Goal: Task Accomplishment & Management: Complete application form

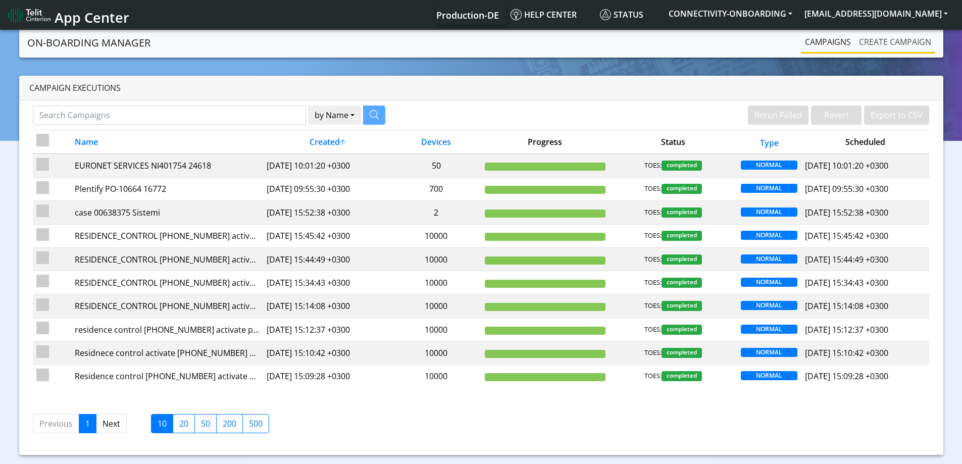
click at [888, 36] on link "Create campaign" at bounding box center [895, 42] width 80 height 20
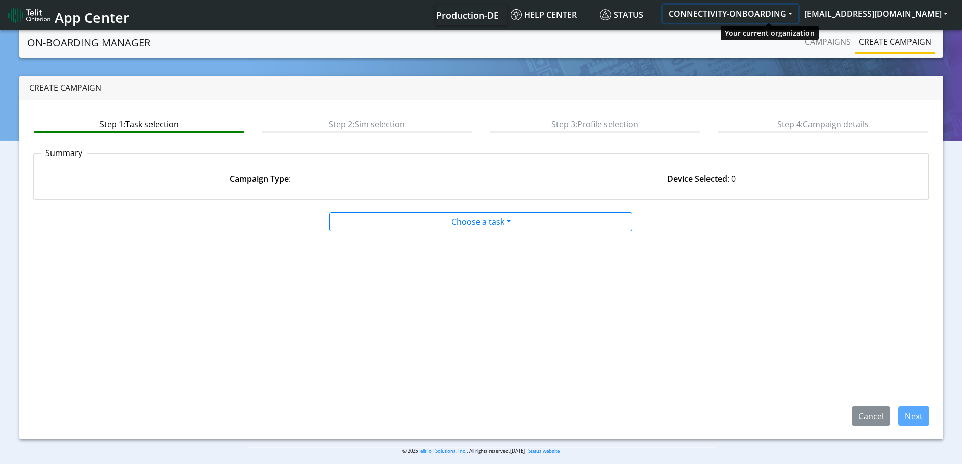
click at [732, 18] on button "CONNECTIVITY-ONBOARDING" at bounding box center [731, 14] width 136 height 18
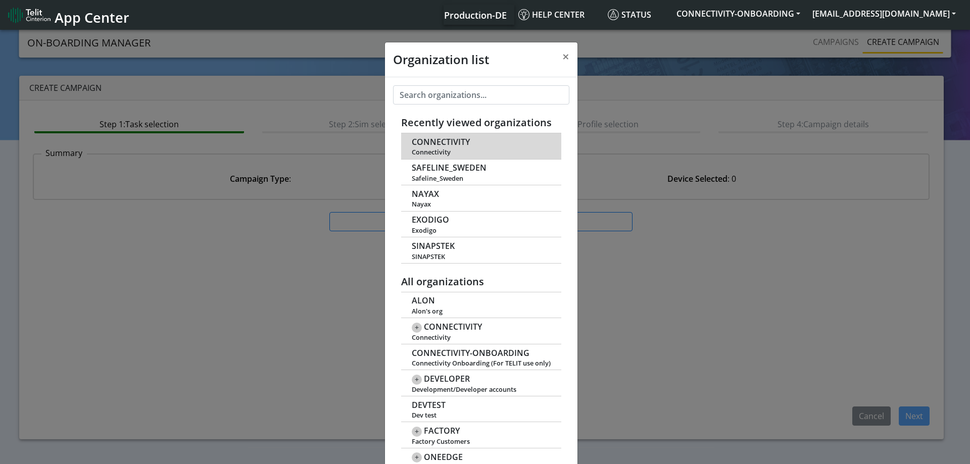
scroll to position [4, 0]
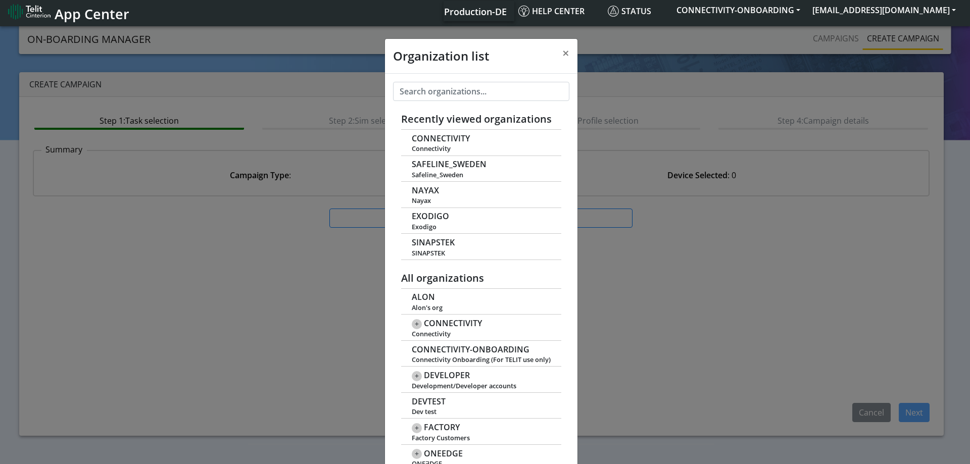
click at [441, 103] on div "Recently viewed organizations CONNECTIVITY Connectivity SAFELINE_SWEDEN Safelin…" at bounding box center [481, 437] width 192 height 726
click at [450, 90] on input "text" at bounding box center [481, 91] width 176 height 19
paste input "PIETRO_FIORENTINI_SPA"
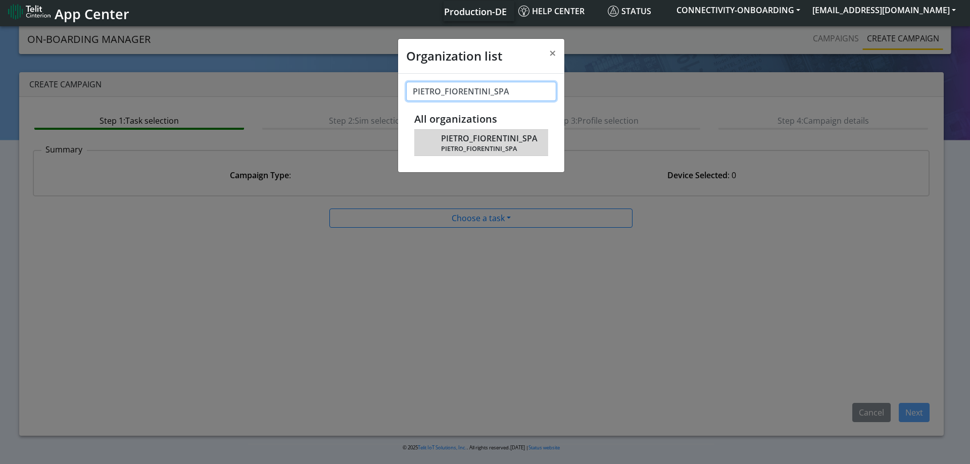
type input "PIETRO_FIORENTINI_SPA"
click at [453, 141] on span "PIETRO_FIORENTINI_SPA" at bounding box center [489, 139] width 96 height 10
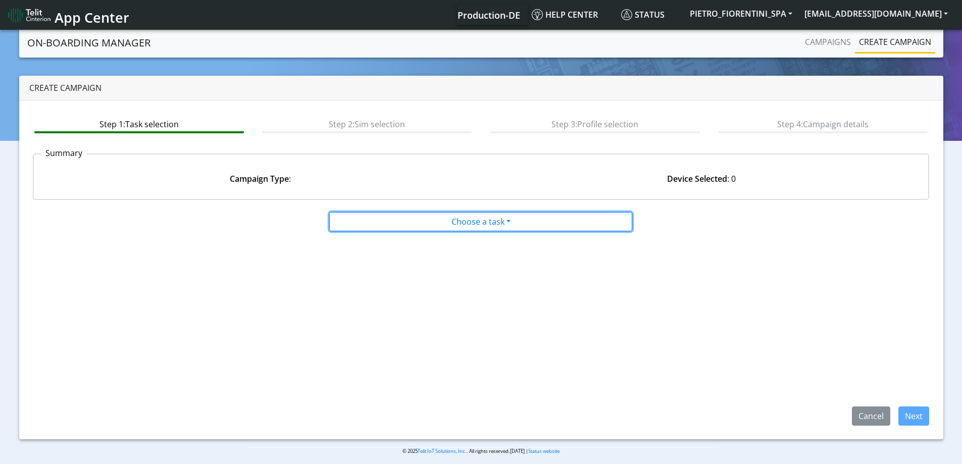
click at [479, 221] on button "Choose a task" at bounding box center [480, 221] width 303 height 19
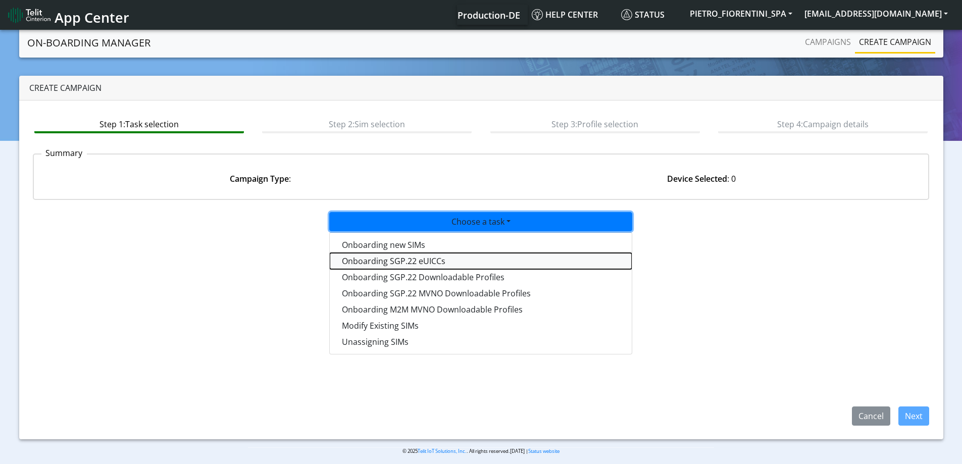
click at [433, 262] on tasksgp22eUICC-dropdown "Onboarding SGP.22 eUICCs" at bounding box center [481, 261] width 302 height 16
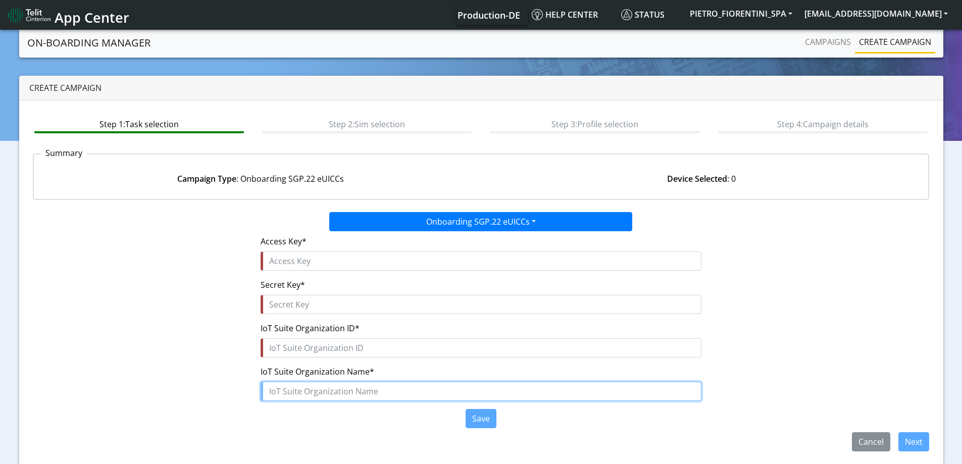
click at [319, 396] on input "text" at bounding box center [481, 391] width 441 height 19
paste input "PIETRO_FIORENTINI_SPA"
type input "PIETRO_FIORENTINI_SPA"
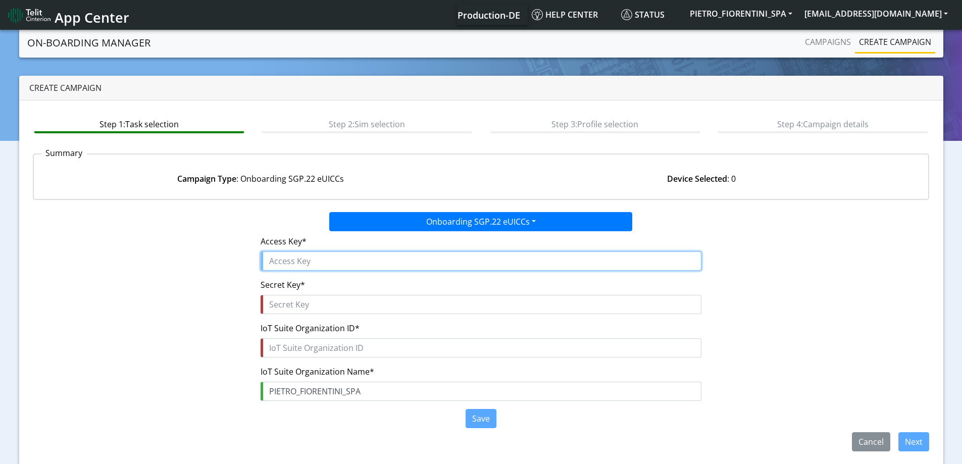
drag, startPoint x: 278, startPoint y: 264, endPoint x: 293, endPoint y: 262, distance: 14.8
click at [278, 263] on input "text" at bounding box center [481, 261] width 441 height 19
paste input "KHEjV2iENQusNMPOTXra"
type input "KHEjV2iENQusNMPOTXra"
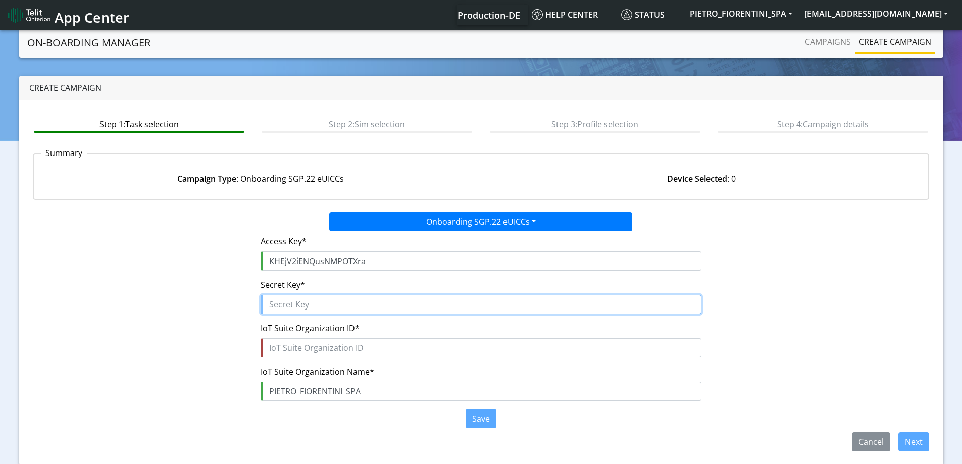
click at [322, 299] on input "text" at bounding box center [481, 304] width 441 height 19
paste input "wwQ2kMAxrKqHSN$6b2JPLpk89Old8i5JOnWpsBBj"
type input "wwQ2kMAxrKqHSN$6b2JPLpk89Old8i5JOnWpsBBj"
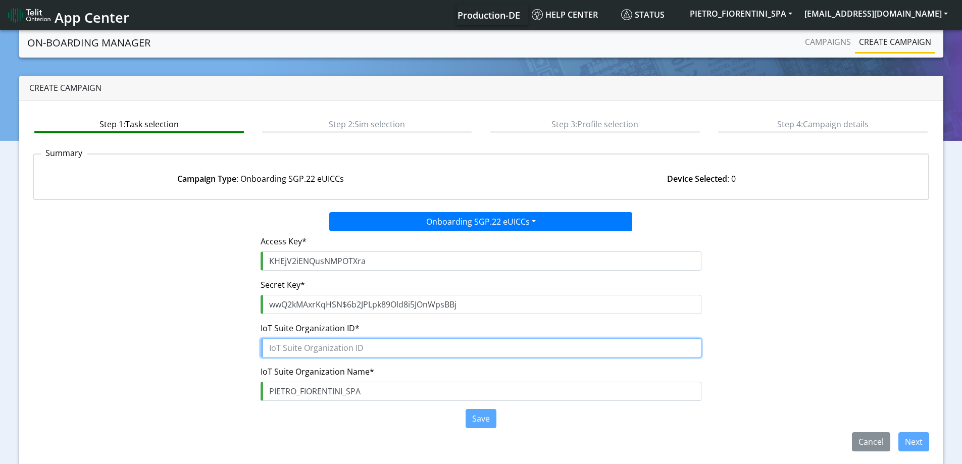
click at [298, 350] on input "text" at bounding box center [481, 347] width 441 height 19
paste input "39358f5d-a70d-4aaa-acd6-fef9548c9e1e"
type input "39358f5d-a70d-4aaa-acd6-fef9548c9e1e"
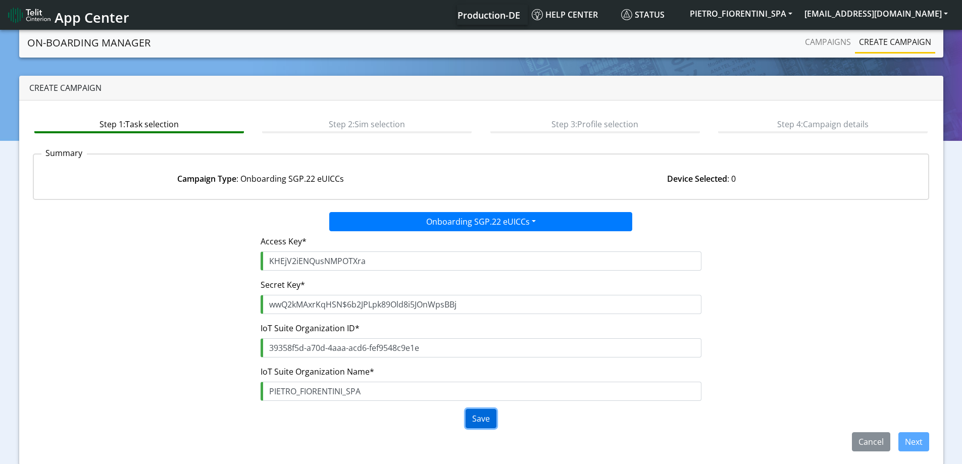
click at [483, 422] on button "Save" at bounding box center [481, 418] width 31 height 19
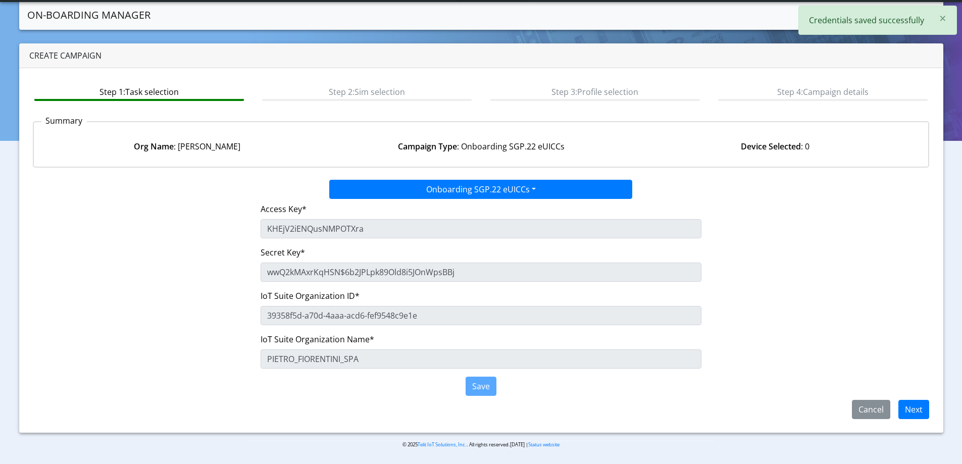
scroll to position [5, 0]
click at [918, 414] on button "Next" at bounding box center [914, 409] width 31 height 19
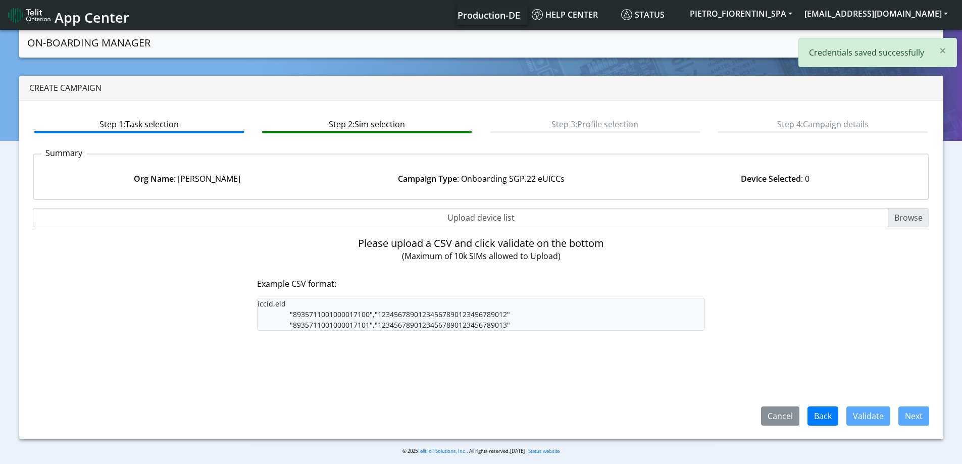
click at [460, 218] on input "Upload device list" at bounding box center [481, 217] width 897 height 19
type input "C:\fakepath\SGP Onboarding CSV.csv"
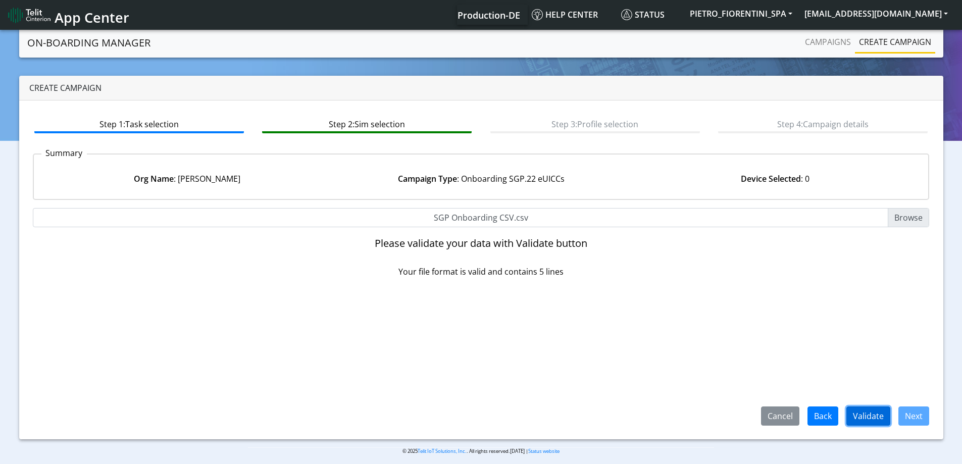
click at [874, 410] on button "Validate" at bounding box center [869, 416] width 44 height 19
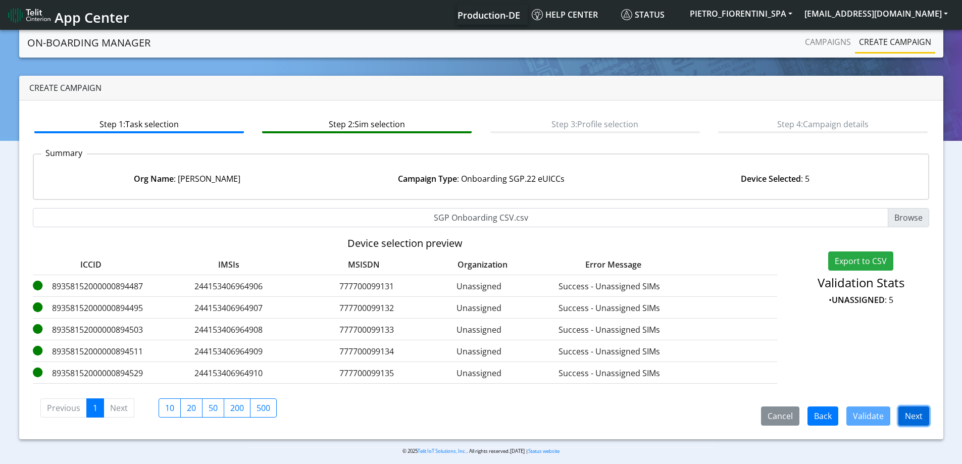
click at [913, 419] on button "Next" at bounding box center [914, 416] width 31 height 19
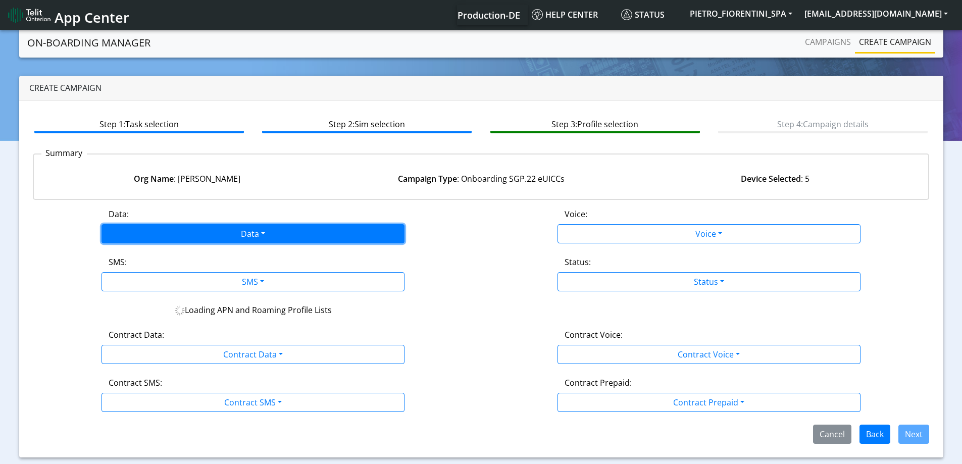
click at [298, 229] on button "Data" at bounding box center [253, 233] width 303 height 19
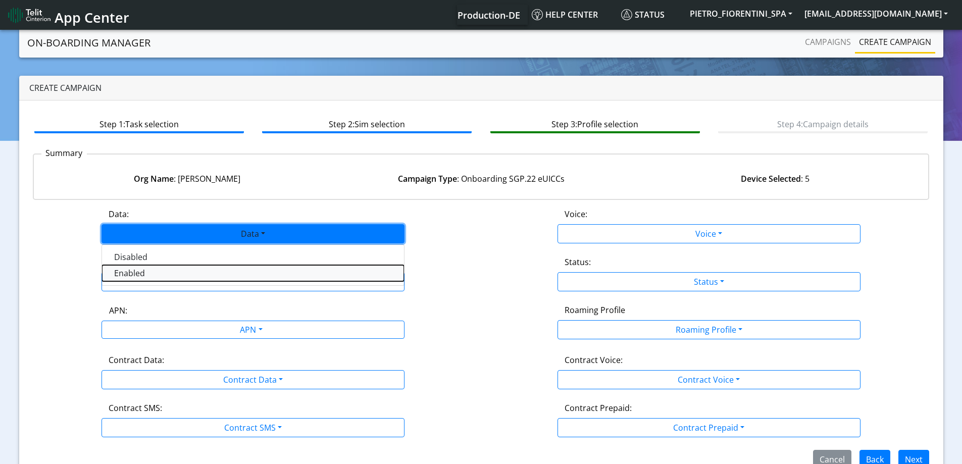
click at [172, 278] on button "Enabled" at bounding box center [253, 273] width 302 height 16
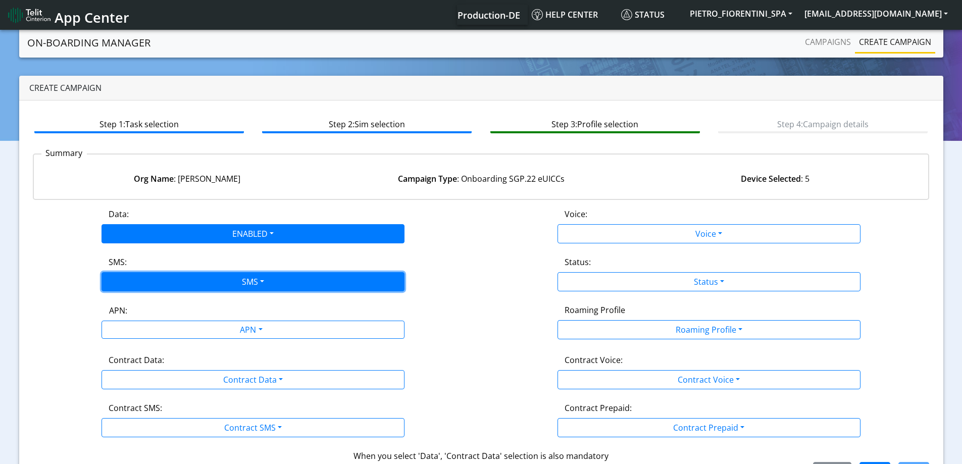
click at [163, 282] on button "SMS" at bounding box center [253, 281] width 303 height 19
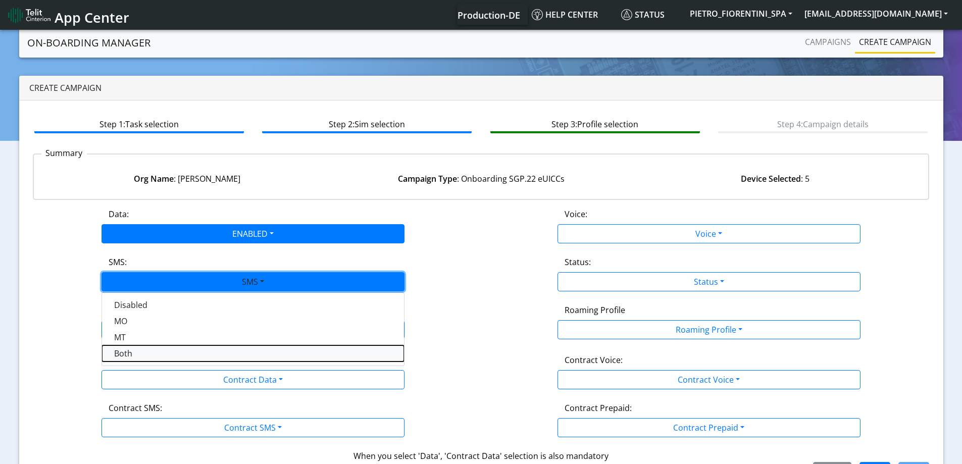
click at [134, 351] on button "Both" at bounding box center [253, 354] width 302 height 16
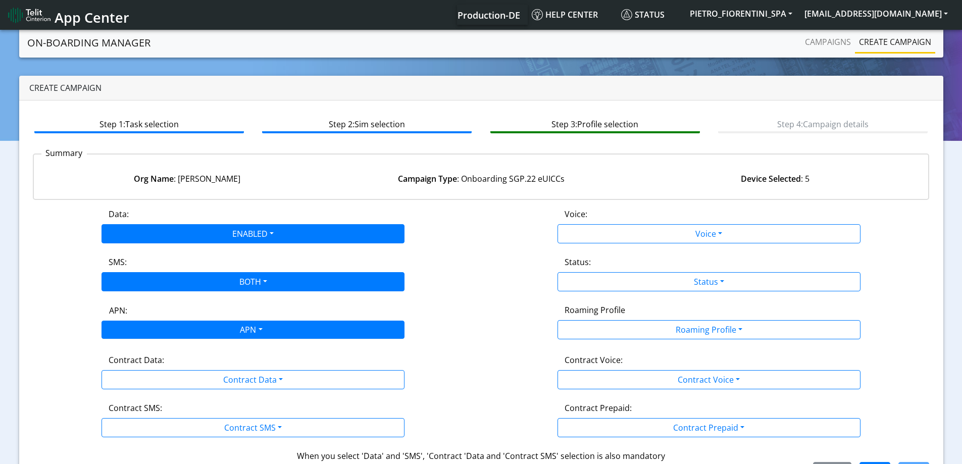
click at [139, 332] on div "APN" at bounding box center [250, 331] width 320 height 20
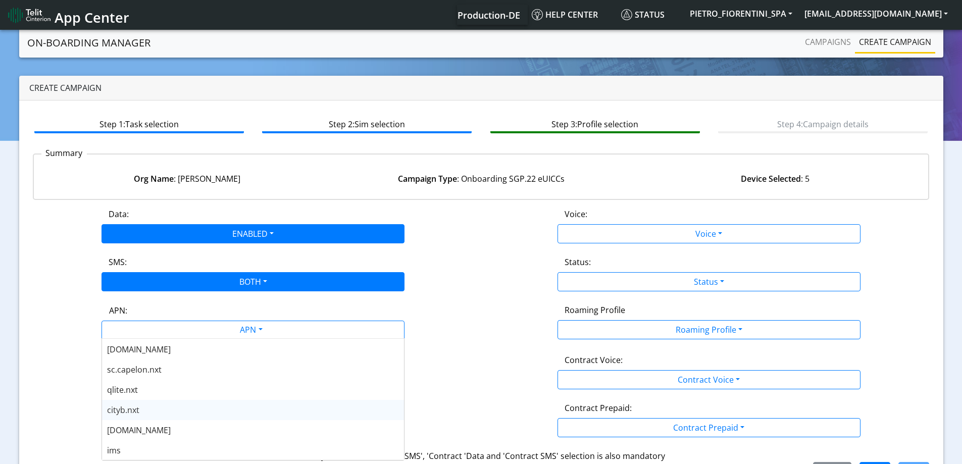
scroll to position [303, 0]
click at [139, 430] on span "nxt23.net" at bounding box center [139, 429] width 64 height 11
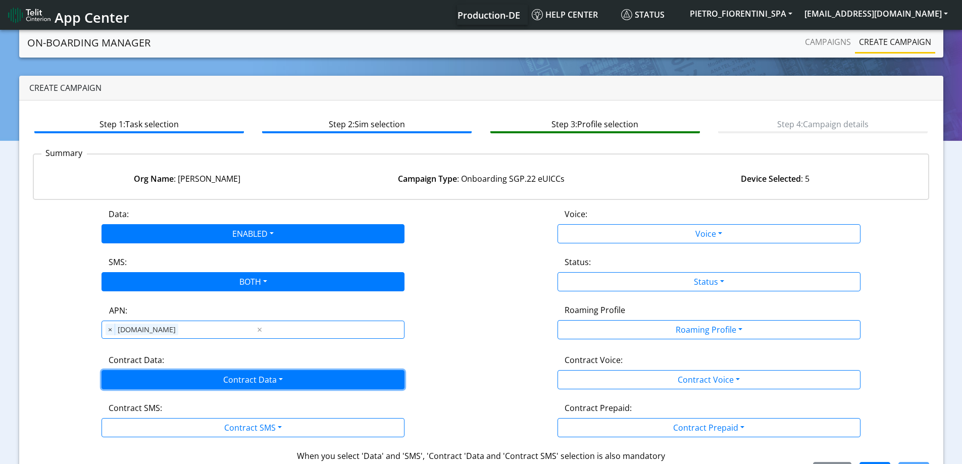
click at [124, 381] on button "Contract Data" at bounding box center [253, 379] width 303 height 19
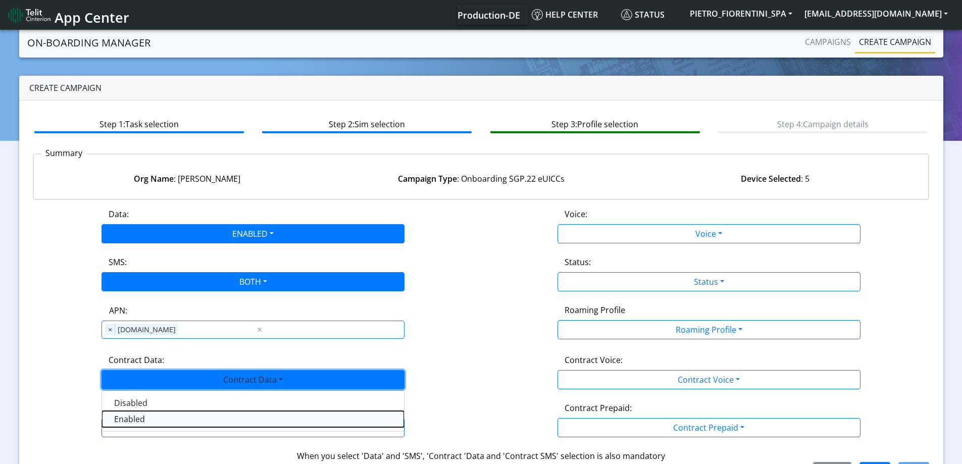
click at [118, 413] on Dataenabled-dropdown "Enabled" at bounding box center [253, 419] width 302 height 16
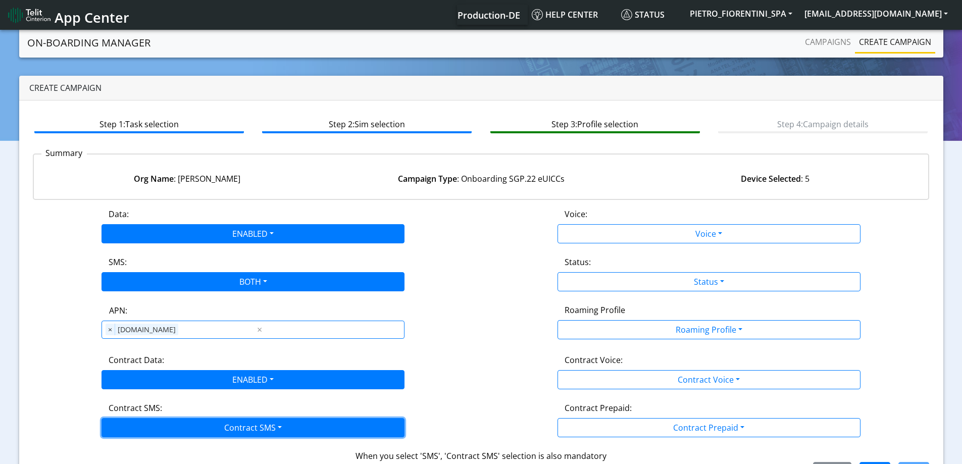
click at [129, 436] on button "Contract SMS" at bounding box center [253, 427] width 303 height 19
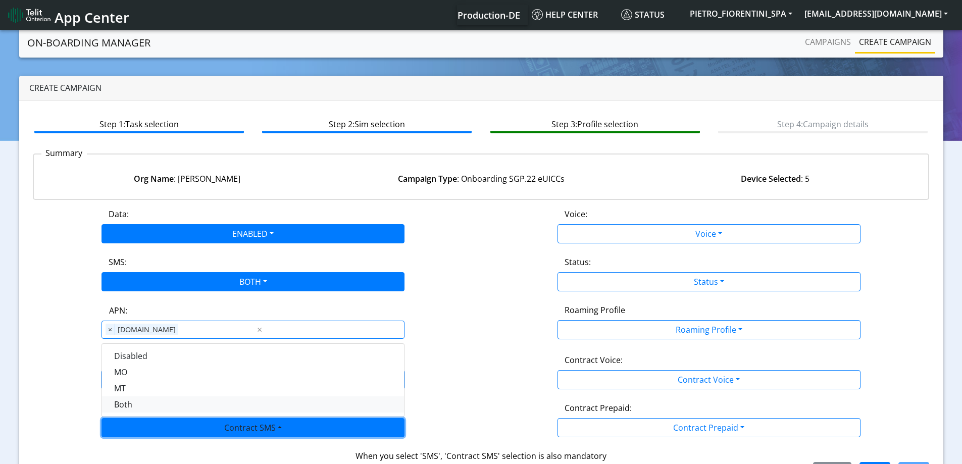
drag, startPoint x: 129, startPoint y: 413, endPoint x: 164, endPoint y: 406, distance: 35.5
click at [131, 412] on div "Disabled MO MT Both" at bounding box center [253, 381] width 303 height 74
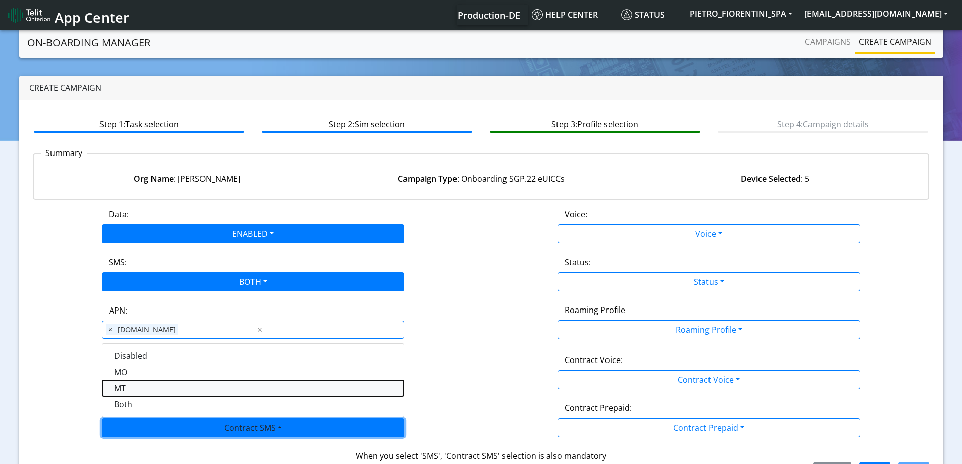
click at [290, 390] on SMSmt-dropdown "MT" at bounding box center [253, 388] width 302 height 16
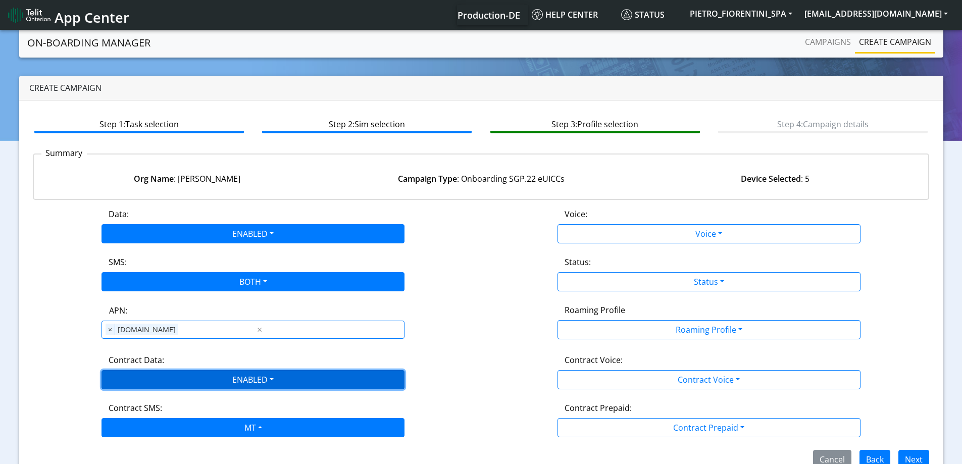
click at [198, 379] on button "ENABLED" at bounding box center [253, 379] width 303 height 19
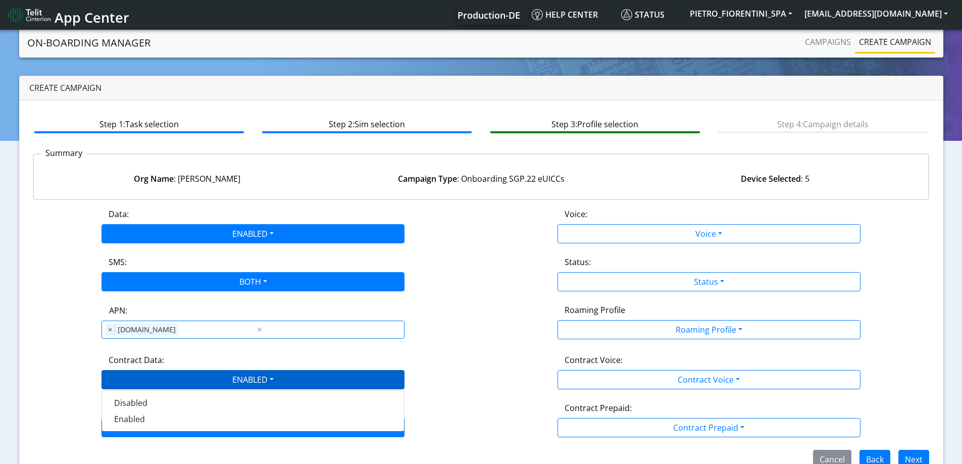
click at [477, 370] on div "Contract Data: ENABLED Disabled Enabled Contract Voice: Contract Voice Disabled…" at bounding box center [481, 371] width 912 height 35
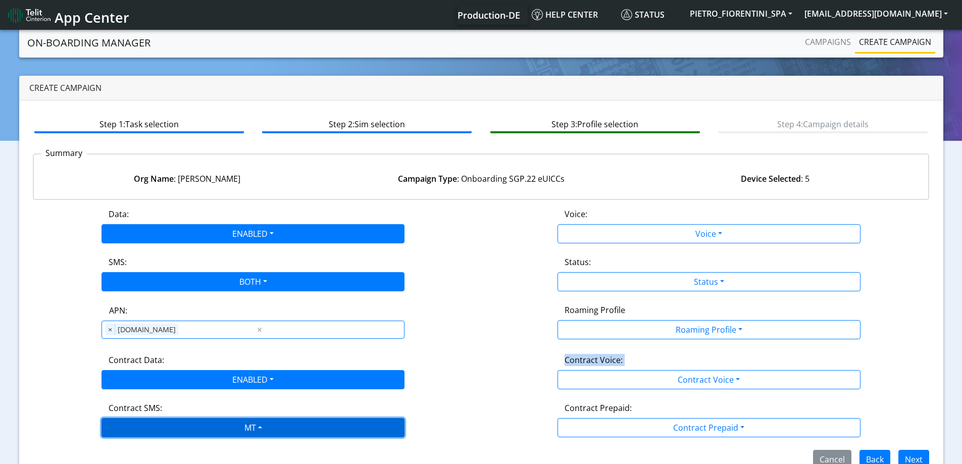
click at [313, 419] on button "MT" at bounding box center [253, 427] width 303 height 19
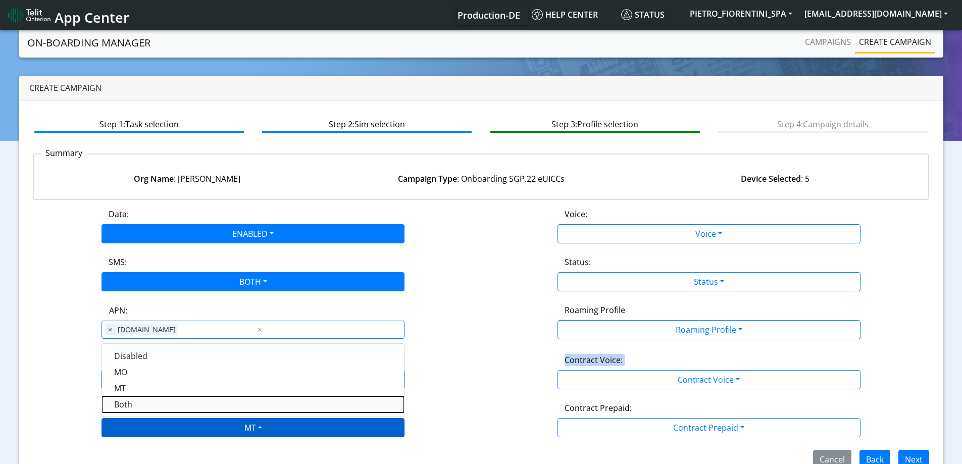
drag, startPoint x: 172, startPoint y: 409, endPoint x: 178, endPoint y: 406, distance: 6.8
click at [173, 408] on SMSboth-dropdown "Both" at bounding box center [253, 405] width 302 height 16
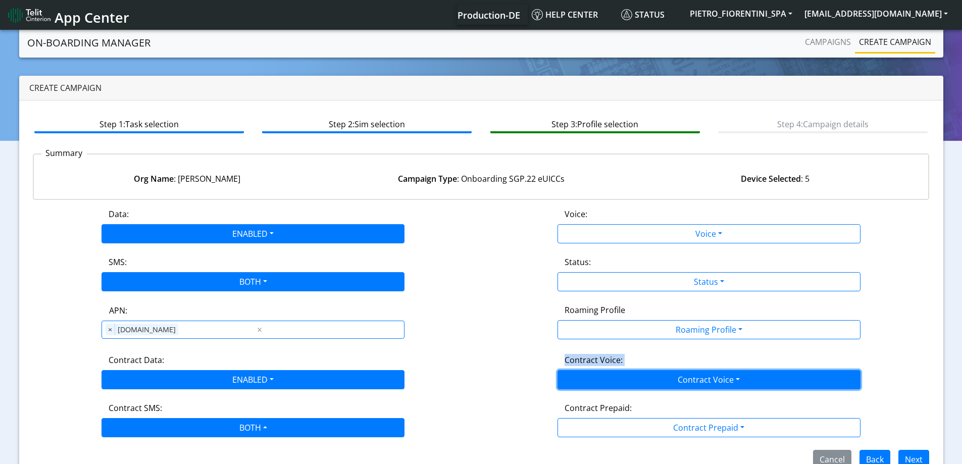
click at [653, 383] on button "Contract Voice" at bounding box center [709, 379] width 303 height 19
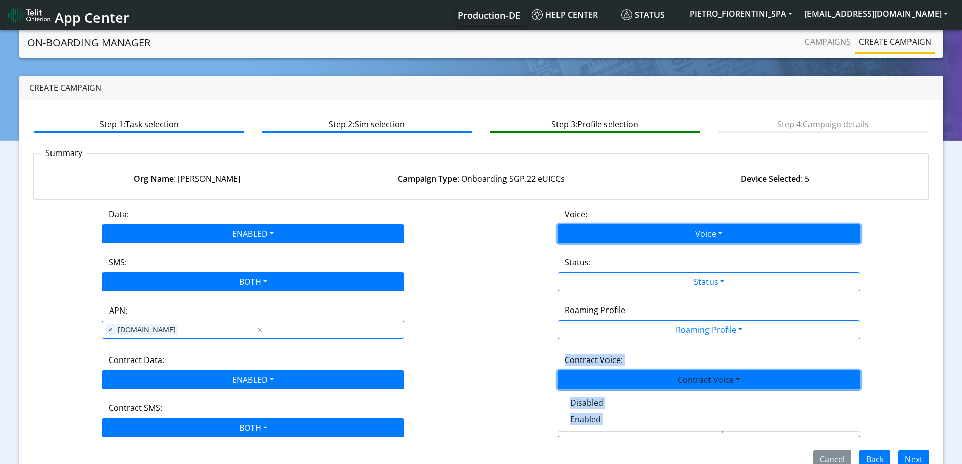
click at [573, 237] on button "Voice" at bounding box center [709, 233] width 303 height 19
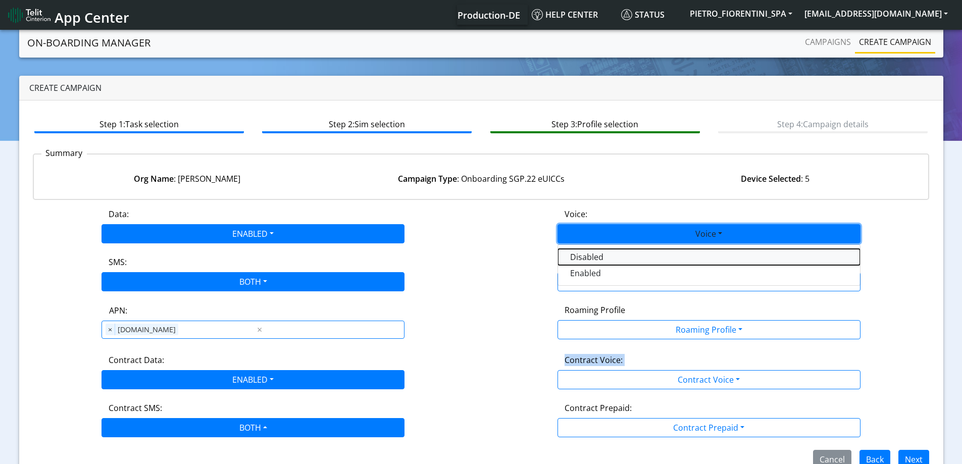
click at [580, 261] on button "Disabled" at bounding box center [709, 257] width 302 height 16
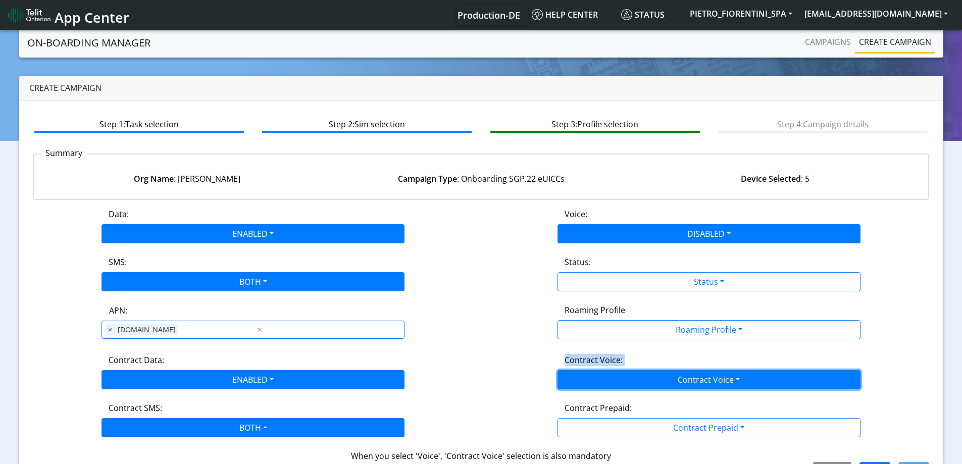
click at [604, 381] on button "Contract Voice" at bounding box center [709, 379] width 303 height 19
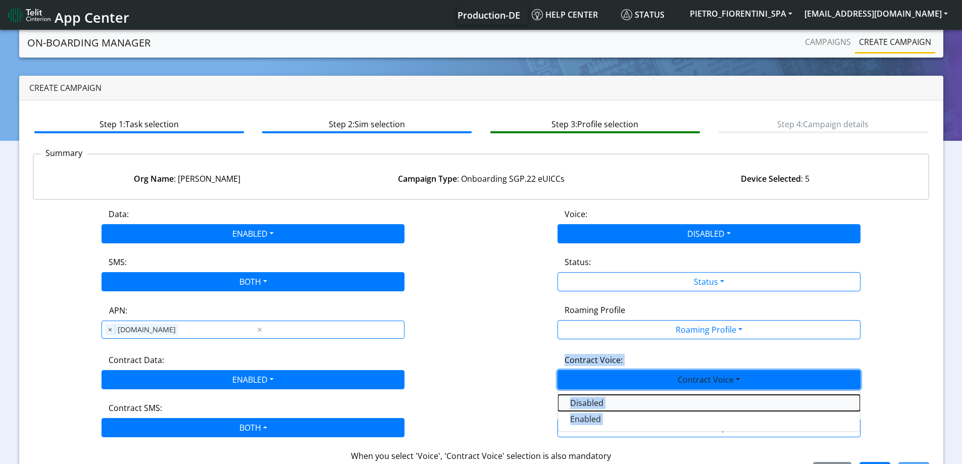
click at [594, 402] on Voicedisabled-dropdown "Disabled" at bounding box center [709, 403] width 302 height 16
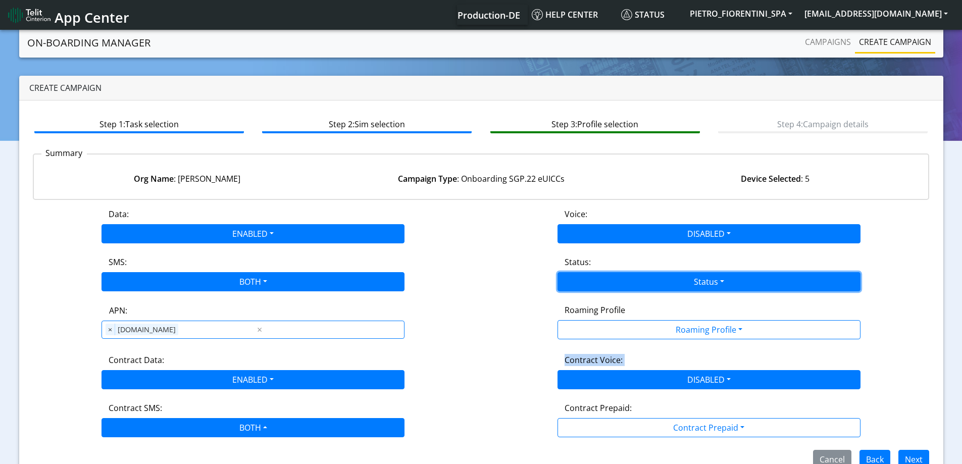
click at [587, 286] on button "Status" at bounding box center [709, 281] width 303 height 19
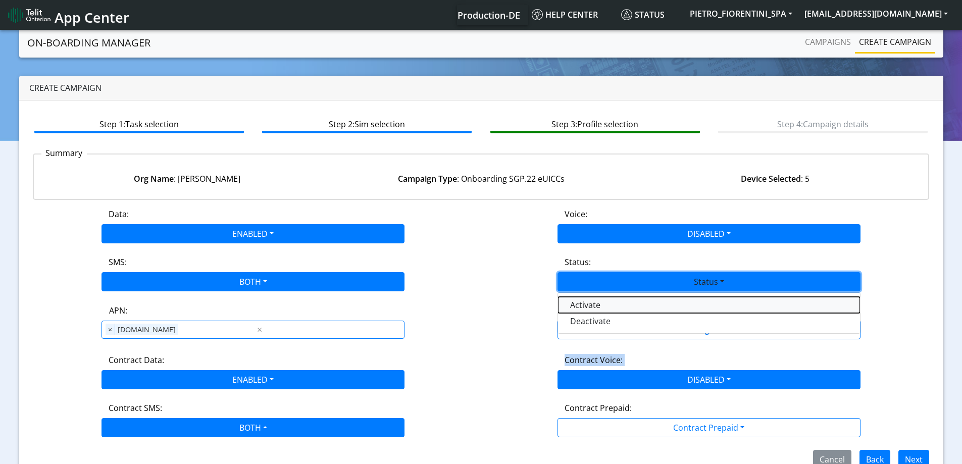
click at [587, 306] on button "Activate" at bounding box center [709, 305] width 302 height 16
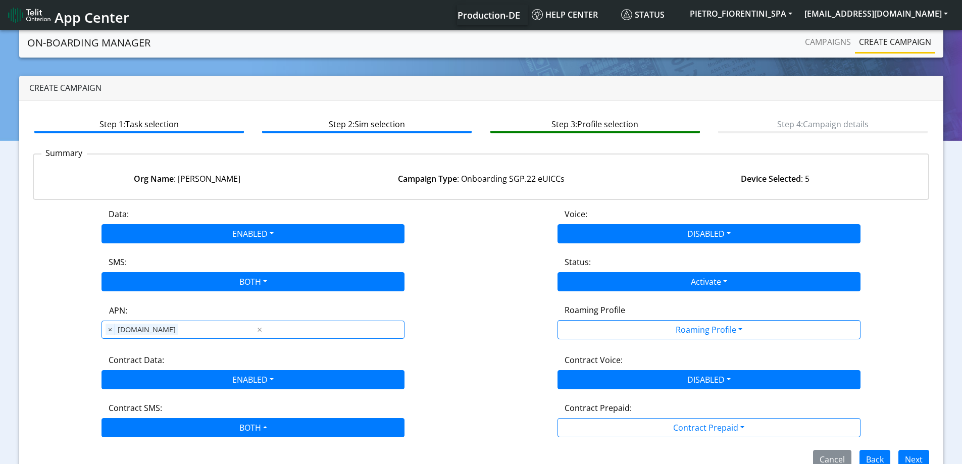
click at [533, 313] on div "Roaming Profile Roaming Profile All Blocked Global All TCP1 Lumenis_LTD TCP 1 B…" at bounding box center [709, 321] width 456 height 35
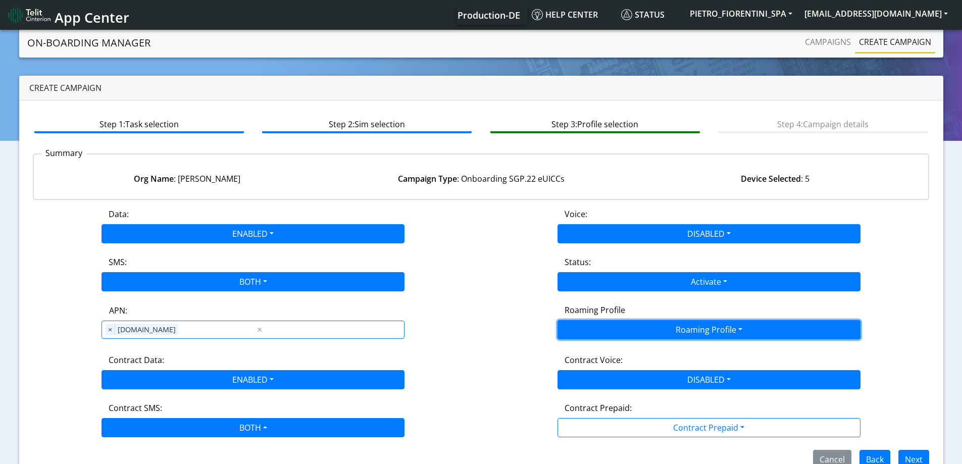
click at [599, 337] on button "Roaming Profile" at bounding box center [709, 329] width 303 height 19
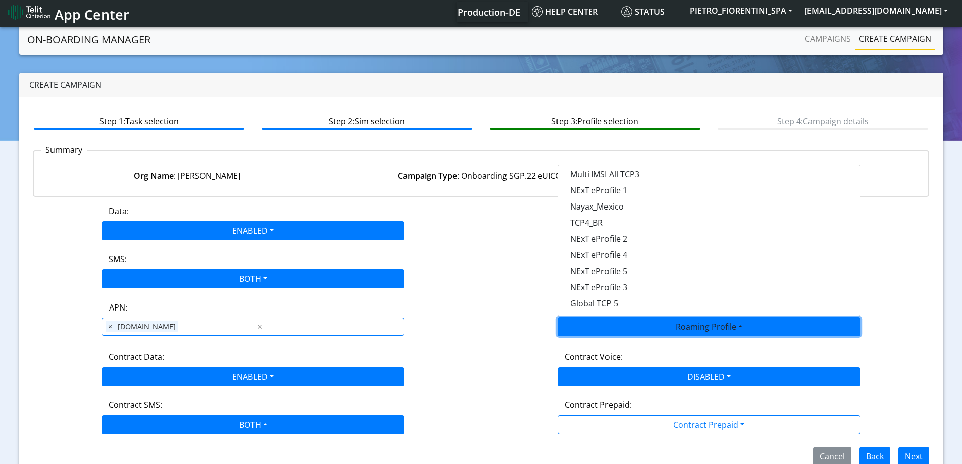
scroll to position [22, 0]
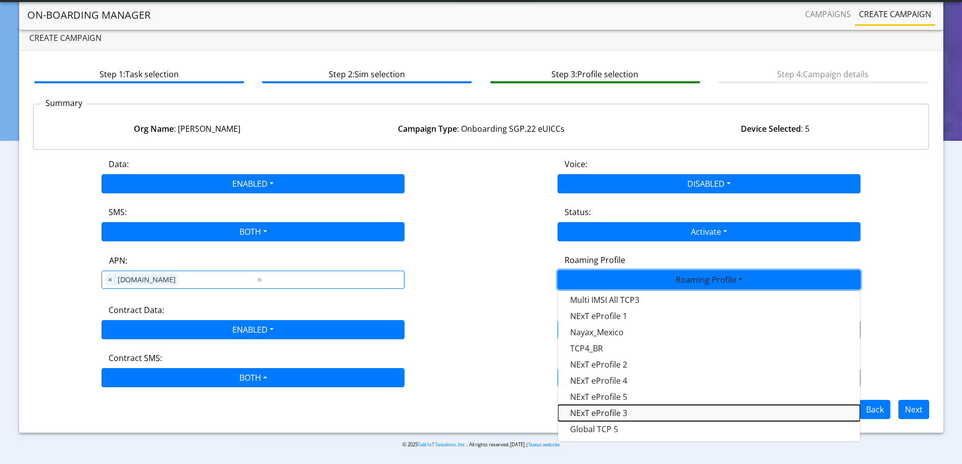
click at [632, 409] on Profile-dropdown "NExT eProfile 3" at bounding box center [709, 413] width 302 height 16
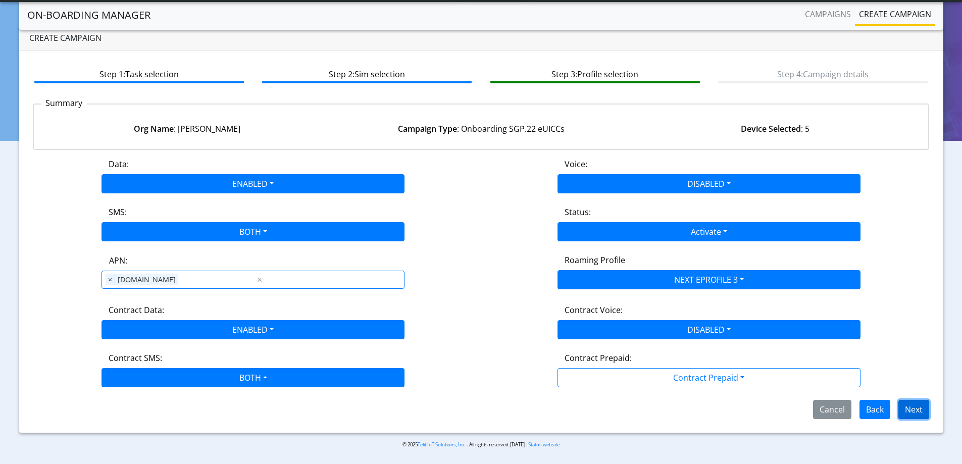
click at [922, 410] on button "Next" at bounding box center [914, 409] width 31 height 19
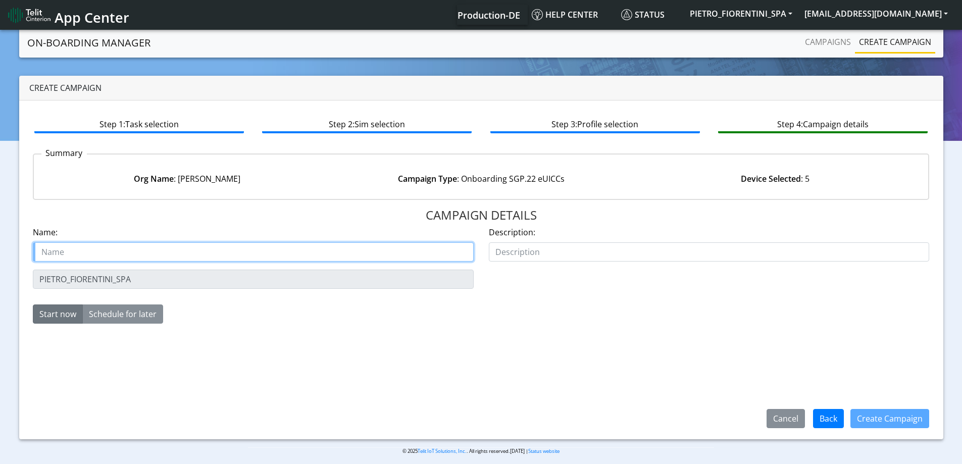
click at [89, 250] on input "text" at bounding box center [253, 251] width 441 height 19
paste input "PIETRO_FIORENTINI_SPA"
type input "PIETRO_FIORENTINI_SPAStarter SIM eSIM 3"
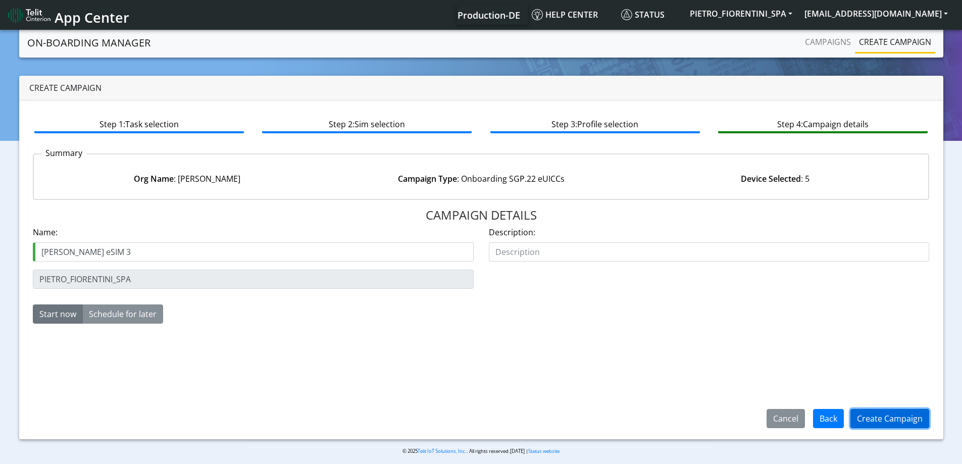
click at [880, 420] on button "Create Campaign" at bounding box center [890, 418] width 79 height 19
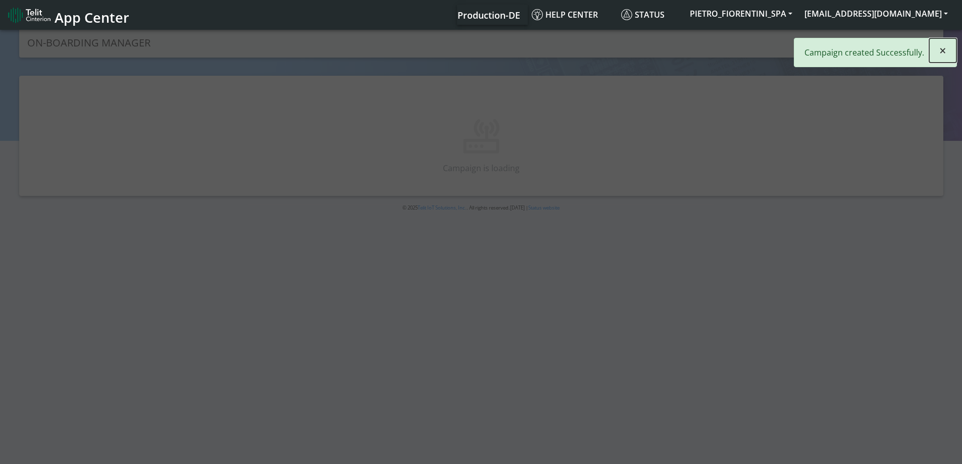
click at [948, 51] on button "×" at bounding box center [943, 50] width 27 height 24
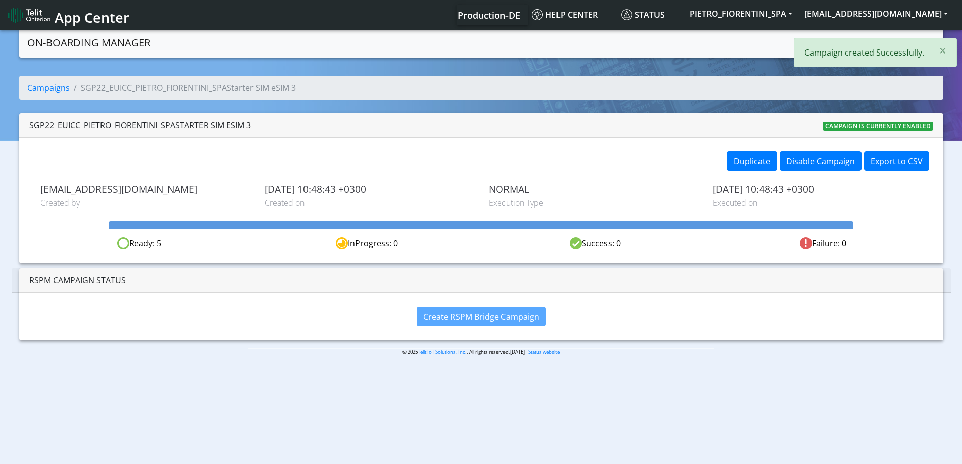
click at [827, 41] on link "Campaigns" at bounding box center [828, 42] width 54 height 20
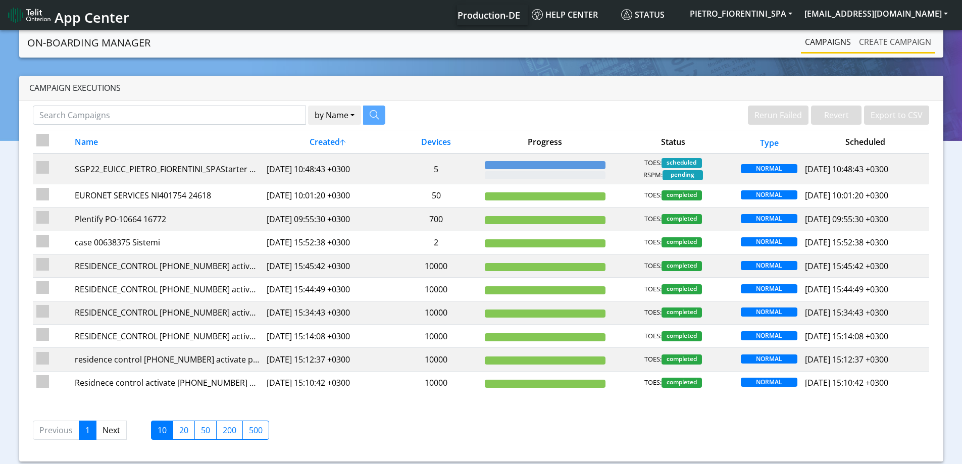
click at [878, 47] on link "Create campaign" at bounding box center [895, 42] width 80 height 20
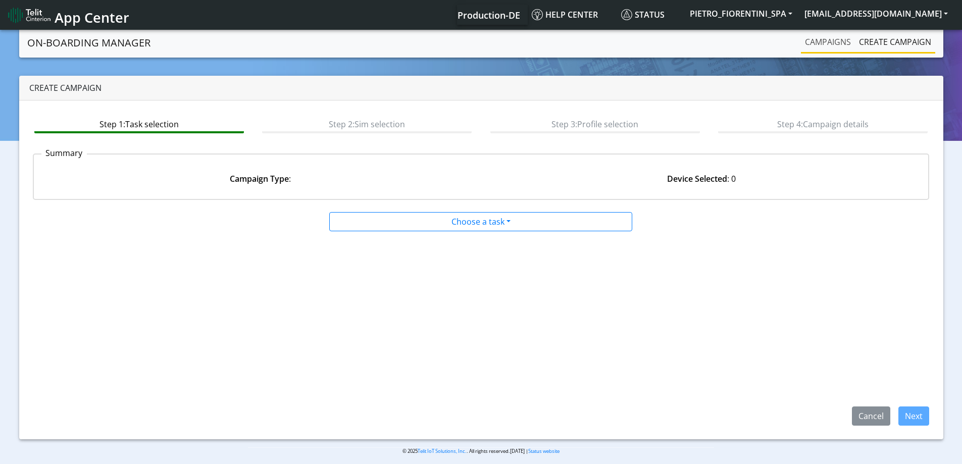
click at [830, 42] on link "Campaigns" at bounding box center [828, 42] width 54 height 20
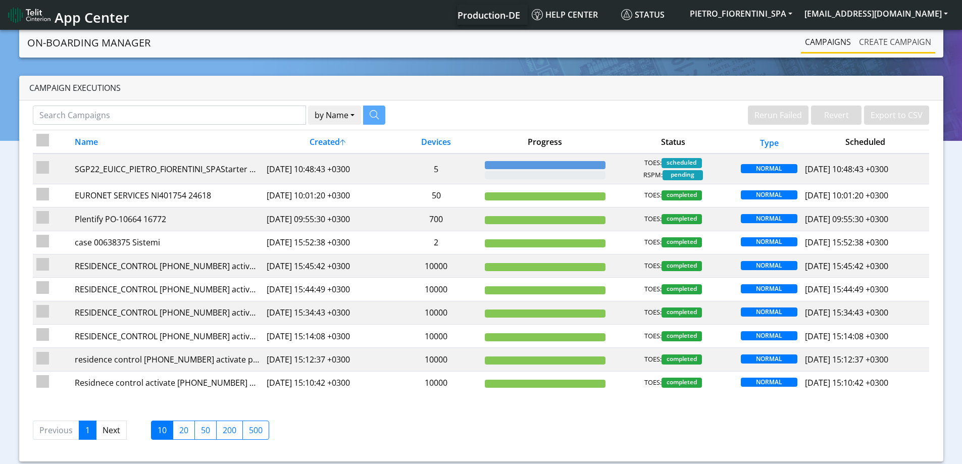
click at [875, 38] on link "Create campaign" at bounding box center [895, 42] width 80 height 20
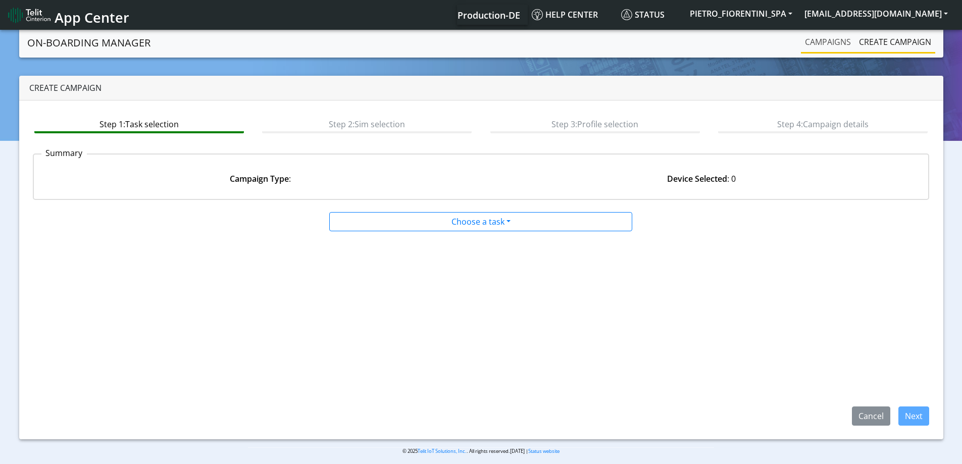
click at [832, 41] on link "Campaigns" at bounding box center [828, 42] width 54 height 20
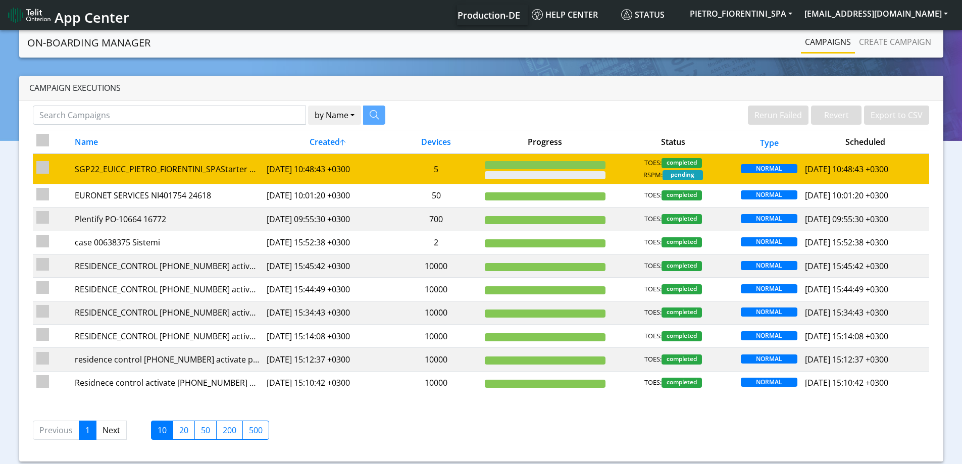
click at [617, 157] on td "TOES: completed RSPM: pending" at bounding box center [673, 169] width 128 height 30
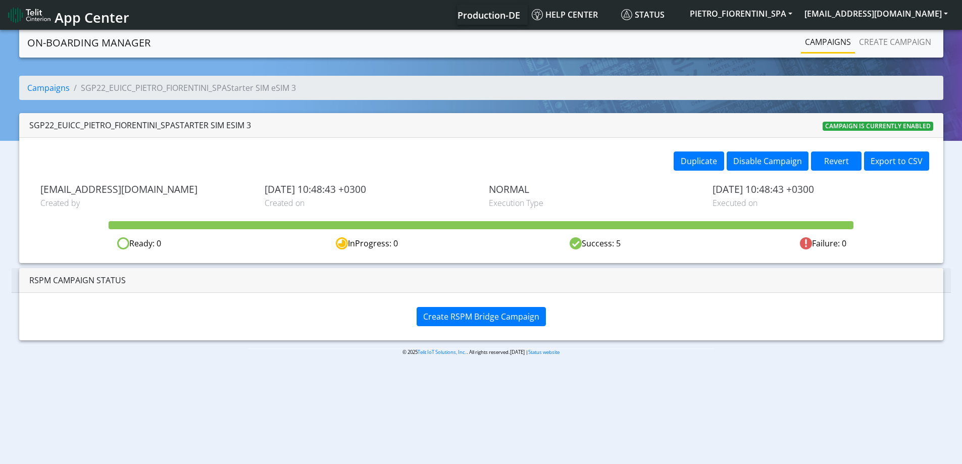
click at [483, 301] on div "Create RSPM Bridge Campaign" at bounding box center [481, 316] width 925 height 47
click at [479, 316] on span "Create RSPM Bridge Campaign" at bounding box center [481, 316] width 116 height 11
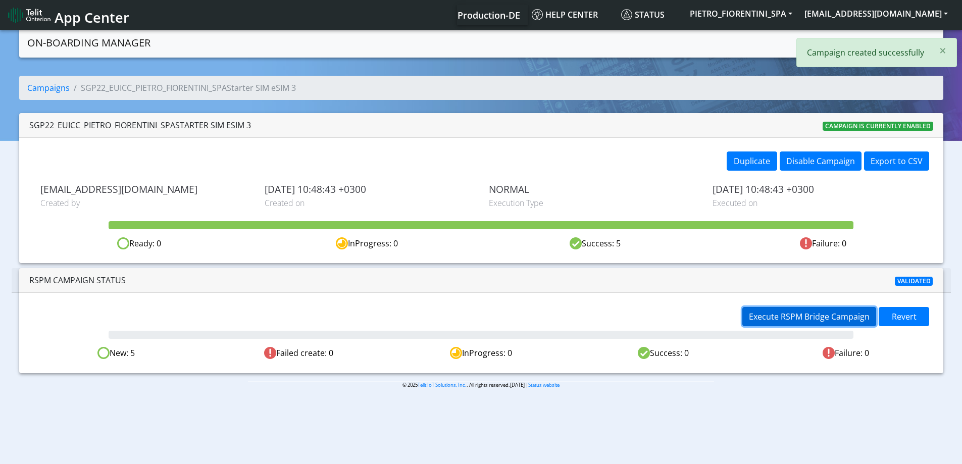
click at [786, 312] on span "Execute RSPM Bridge Campaign" at bounding box center [809, 316] width 121 height 11
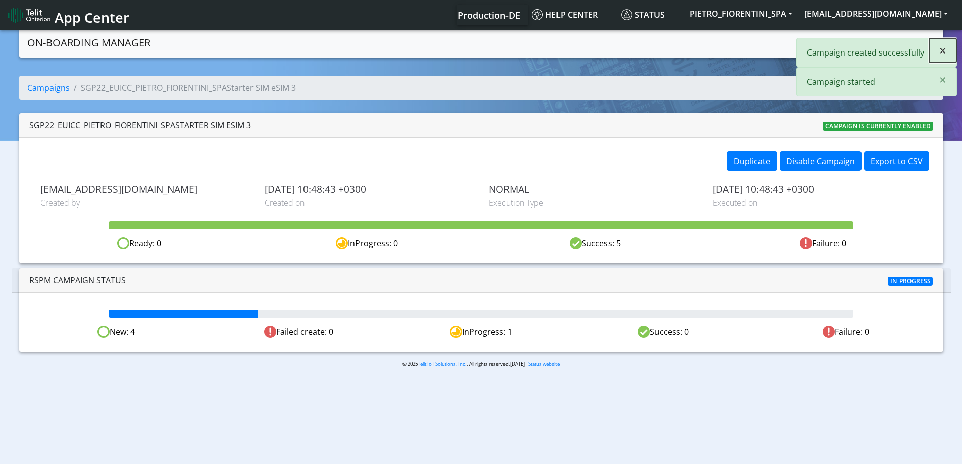
click at [937, 52] on button "×" at bounding box center [943, 50] width 27 height 24
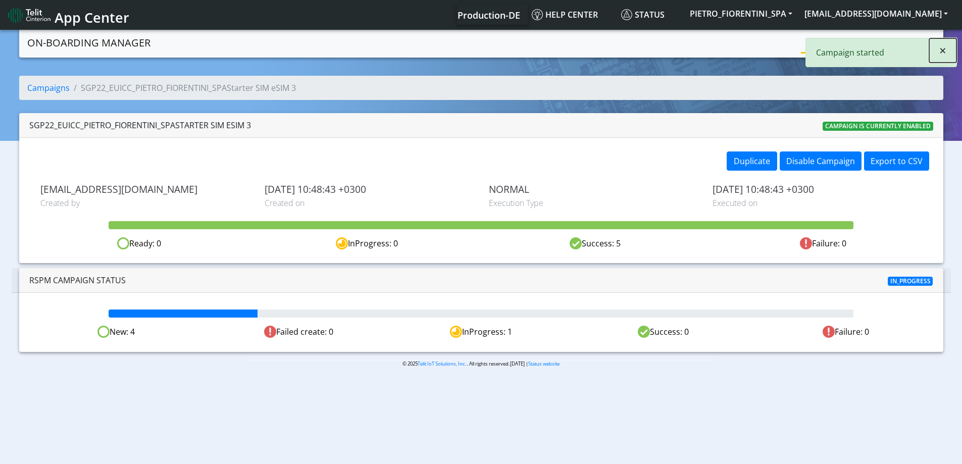
click at [943, 49] on span "×" at bounding box center [943, 50] width 7 height 17
click at [887, 31] on nav "On-Boarding Manager Campaigns Create campaign" at bounding box center [481, 43] width 925 height 30
click at [884, 41] on link "Create campaign" at bounding box center [895, 42] width 80 height 20
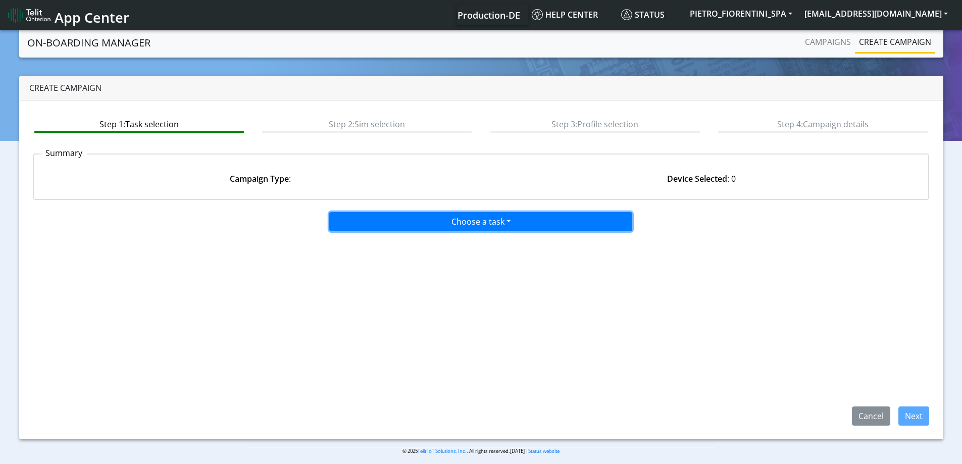
click at [506, 214] on button "Choose a task" at bounding box center [480, 221] width 303 height 19
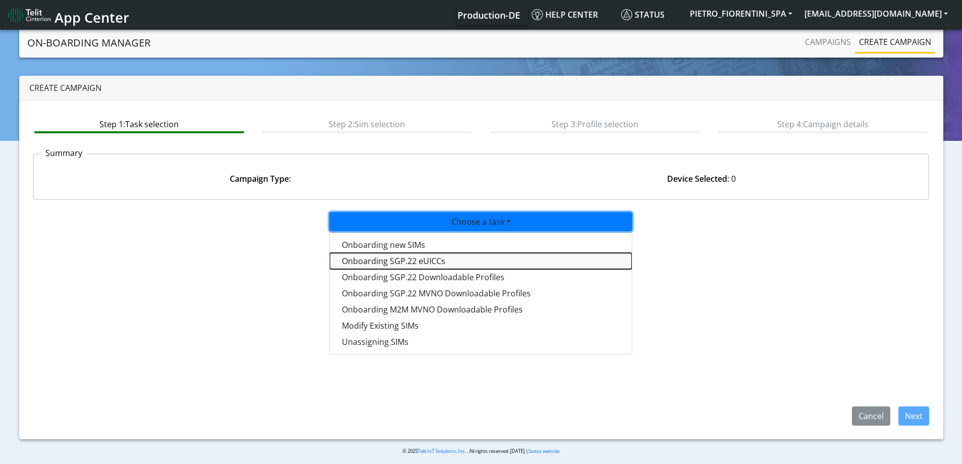
click at [435, 265] on tasksgp22eUICC-dropdown "Onboarding SGP.22 eUICCs" at bounding box center [481, 261] width 302 height 16
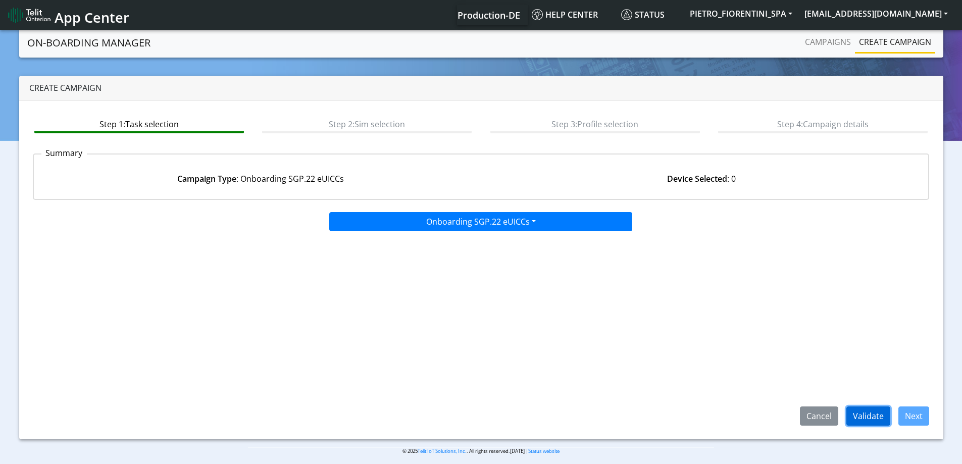
click at [865, 419] on button "Validate" at bounding box center [869, 416] width 44 height 19
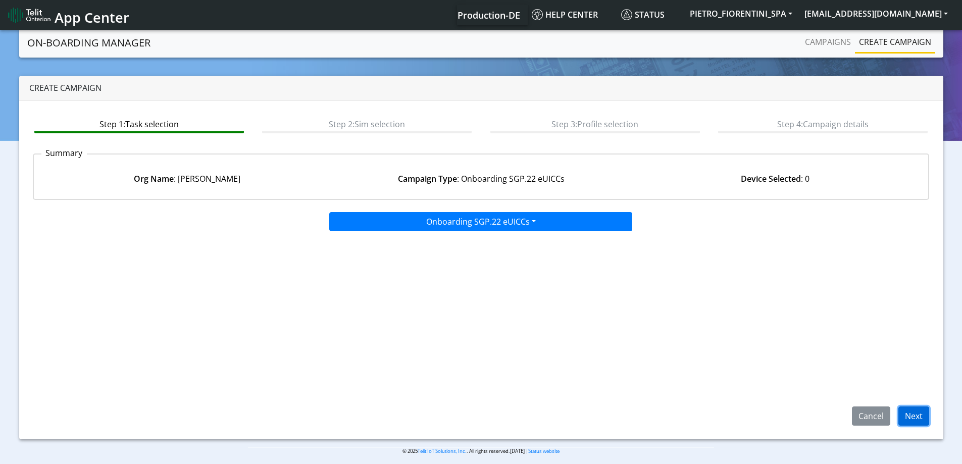
click at [914, 418] on button "Next" at bounding box center [914, 416] width 31 height 19
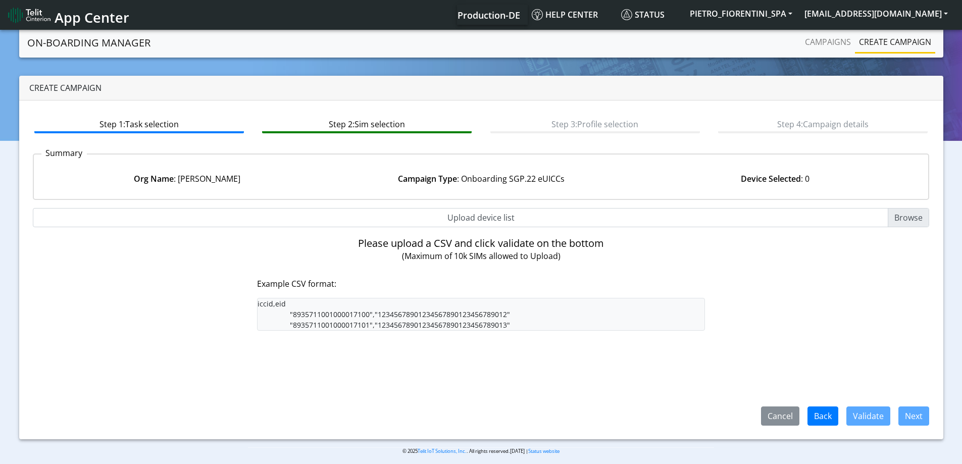
click at [471, 218] on input "Upload device list" at bounding box center [481, 217] width 897 height 19
type input "C:\fakepath\SGP Onboarding CSV.csv"
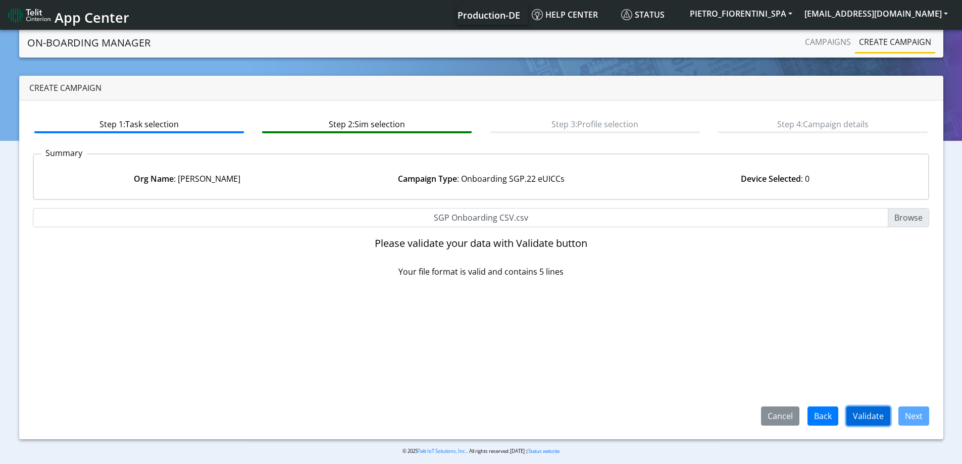
click at [867, 407] on button "Validate" at bounding box center [869, 416] width 44 height 19
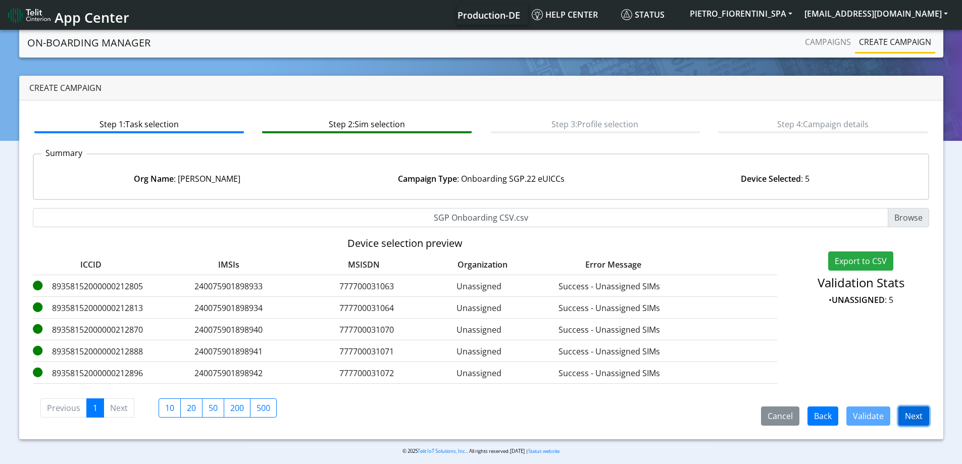
click at [912, 409] on button "Next" at bounding box center [914, 416] width 31 height 19
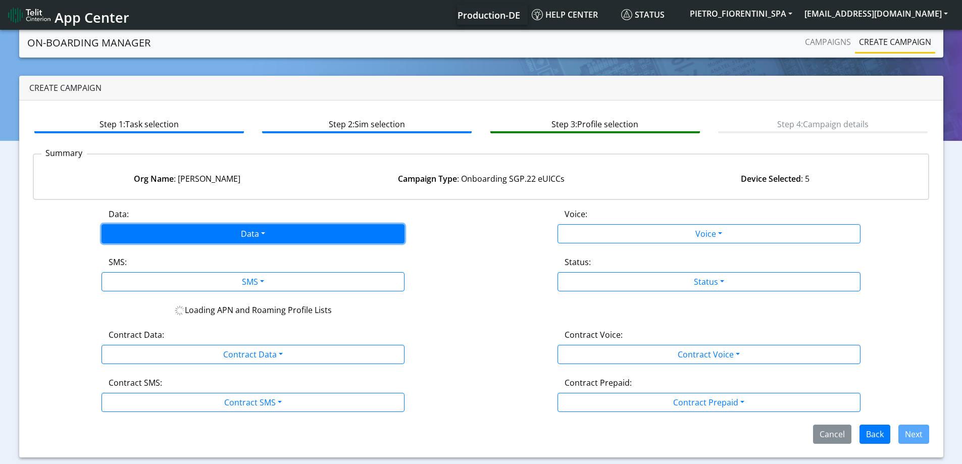
click at [214, 226] on button "Data" at bounding box center [253, 233] width 303 height 19
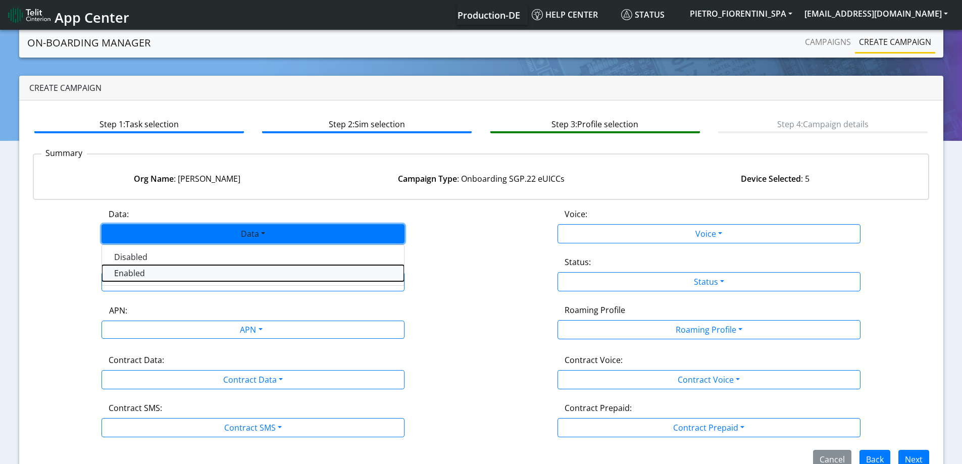
click at [160, 273] on button "Enabled" at bounding box center [253, 273] width 302 height 16
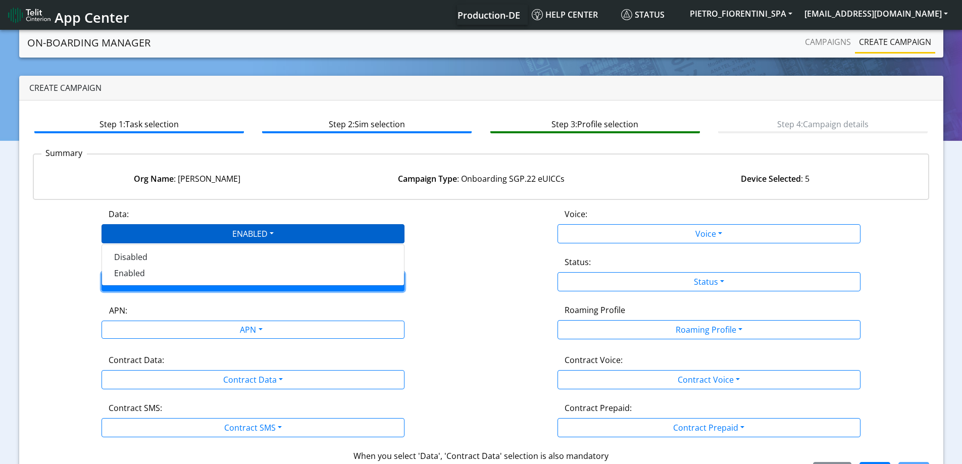
click at [160, 276] on button "SMS" at bounding box center [253, 281] width 303 height 19
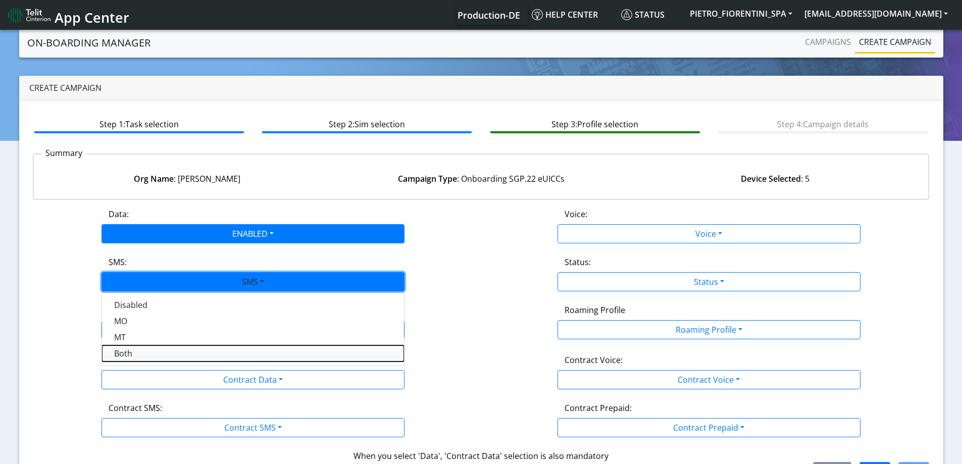
click at [140, 361] on button "Both" at bounding box center [253, 354] width 302 height 16
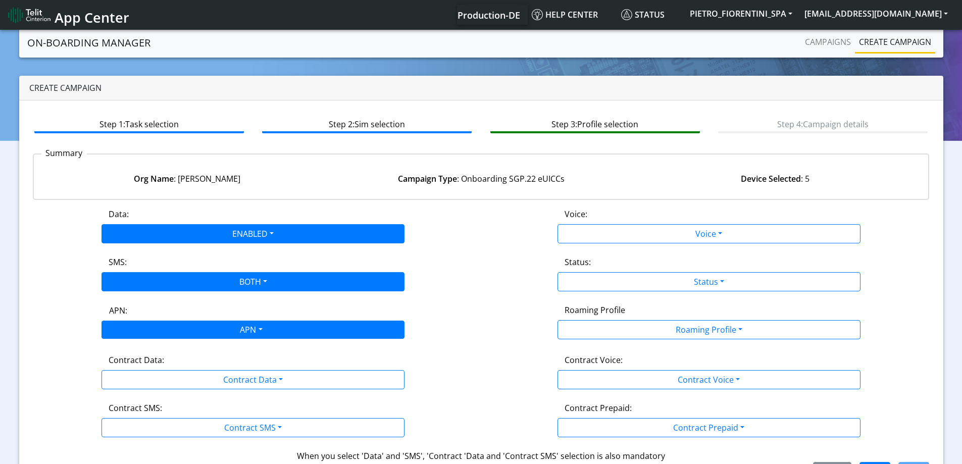
click at [135, 336] on div "APN" at bounding box center [250, 331] width 320 height 20
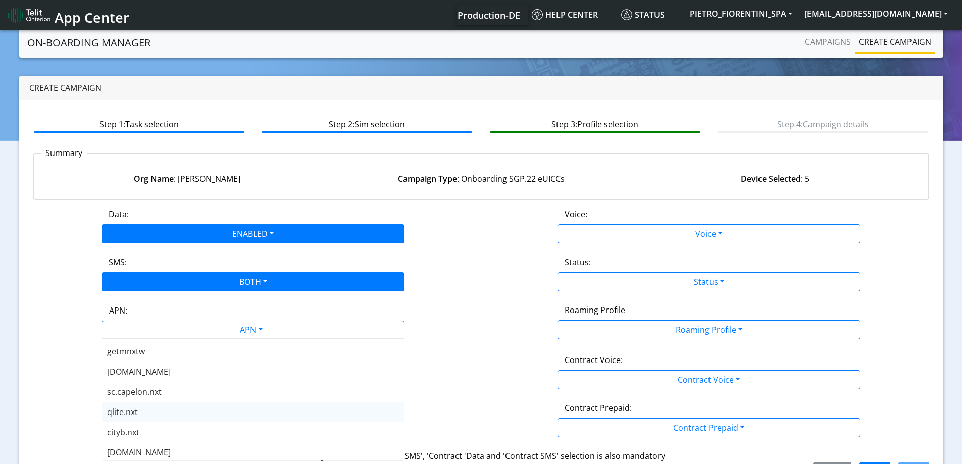
scroll to position [303, 0]
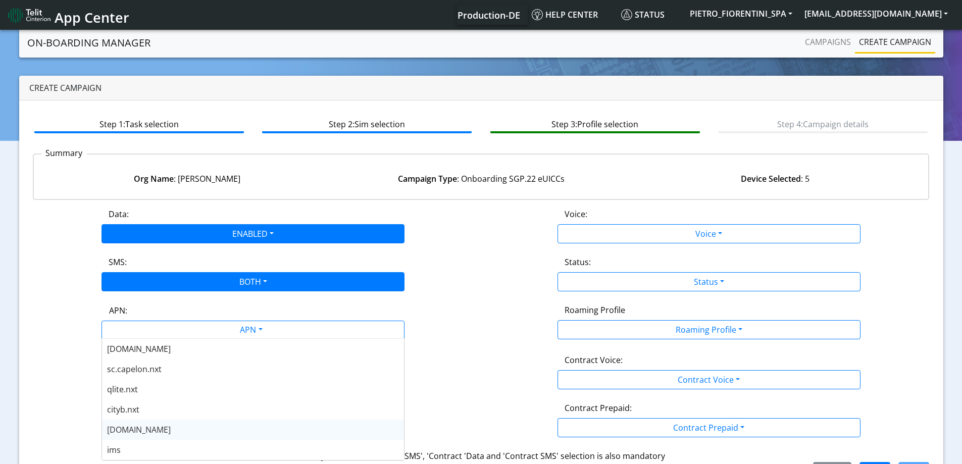
click at [141, 428] on span "nxt23.net" at bounding box center [139, 429] width 64 height 11
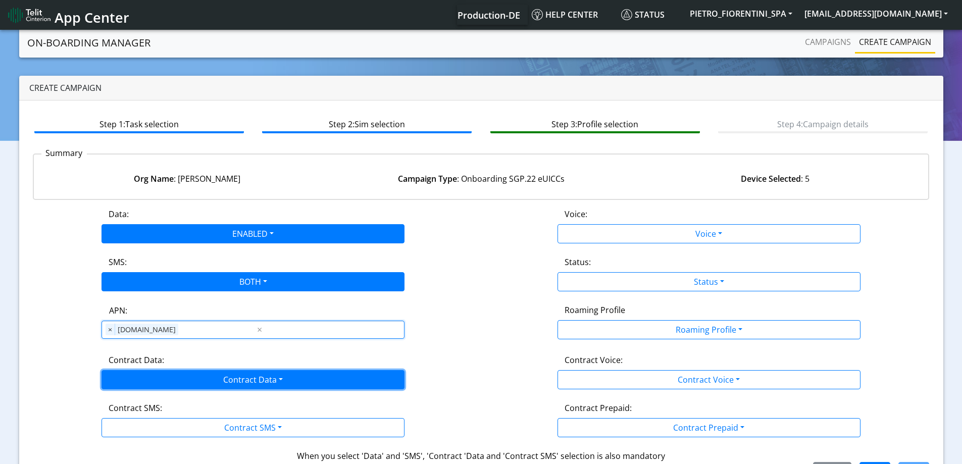
click at [152, 375] on button "Contract Data" at bounding box center [253, 379] width 303 height 19
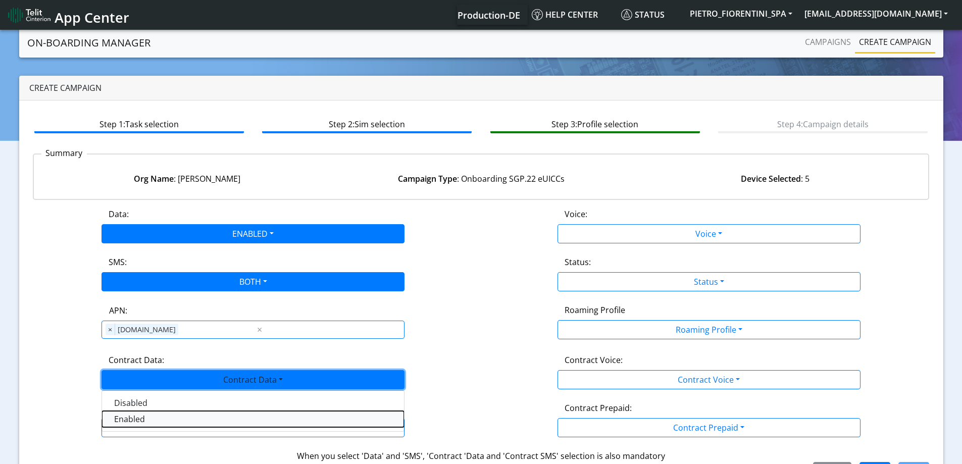
click at [135, 423] on Dataenabled-dropdown "Enabled" at bounding box center [253, 419] width 302 height 16
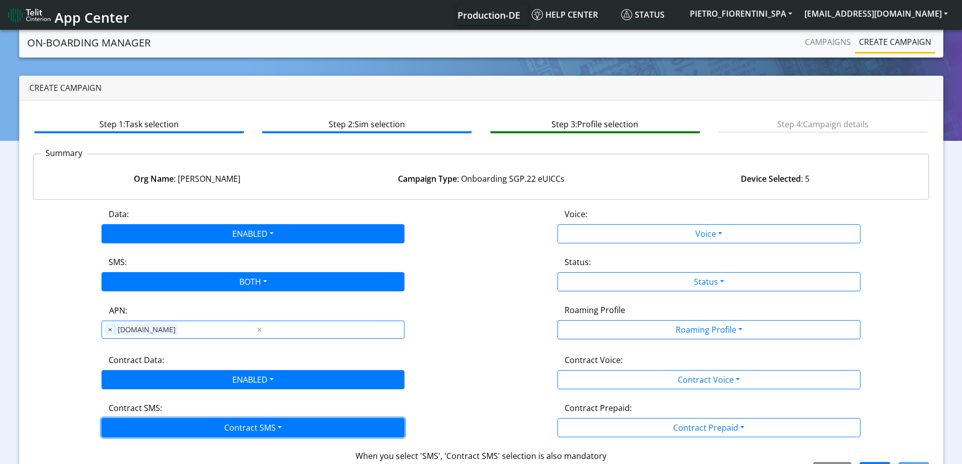
click at [138, 424] on button "Contract SMS" at bounding box center [253, 427] width 303 height 19
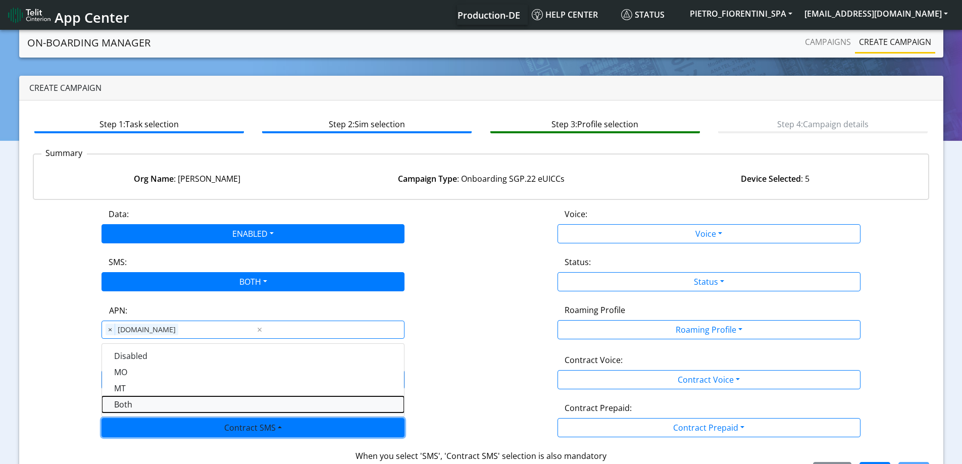
click at [137, 400] on SMSboth-dropdown "Both" at bounding box center [253, 405] width 302 height 16
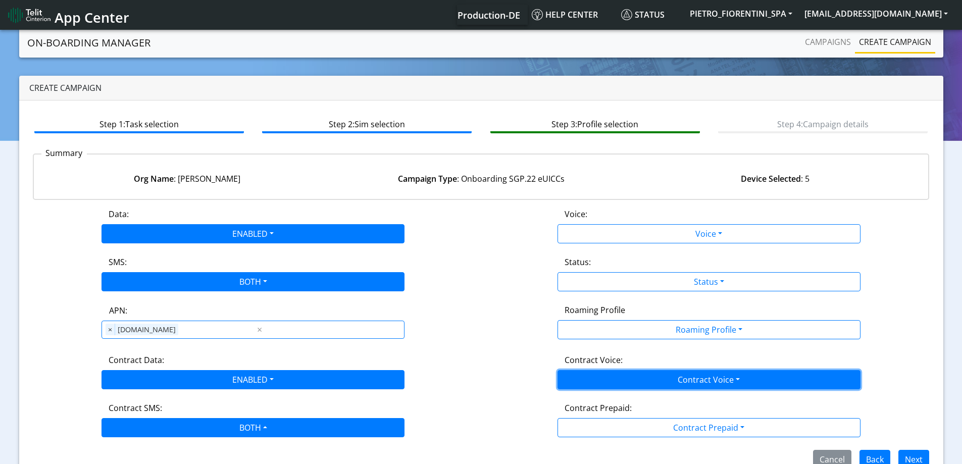
click at [601, 374] on button "Contract Voice" at bounding box center [709, 379] width 303 height 19
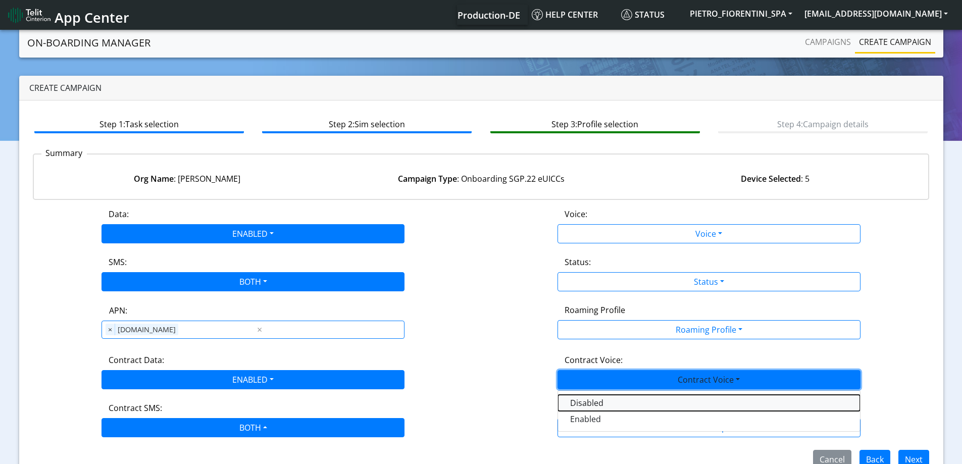
click at [569, 395] on Voicedisabled-dropdown "Disabled" at bounding box center [709, 403] width 302 height 16
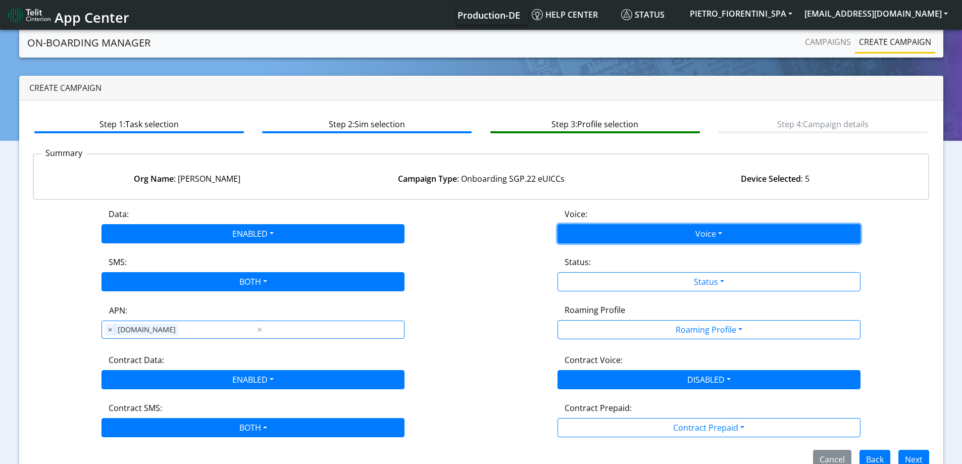
drag, startPoint x: 576, startPoint y: 230, endPoint x: 578, endPoint y: 262, distance: 31.4
click at [576, 231] on button "Voice" at bounding box center [709, 233] width 303 height 19
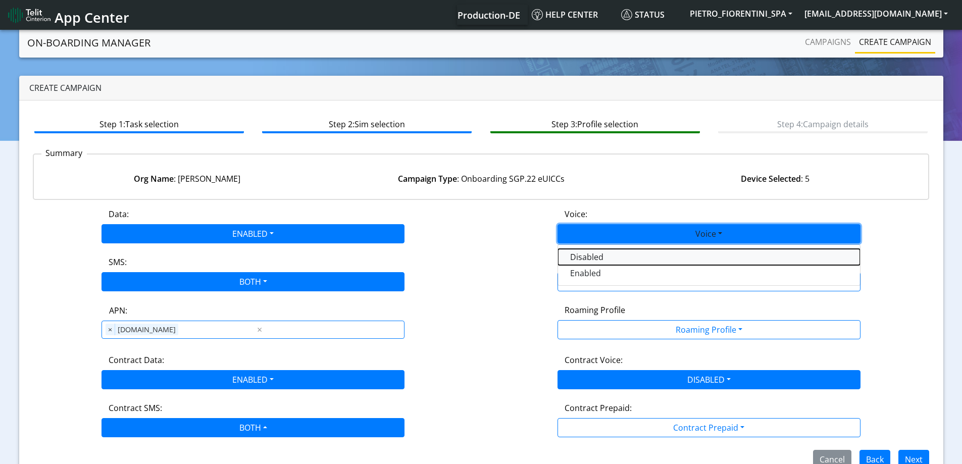
click at [578, 262] on button "Disabled" at bounding box center [709, 257] width 302 height 16
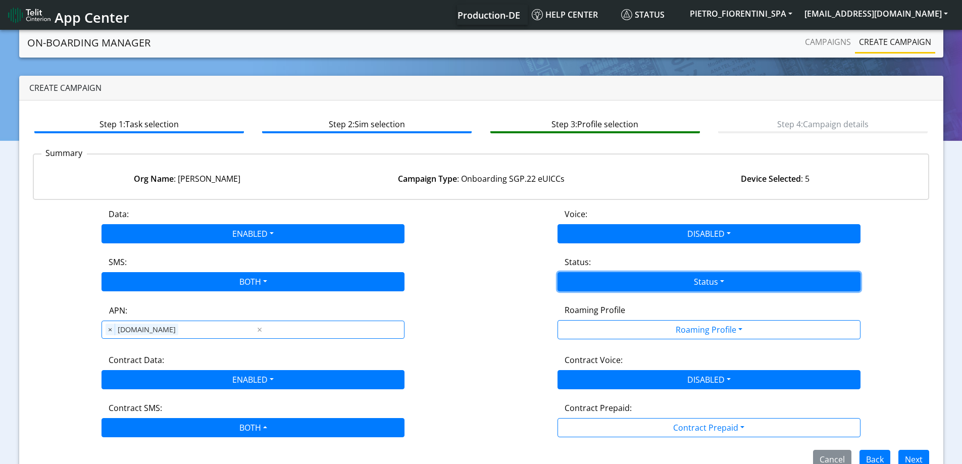
click at [581, 275] on button "Status" at bounding box center [709, 281] width 303 height 19
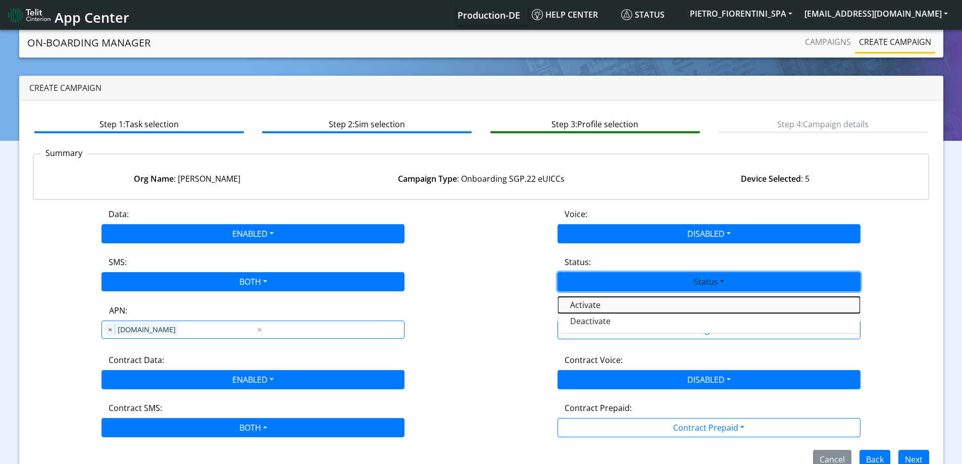
drag, startPoint x: 588, startPoint y: 300, endPoint x: 598, endPoint y: 317, distance: 19.2
click at [589, 304] on button "Activate" at bounding box center [709, 305] width 302 height 16
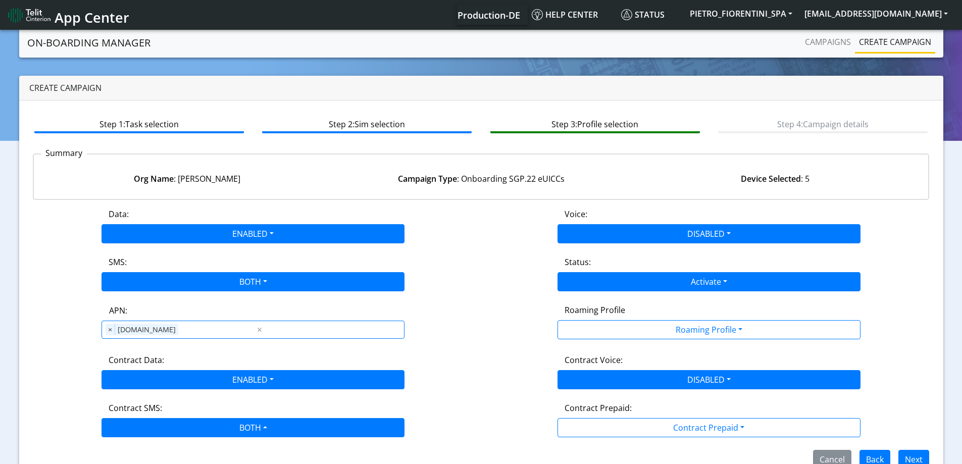
click at [598, 317] on div "Roaming Profile" at bounding box center [709, 312] width 304 height 16
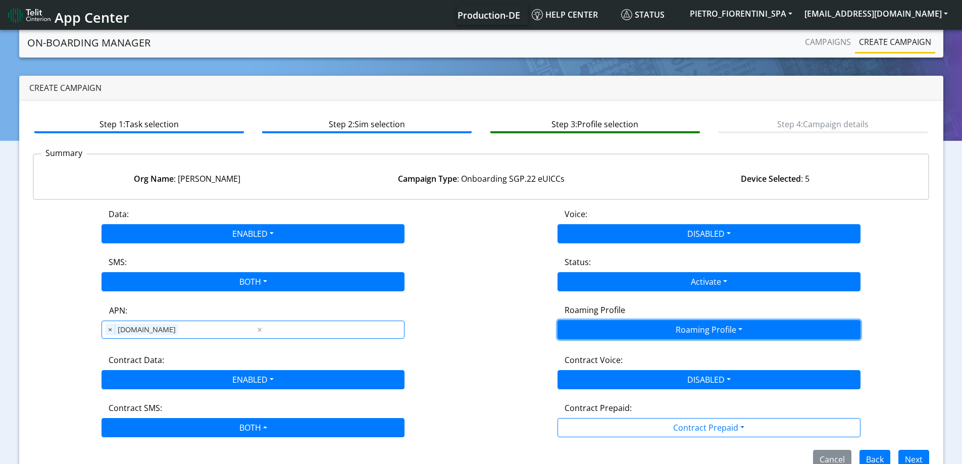
click at [605, 324] on button "Roaming Profile" at bounding box center [709, 329] width 303 height 19
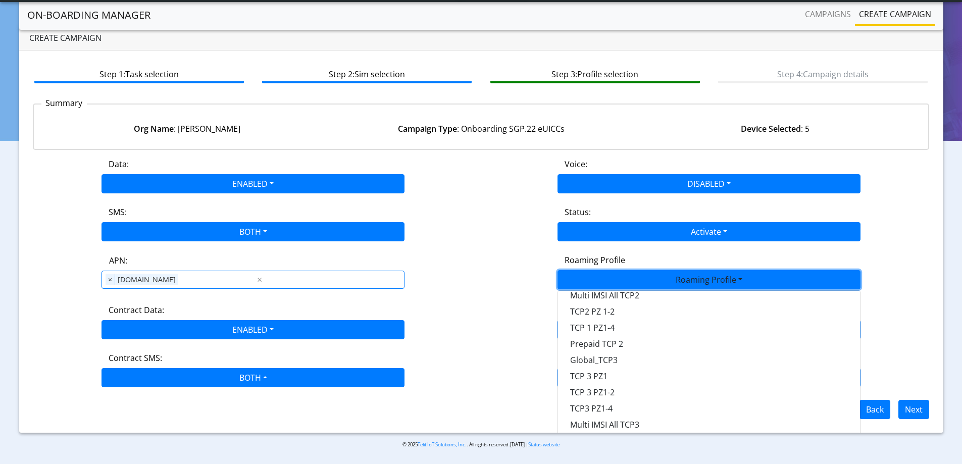
scroll to position [284, 0]
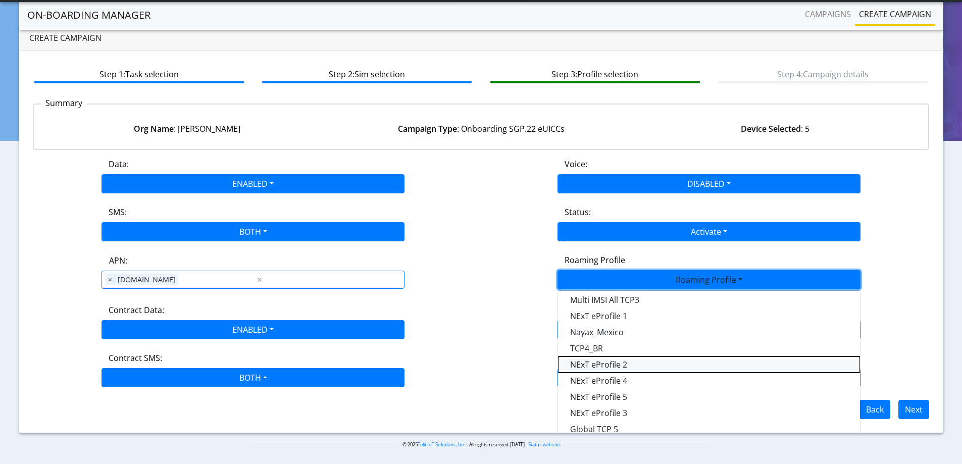
click at [622, 368] on Profile-dropdown "NExT eProfile 2" at bounding box center [709, 365] width 302 height 16
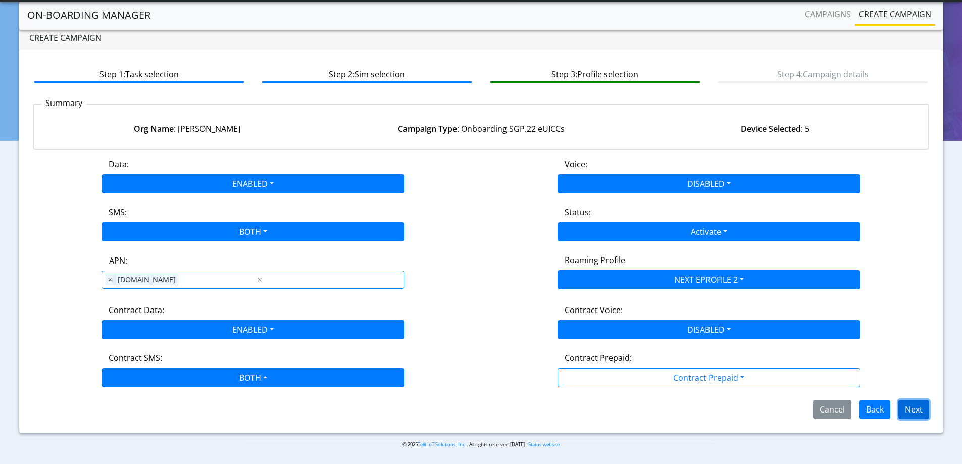
click at [923, 408] on button "Next" at bounding box center [914, 409] width 31 height 19
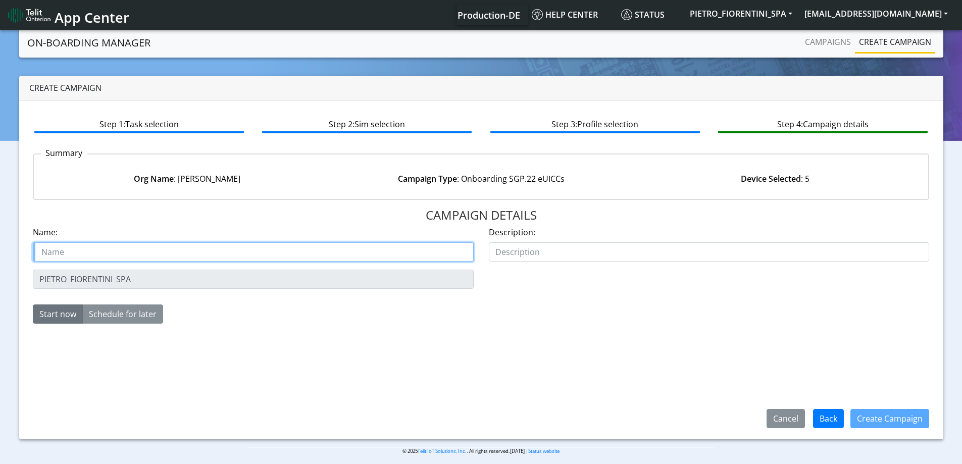
click at [41, 251] on input "text" at bounding box center [253, 251] width 441 height 19
paste input "PIETRO_FIORENTINI_SPA"
type input "PIETRO_FIORENTINI_SPA Starter SIM eSIM 2"
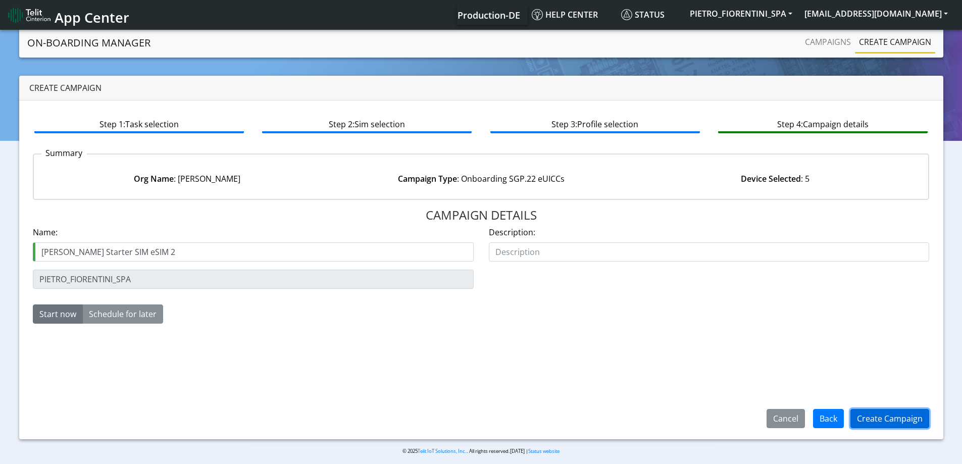
click at [899, 423] on button "Create Campaign" at bounding box center [890, 418] width 79 height 19
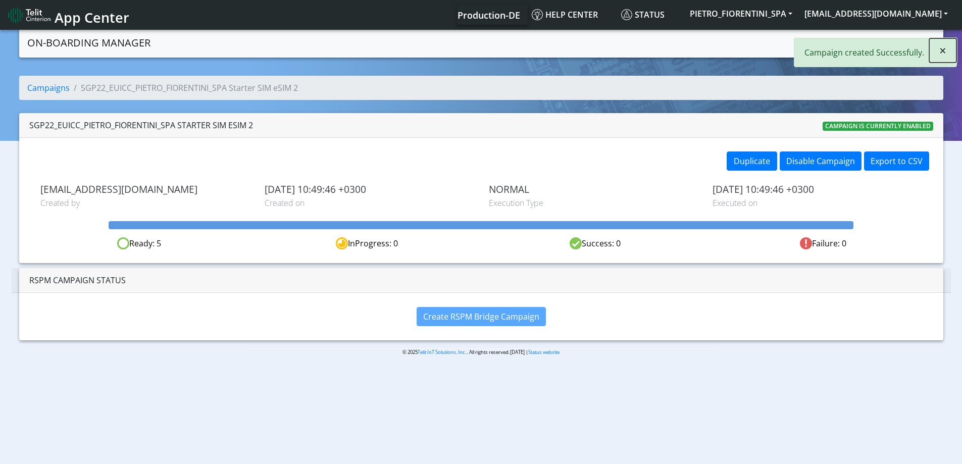
click at [947, 53] on button "×" at bounding box center [943, 50] width 27 height 24
click at [833, 47] on link "Campaigns" at bounding box center [828, 42] width 54 height 20
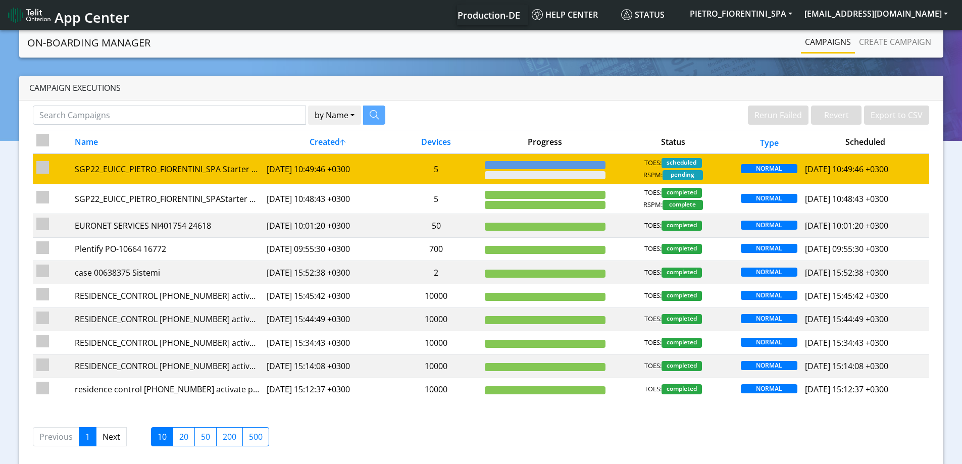
click at [628, 163] on div "TOES: scheduled RSPM: pending" at bounding box center [673, 169] width 121 height 22
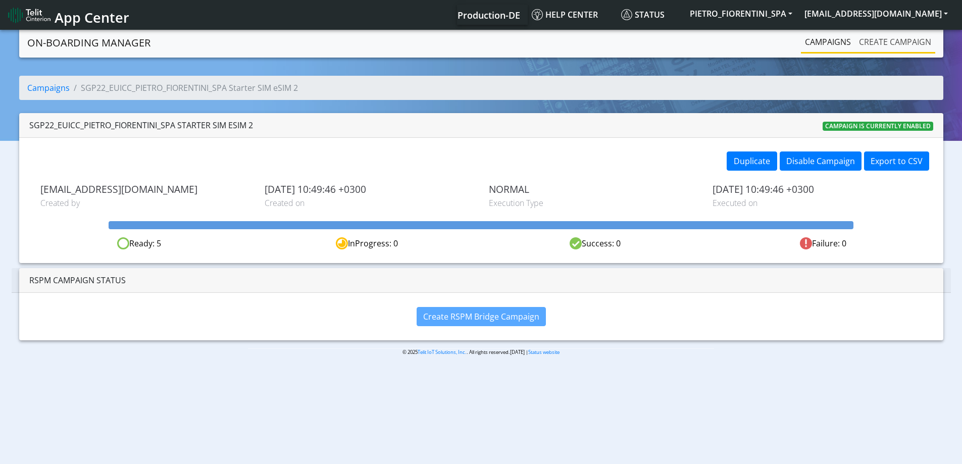
click at [896, 43] on link "Create campaign" at bounding box center [895, 42] width 80 height 20
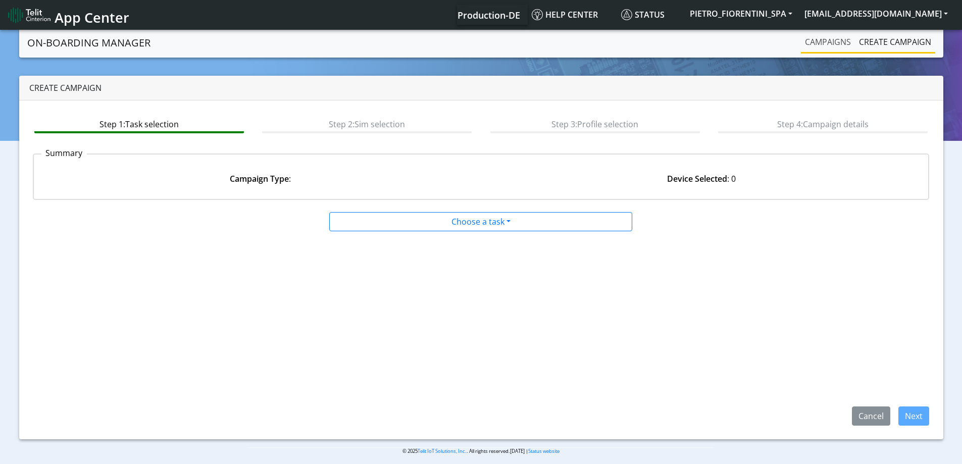
click at [830, 43] on link "Campaigns" at bounding box center [828, 42] width 54 height 20
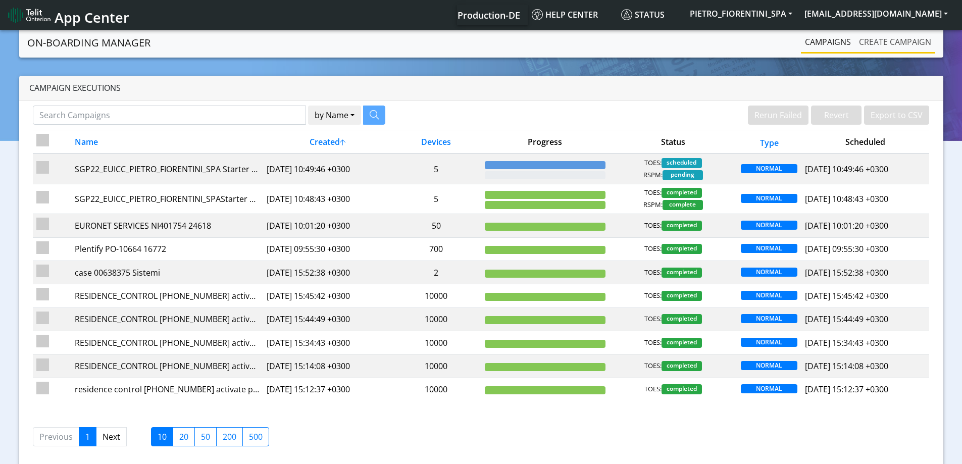
click at [883, 40] on link "Create campaign" at bounding box center [895, 42] width 80 height 20
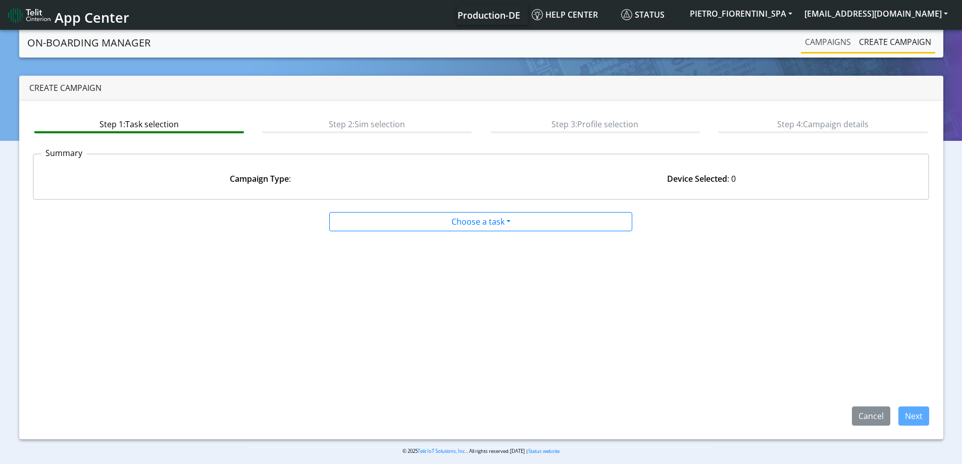
click at [834, 46] on link "Campaigns" at bounding box center [828, 42] width 54 height 20
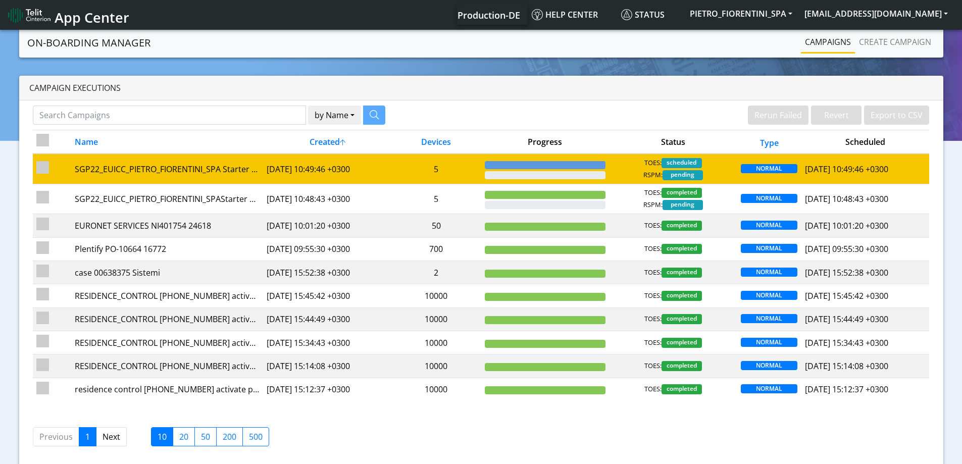
click at [453, 164] on td "5" at bounding box center [437, 169] width 90 height 30
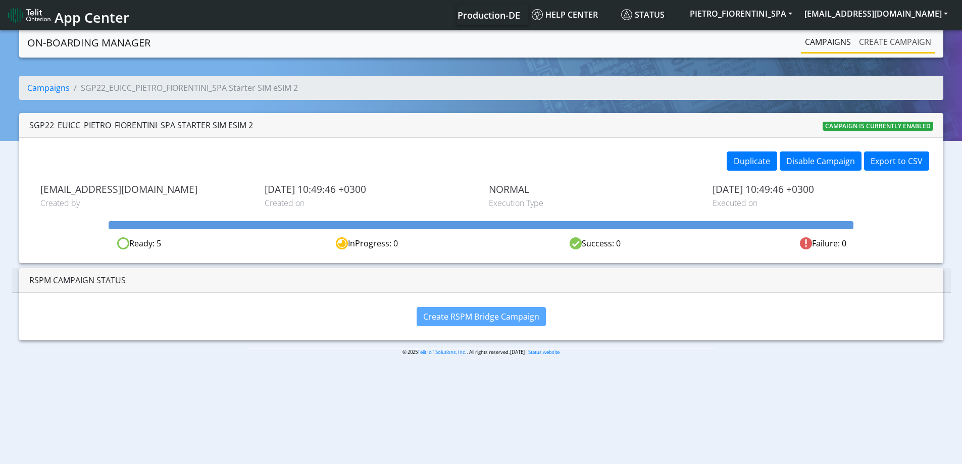
click at [868, 46] on link "Create campaign" at bounding box center [895, 42] width 80 height 20
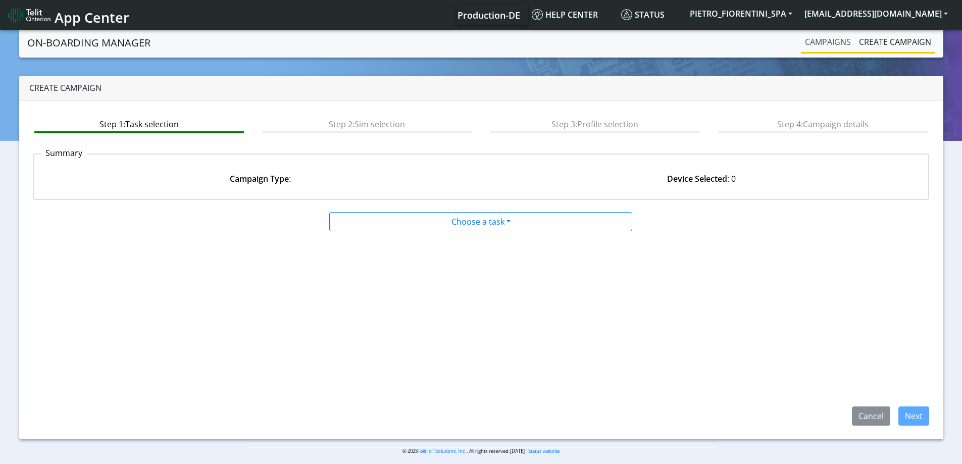
click at [835, 46] on link "Campaigns" at bounding box center [828, 42] width 54 height 20
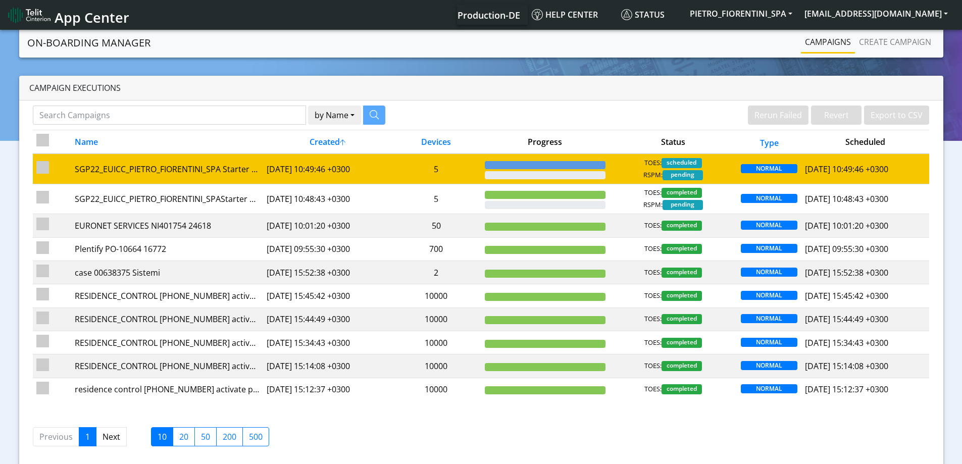
click at [434, 180] on td "5" at bounding box center [437, 169] width 90 height 30
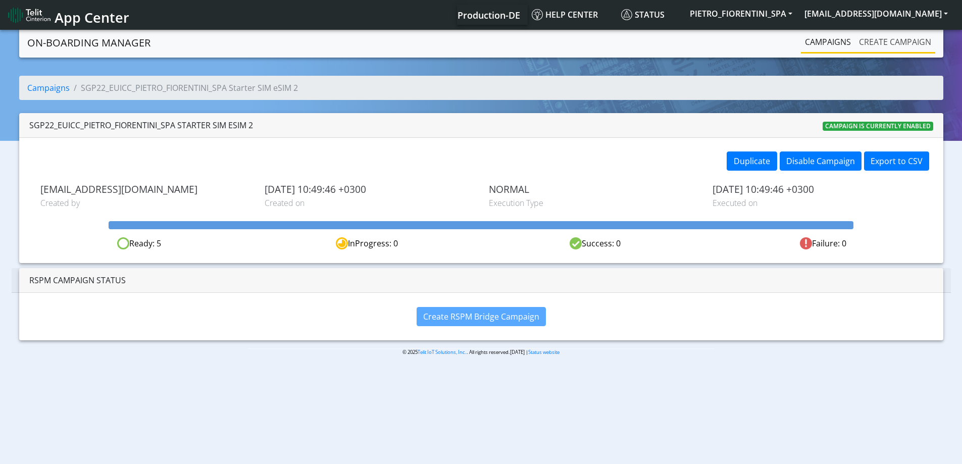
click at [896, 37] on link "Create campaign" at bounding box center [895, 42] width 80 height 20
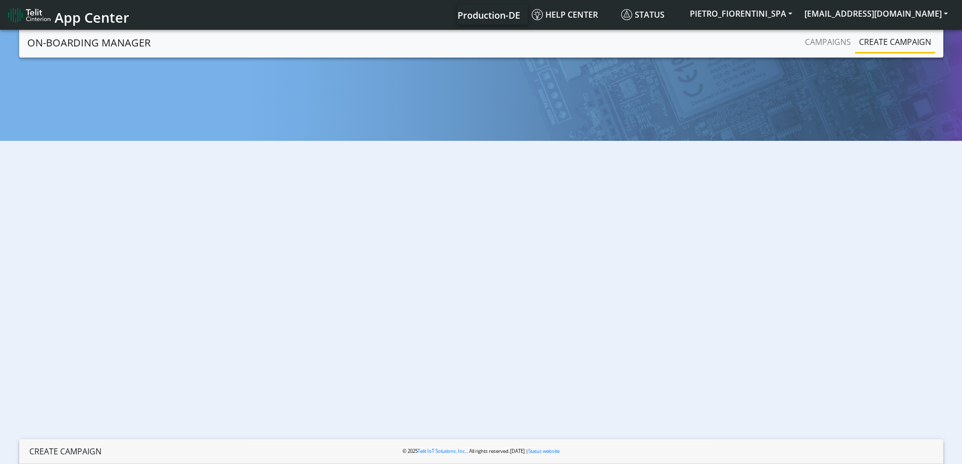
click at [858, 43] on link "Create campaign" at bounding box center [895, 42] width 80 height 20
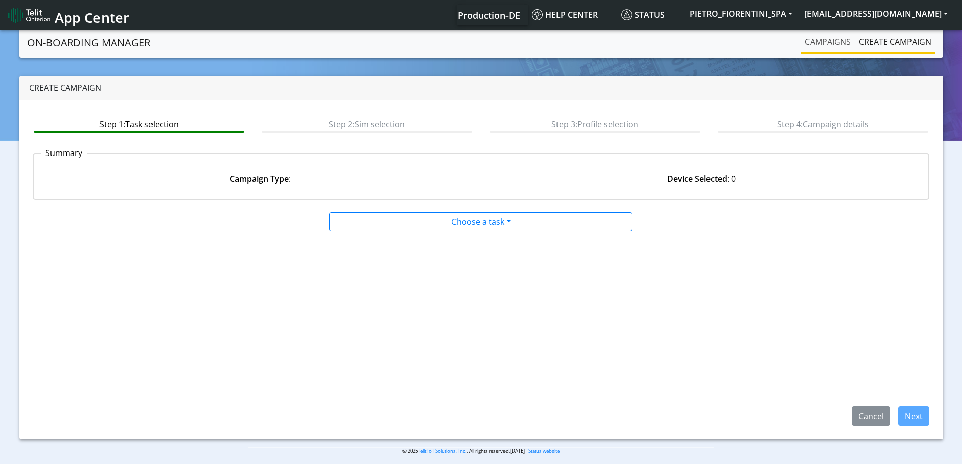
click at [837, 44] on link "Campaigns" at bounding box center [828, 42] width 54 height 20
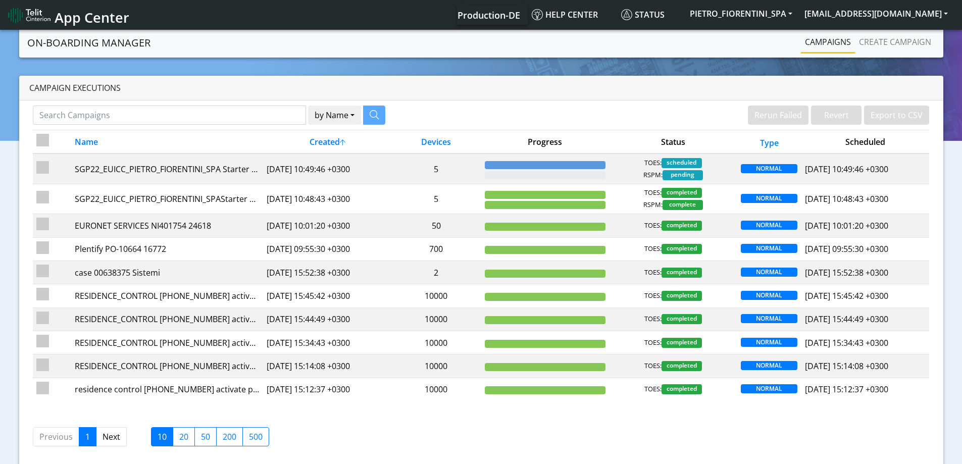
click at [894, 54] on nav "On-Boarding Manager Rerun Failed Revert Export to CSV Campaigns Create campaign" at bounding box center [481, 43] width 925 height 30
click at [885, 41] on link "Create campaign" at bounding box center [895, 42] width 80 height 20
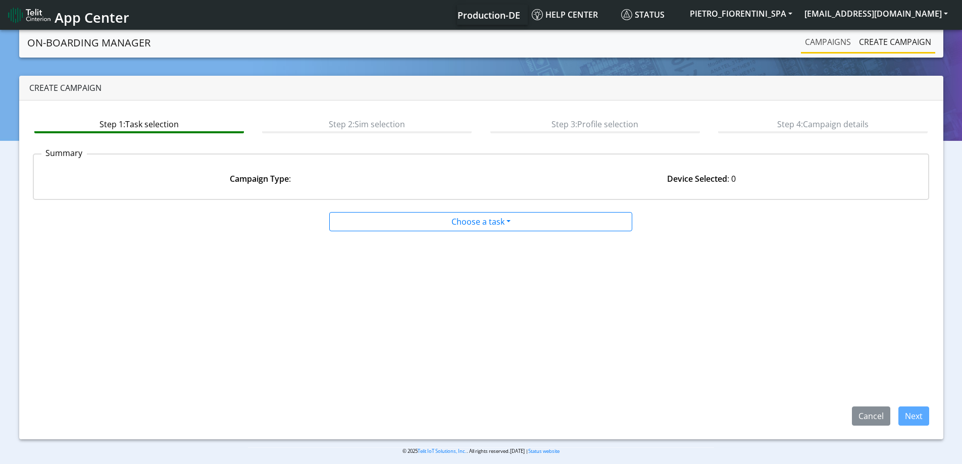
click at [845, 48] on link "Campaigns" at bounding box center [828, 42] width 54 height 20
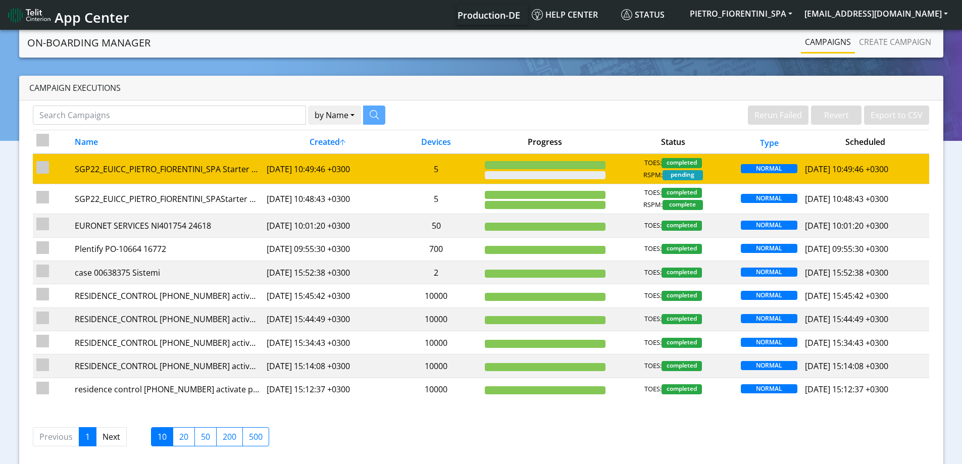
click at [465, 178] on td "5" at bounding box center [437, 169] width 90 height 30
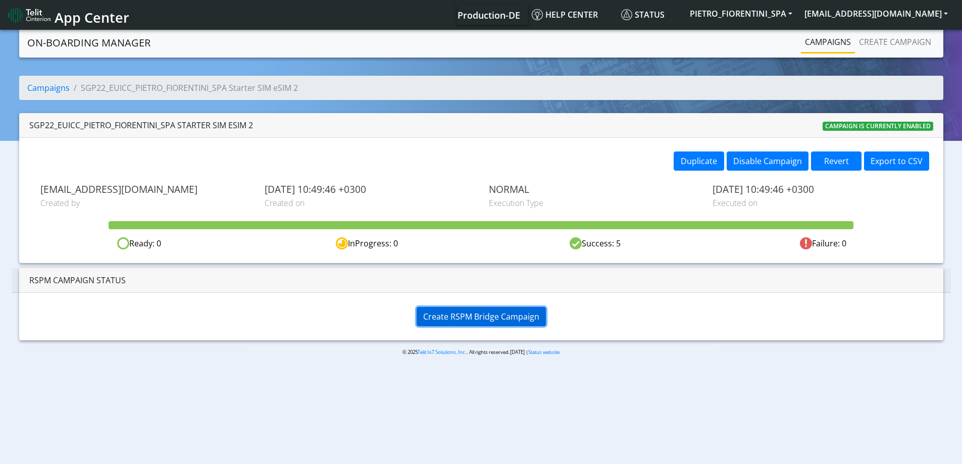
click at [479, 309] on button "Create RSPM Bridge Campaign" at bounding box center [481, 316] width 129 height 19
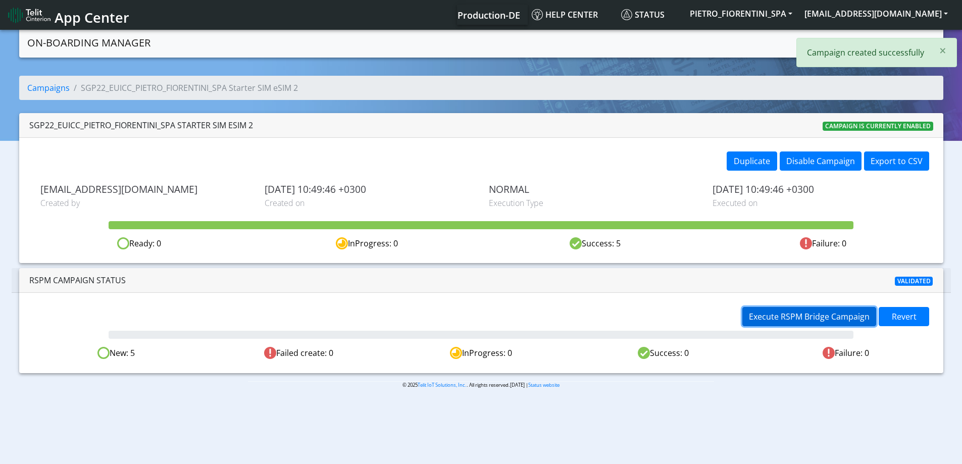
click at [752, 317] on span "Execute RSPM Bridge Campaign" at bounding box center [809, 316] width 121 height 11
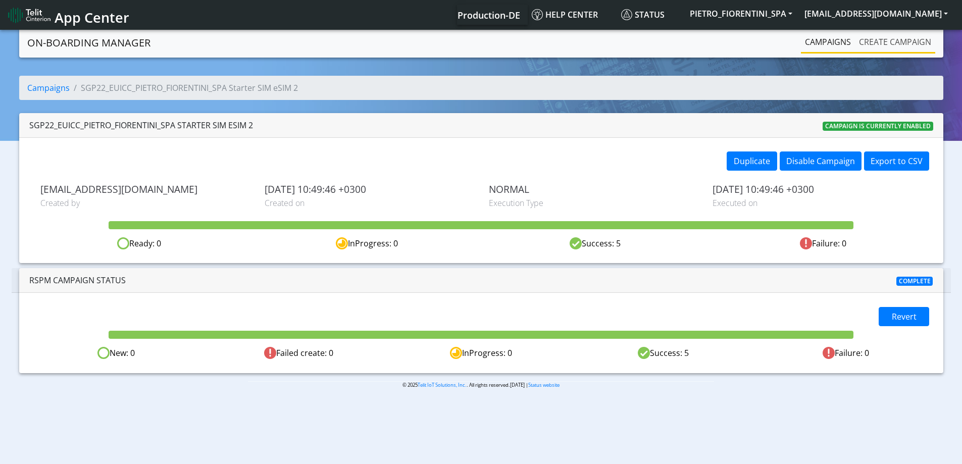
click at [894, 37] on link "Create campaign" at bounding box center [895, 42] width 80 height 20
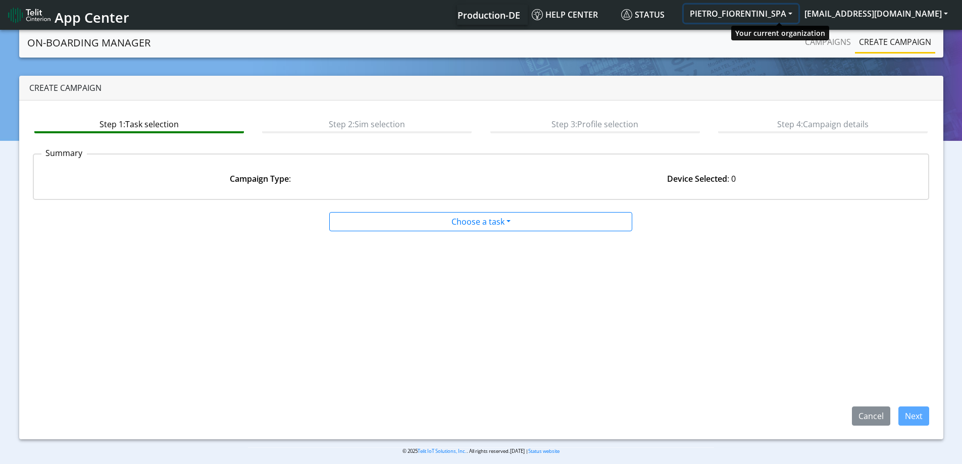
click at [764, 11] on button "PIETRO_FIORENTINI_SPA" at bounding box center [741, 14] width 115 height 18
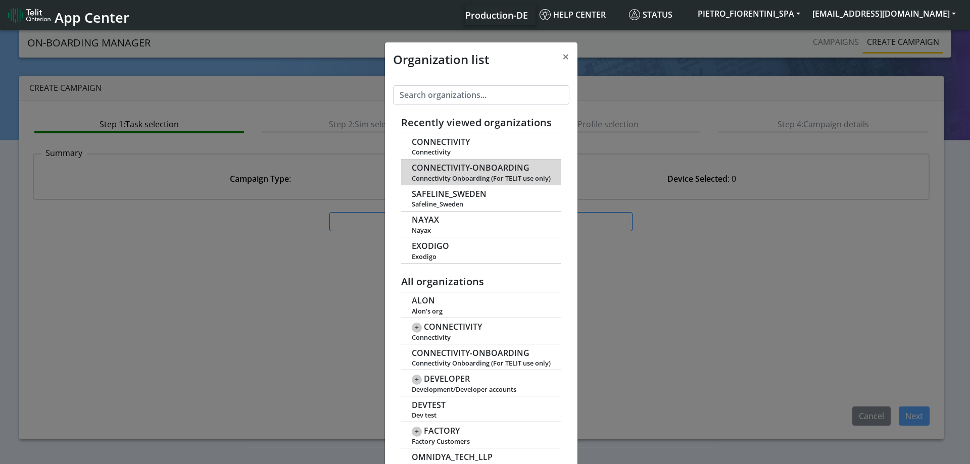
scroll to position [4, 0]
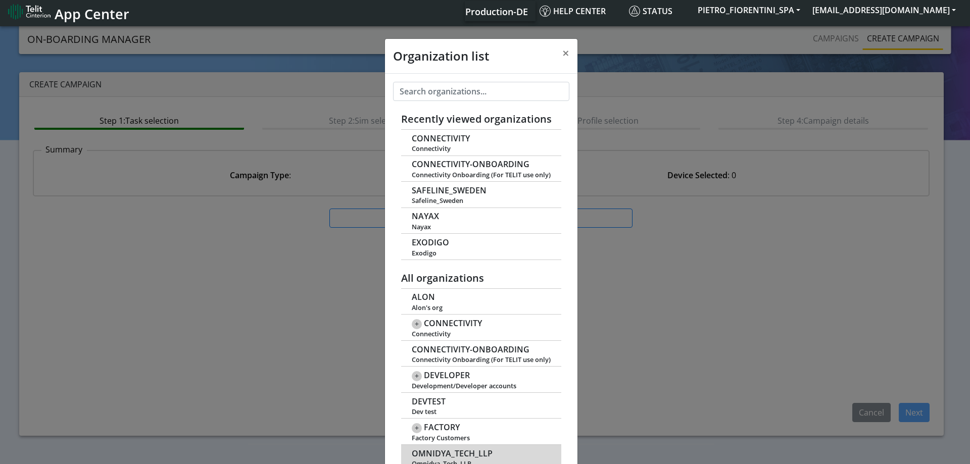
click at [475, 452] on span "OMNIDYA_TECH_LLP" at bounding box center [452, 454] width 81 height 10
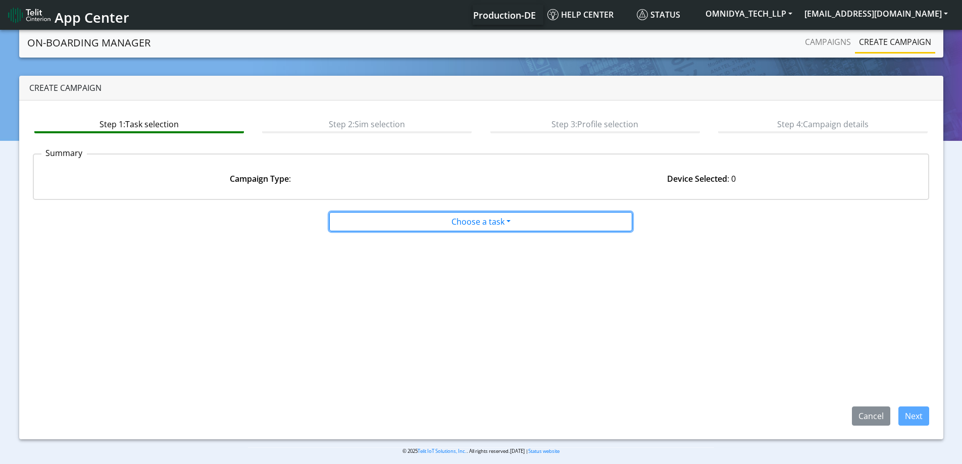
click at [447, 223] on button "Choose a task" at bounding box center [480, 221] width 303 height 19
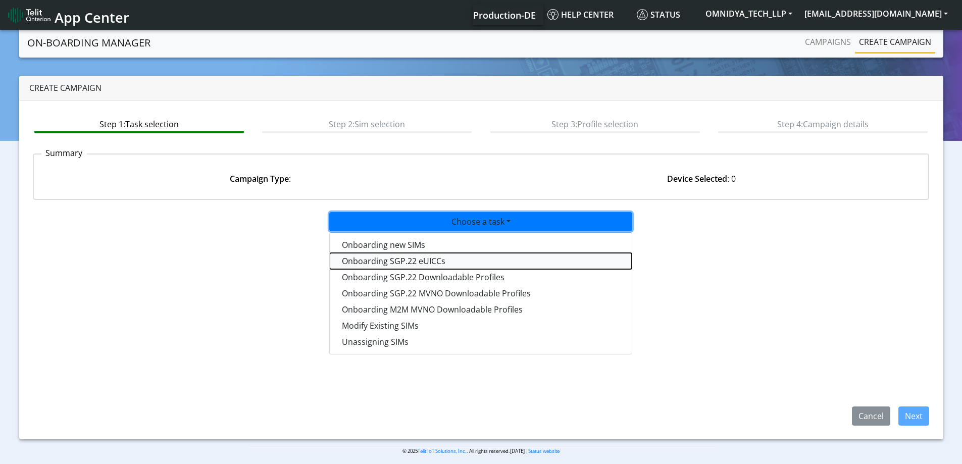
click at [446, 255] on tasksgp22eUICC-dropdown "Onboarding SGP.22 eUICCs" at bounding box center [481, 261] width 302 height 16
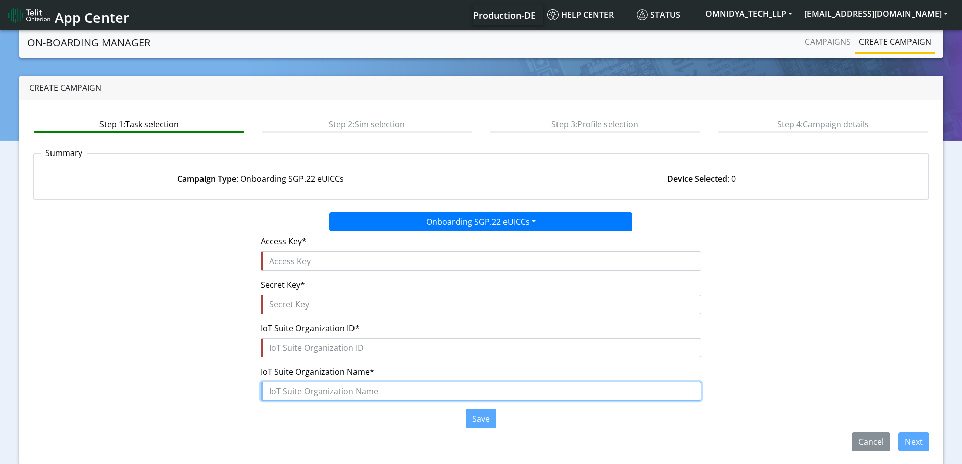
click at [323, 386] on input "text" at bounding box center [481, 391] width 441 height 19
paste input "Omnidya_Tech_LLP"
type input "Omnidya_Tech_LLP"
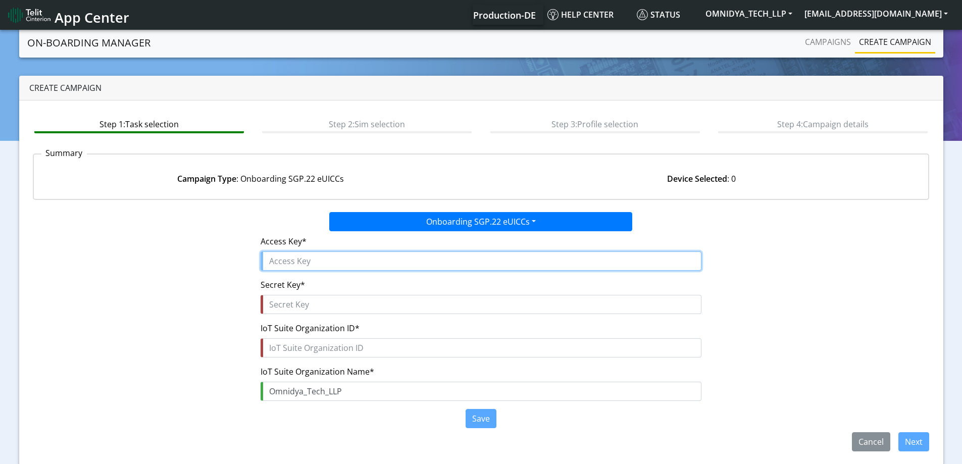
click at [312, 267] on input "text" at bounding box center [481, 261] width 441 height 19
paste input "zpTWsYRtpsdcyzE7cHZ1"
type input "zpTWsYRtpsdcyzE7cHZ1"
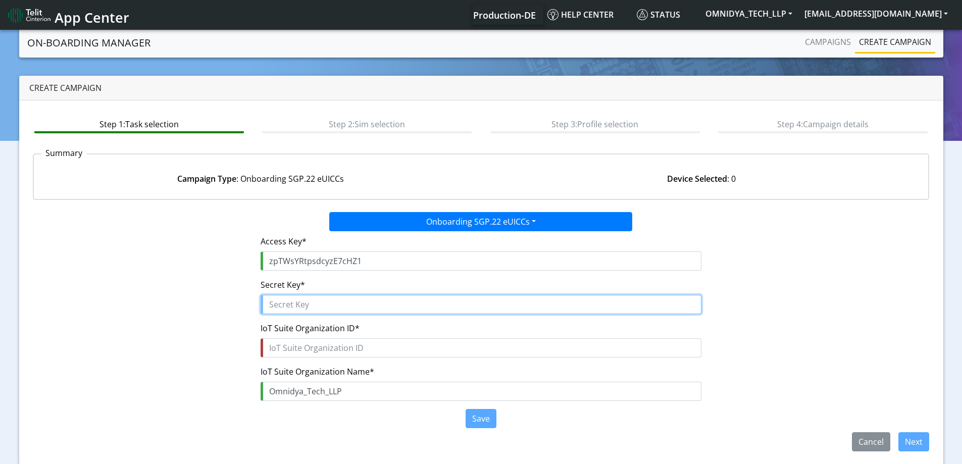
click at [315, 299] on input "text" at bounding box center [481, 304] width 441 height 19
paste input "TO8FjiB7BB5VlojBMH3IoG8YRu7C0OsLjDKg$nIm"
type input "TO8FjiB7BB5VlojBMH3IoG8YRu7C0OsLjDKg$nIm"
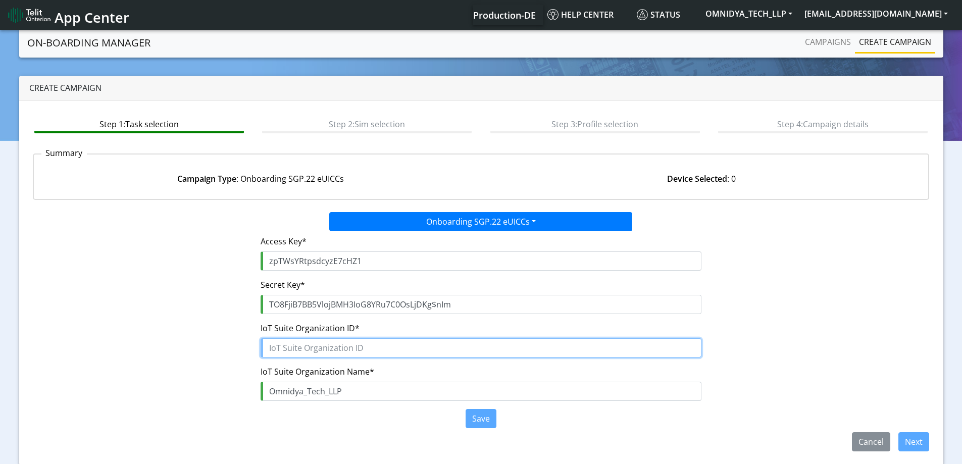
click at [318, 352] on input "text" at bounding box center [481, 347] width 441 height 19
paste input "15a0f8cb-bc62-4f29-a047-73cd82fe9601"
type input "15a0f8cb-bc62-4f29-a047-73cd82fe9601"
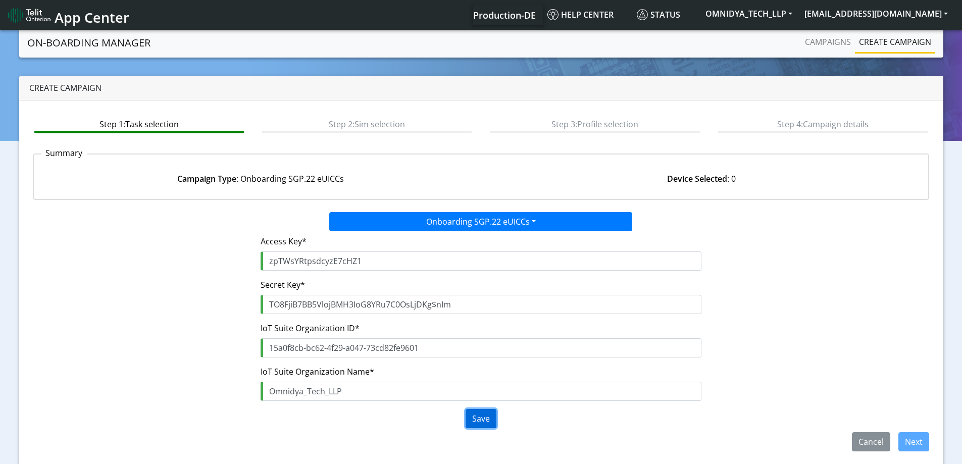
click at [477, 420] on button "Save" at bounding box center [481, 418] width 31 height 19
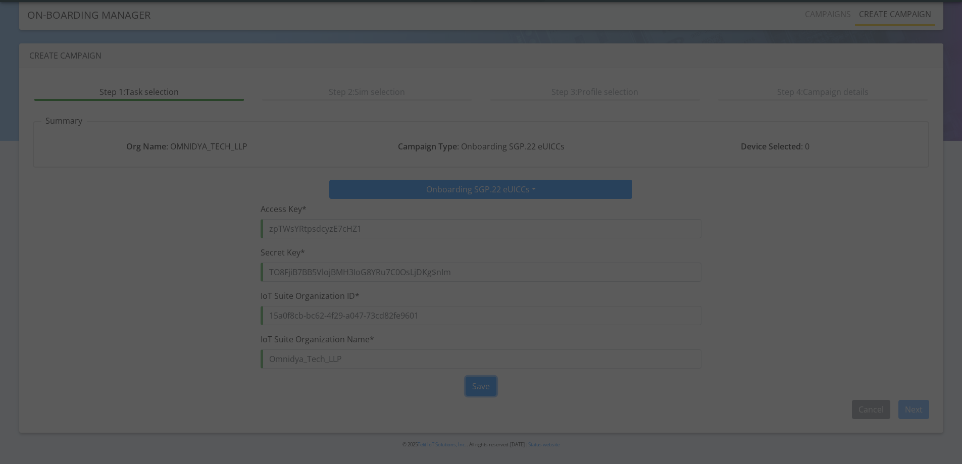
scroll to position [5, 0]
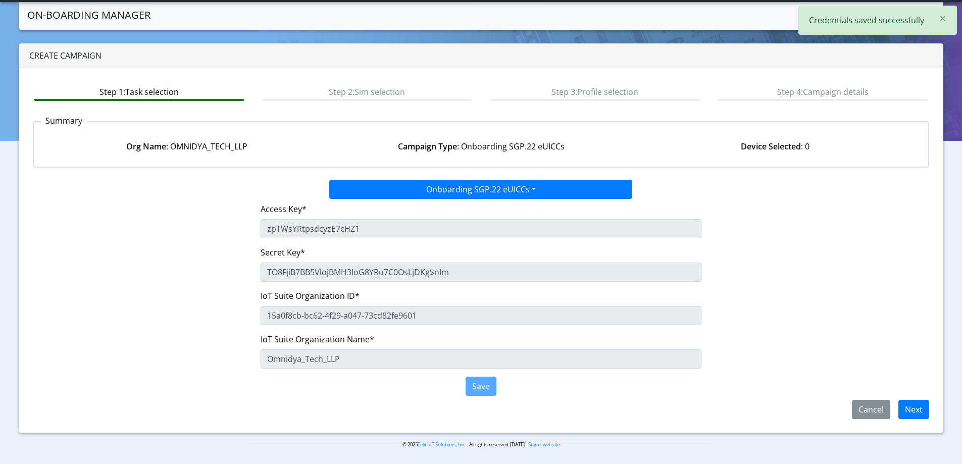
click at [921, 420] on div "Step 1: Task selection Step 2: Sim selection Step 3: Profile selection Step 4: …" at bounding box center [481, 250] width 925 height 365
drag, startPoint x: 919, startPoint y: 416, endPoint x: 914, endPoint y: 410, distance: 8.6
click at [918, 414] on button "Next" at bounding box center [914, 409] width 31 height 19
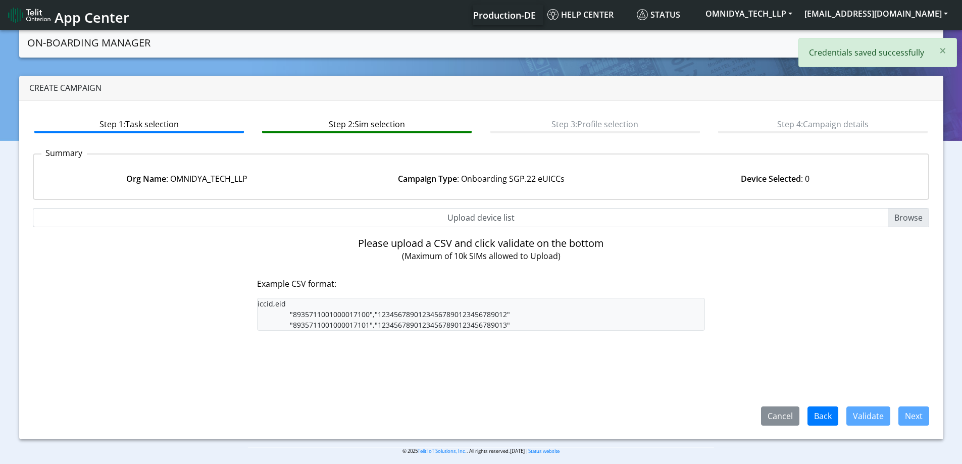
click at [486, 214] on input "Upload device list" at bounding box center [481, 217] width 897 height 19
type input "C:\fakepath\SGP Onboarding CSV.csv"
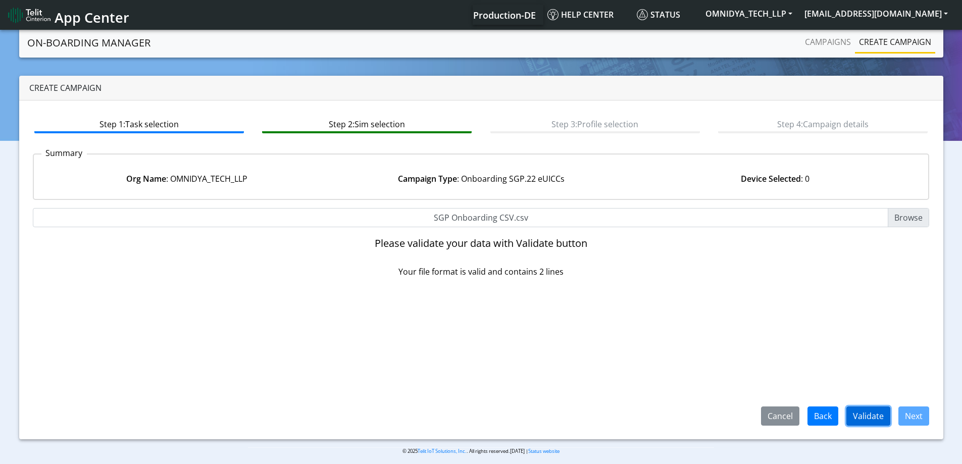
click at [854, 412] on button "Validate" at bounding box center [869, 416] width 44 height 19
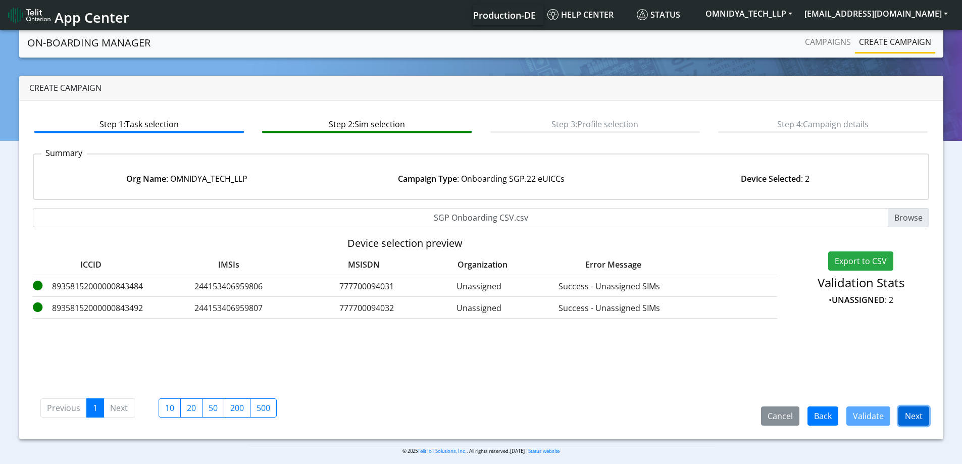
click at [908, 416] on button "Next" at bounding box center [914, 416] width 31 height 19
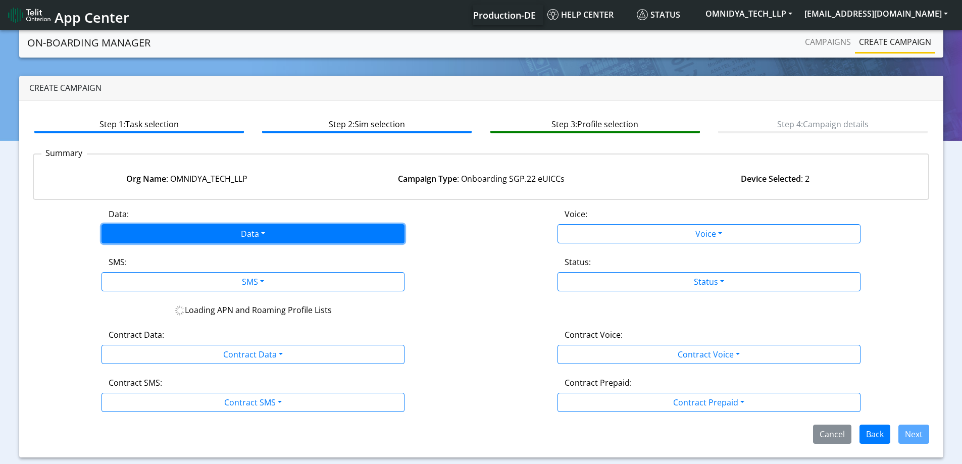
drag, startPoint x: 270, startPoint y: 237, endPoint x: 239, endPoint y: 243, distance: 31.4
click at [268, 236] on button "Data" at bounding box center [253, 233] width 303 height 19
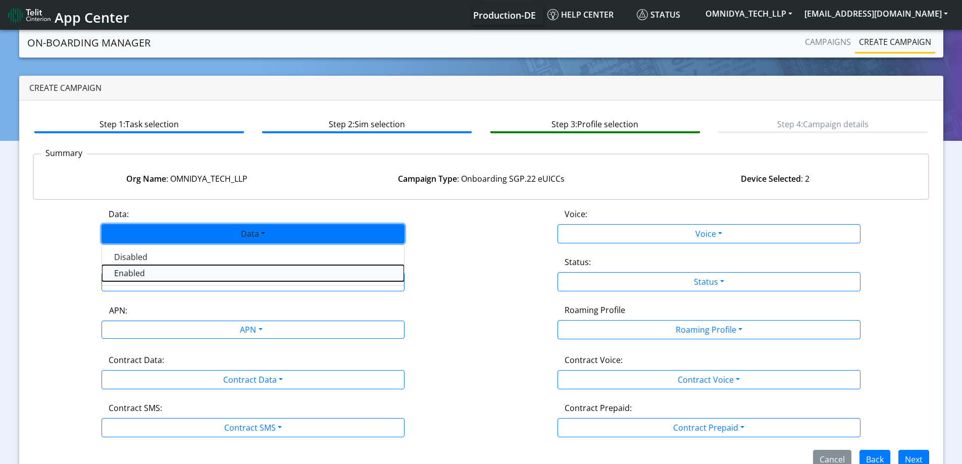
click at [151, 274] on button "Enabled" at bounding box center [253, 273] width 302 height 16
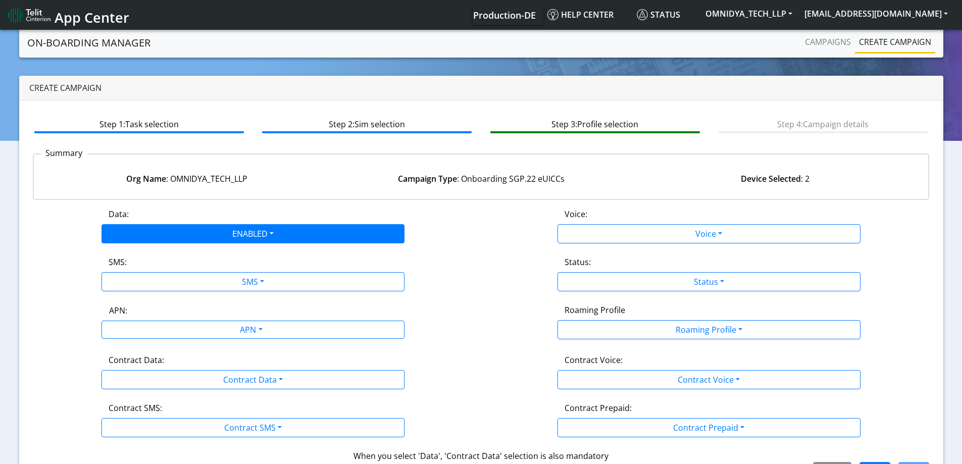
click at [154, 298] on div "Data: ENABLED Disabled Enabled Voice: Voice Disabled Enabled SMS: SMS Disabled …" at bounding box center [481, 344] width 897 height 273
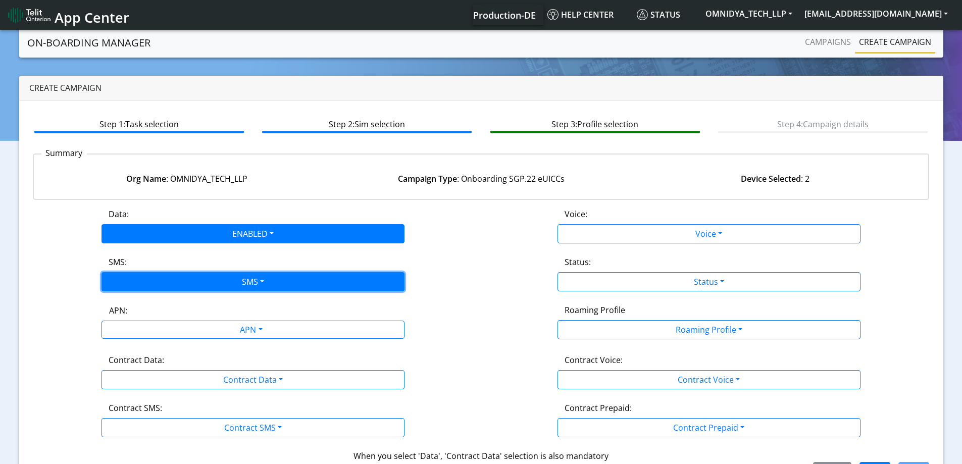
click at [155, 287] on button "SMS" at bounding box center [253, 281] width 303 height 19
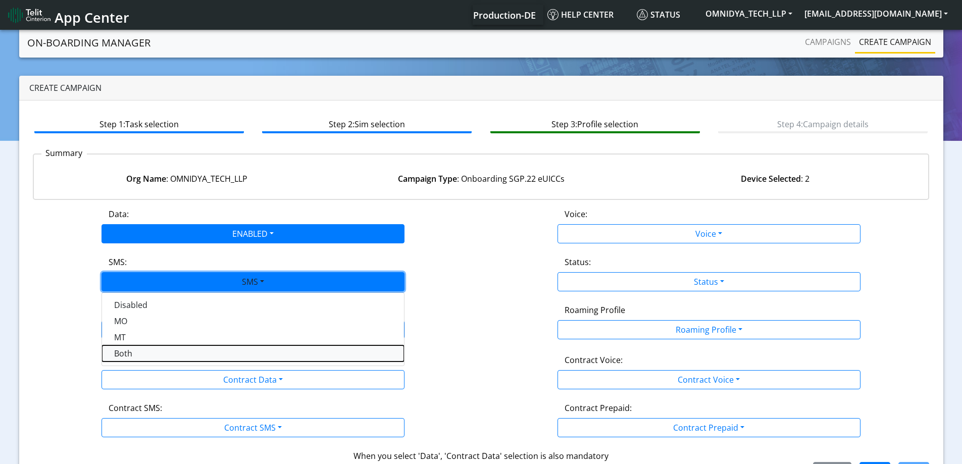
click at [129, 355] on button "Both" at bounding box center [253, 354] width 302 height 16
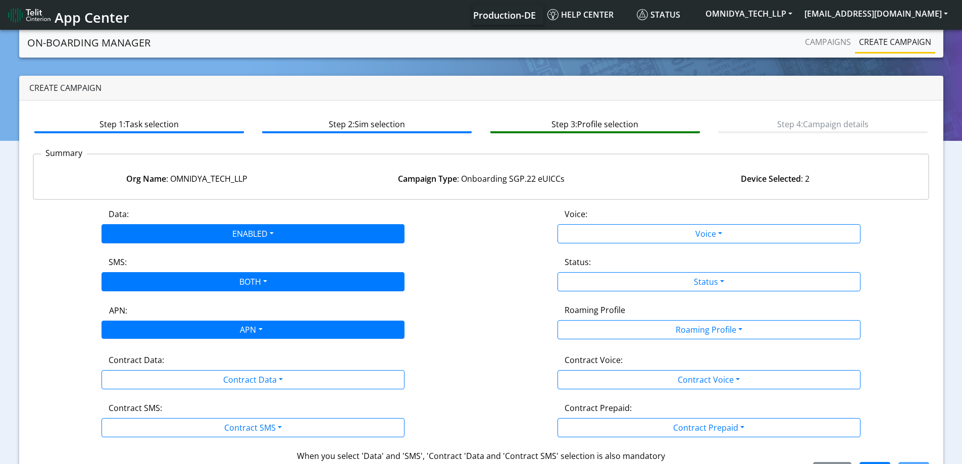
click at [147, 332] on div "APN" at bounding box center [250, 331] width 320 height 20
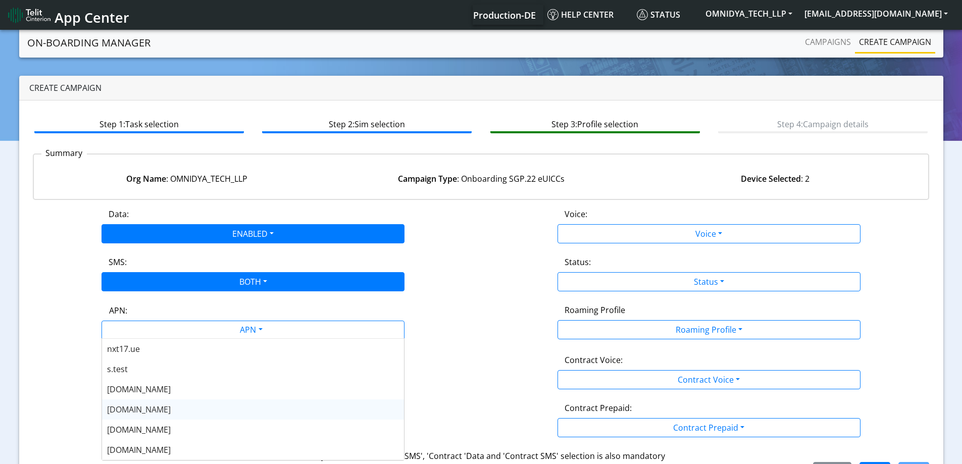
click at [444, 246] on div "Data: ENABLED Disabled Enabled Voice: Voice Disabled Enabled SMS: BOTH Disabled…" at bounding box center [481, 344] width 897 height 273
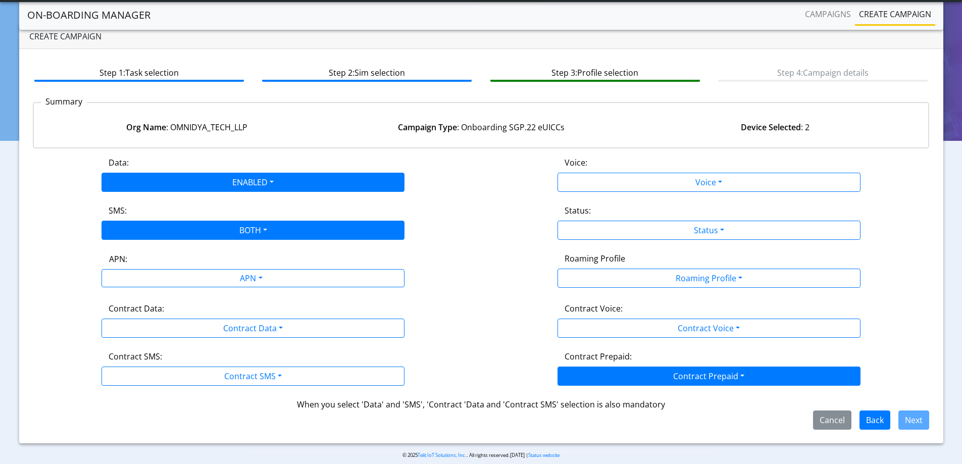
scroll to position [34, 0]
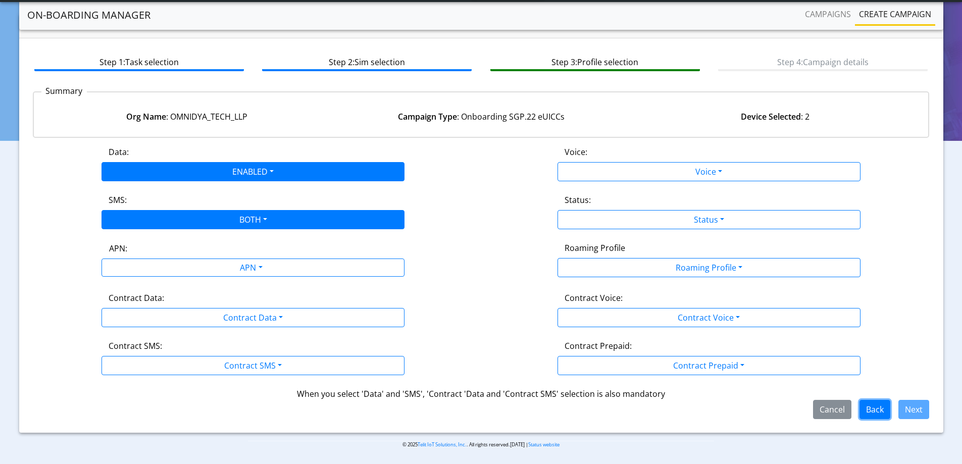
click at [877, 408] on button "Back" at bounding box center [875, 409] width 31 height 19
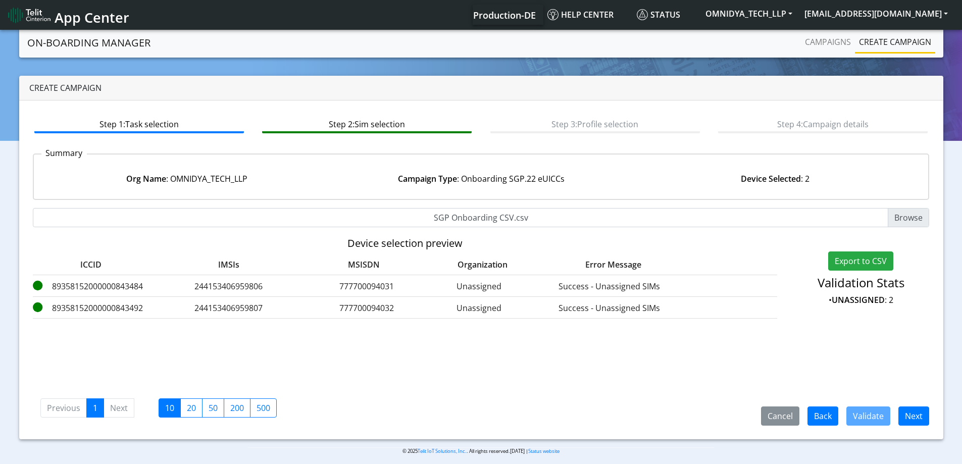
click at [453, 220] on input "SGP Onboarding CSV.csv" at bounding box center [481, 217] width 897 height 19
type input "C:\fakepath\SGP Onboarding CSV.csv"
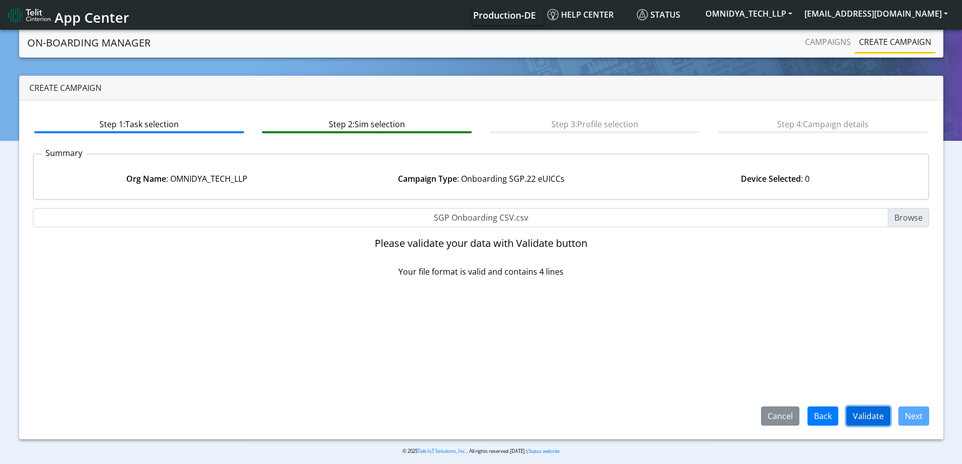
click at [865, 411] on button "Validate" at bounding box center [869, 416] width 44 height 19
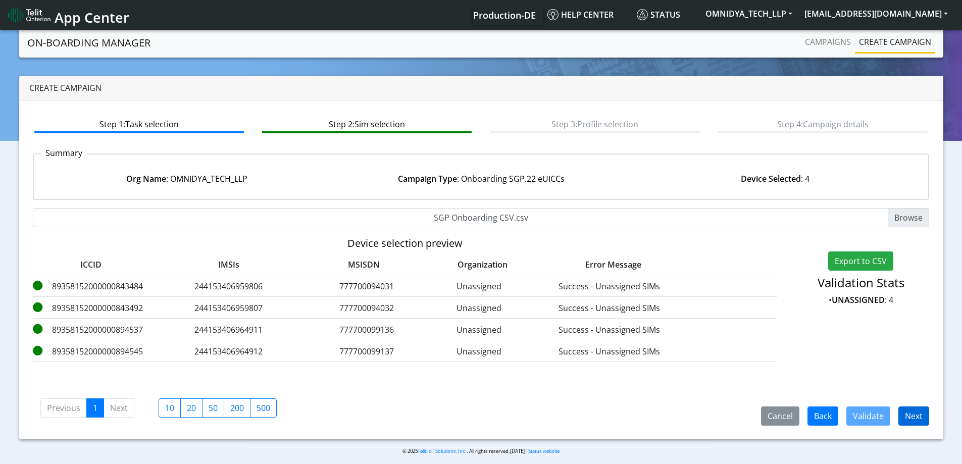
drag, startPoint x: 897, startPoint y: 410, endPoint x: 903, endPoint y: 409, distance: 6.6
click at [899, 410] on span "Next" at bounding box center [910, 415] width 39 height 11
click at [911, 410] on button "Next" at bounding box center [914, 416] width 31 height 19
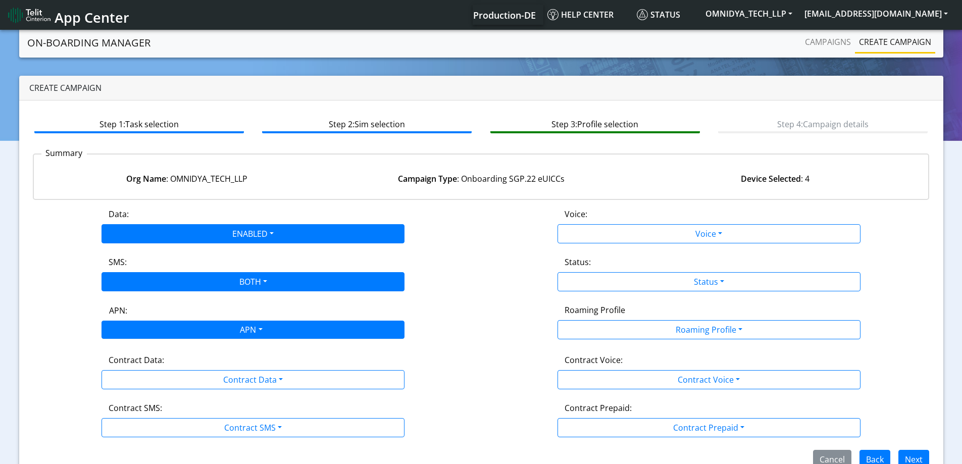
click at [222, 326] on div "APN" at bounding box center [250, 331] width 320 height 20
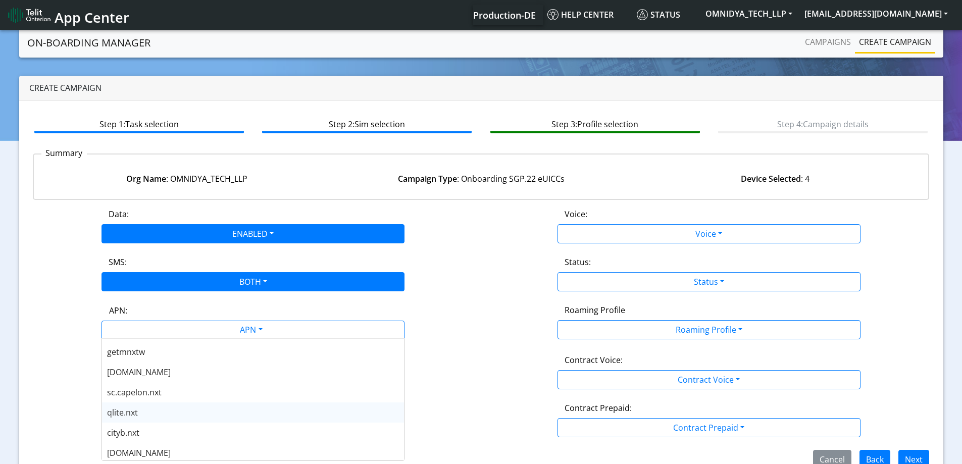
scroll to position [354, 0]
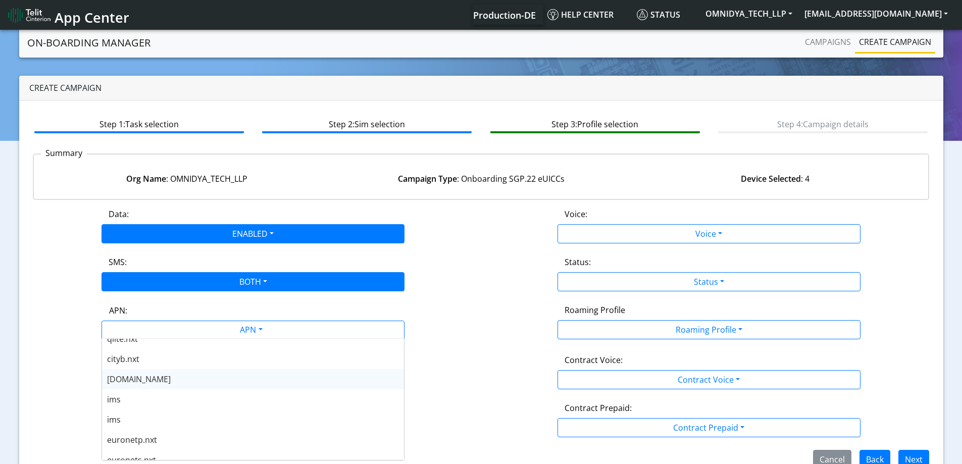
click at [139, 380] on span "nxt23.net" at bounding box center [139, 379] width 64 height 11
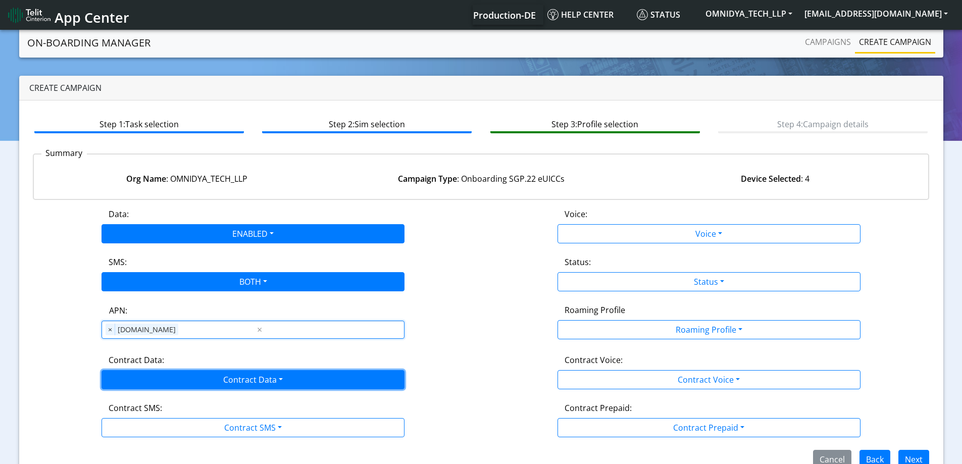
click at [133, 381] on button "Contract Data" at bounding box center [253, 379] width 303 height 19
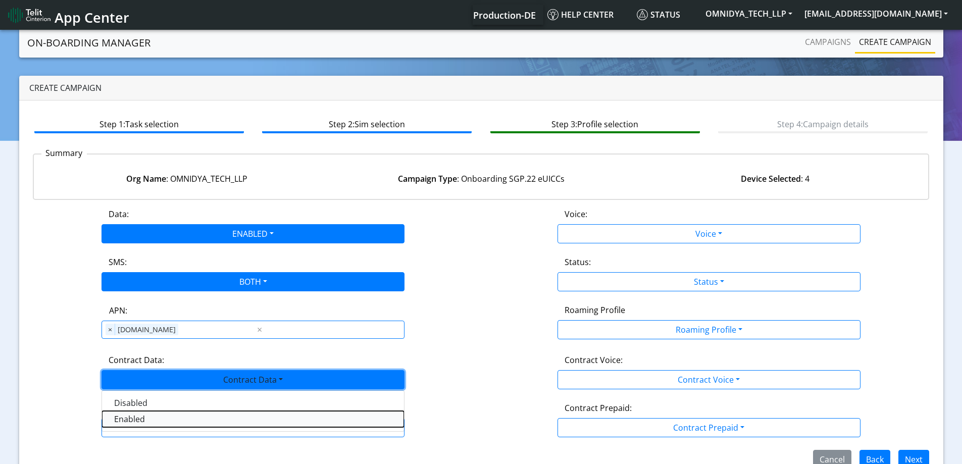
click at [124, 418] on Dataenabled-dropdown "Enabled" at bounding box center [253, 419] width 302 height 16
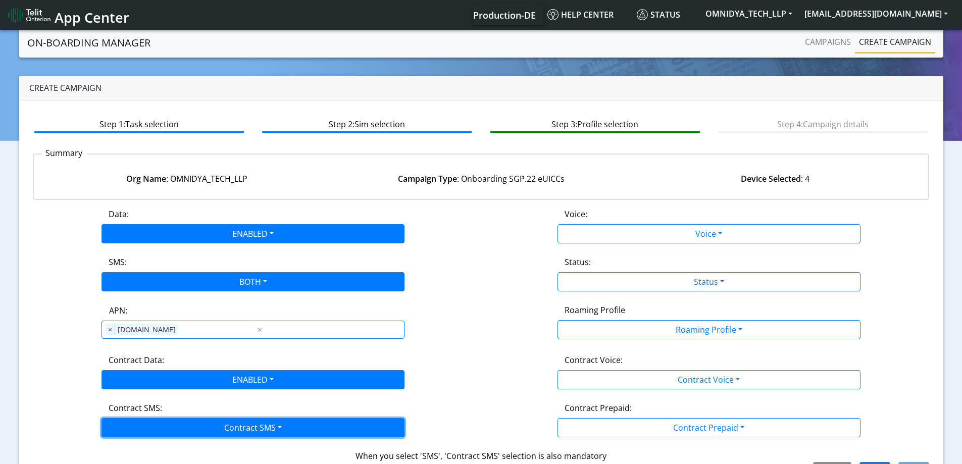
click at [124, 425] on button "Contract SMS" at bounding box center [253, 427] width 303 height 19
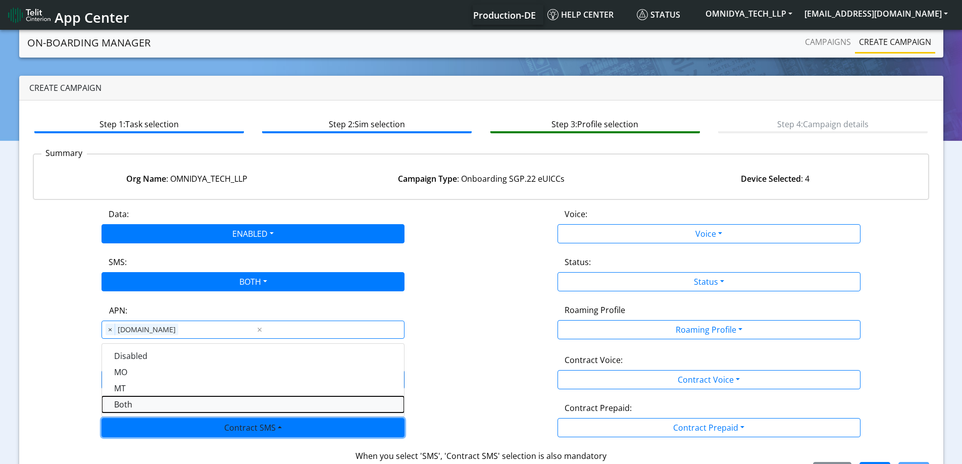
click at [121, 410] on SMSboth-dropdown "Both" at bounding box center [253, 405] width 302 height 16
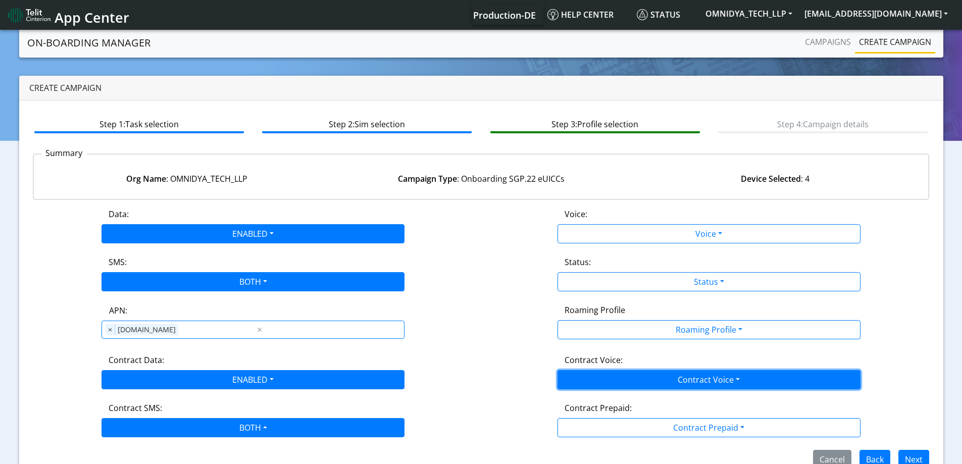
click at [572, 378] on button "Contract Voice" at bounding box center [709, 379] width 303 height 19
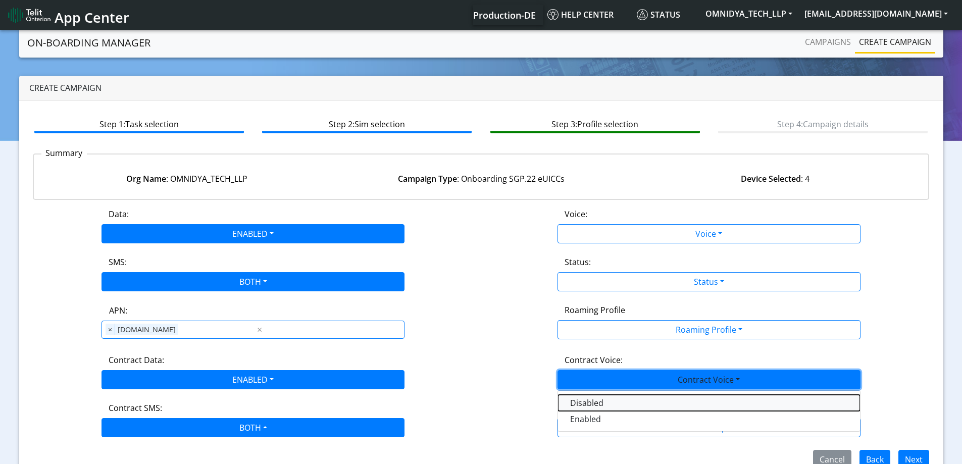
click at [566, 402] on Voicedisabled-dropdown "Disabled" at bounding box center [709, 403] width 302 height 16
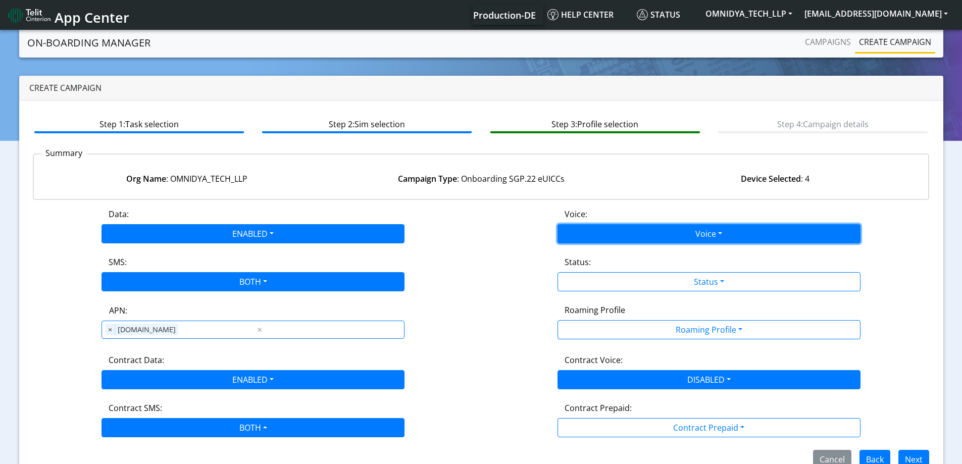
drag, startPoint x: 573, startPoint y: 231, endPoint x: 576, endPoint y: 251, distance: 20.4
click at [573, 231] on button "Voice" at bounding box center [709, 233] width 303 height 19
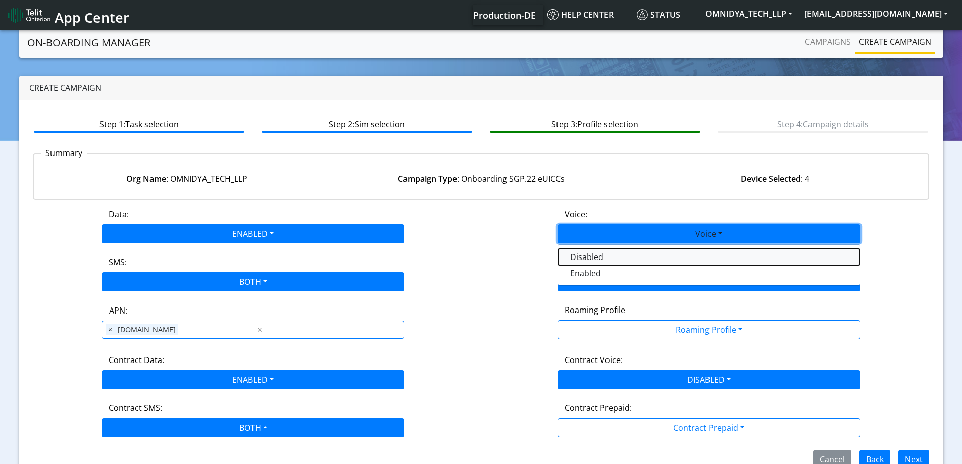
drag, startPoint x: 576, startPoint y: 253, endPoint x: 589, endPoint y: 277, distance: 27.6
click at [576, 254] on button "Disabled" at bounding box center [709, 257] width 302 height 16
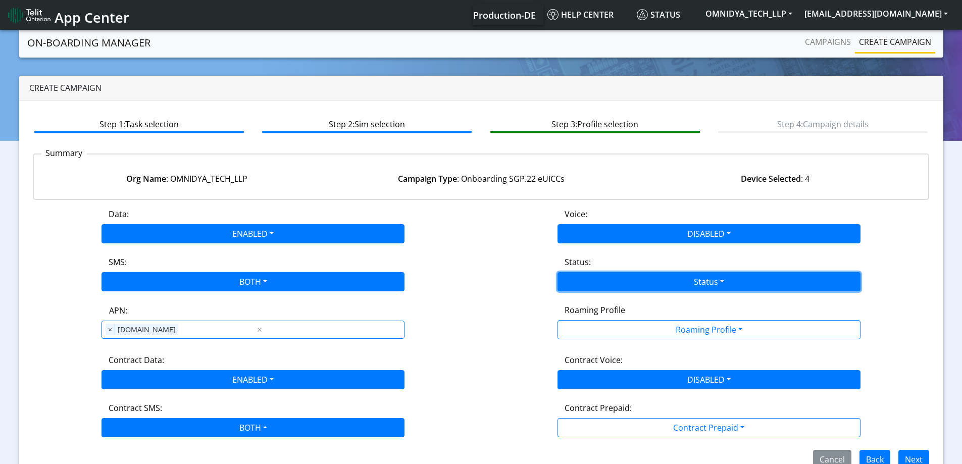
click at [592, 283] on button "Status" at bounding box center [709, 281] width 303 height 19
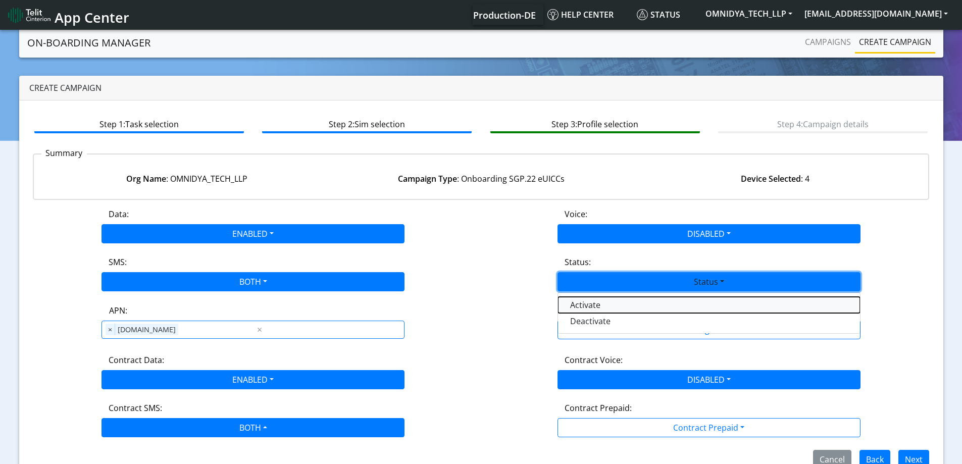
drag, startPoint x: 594, startPoint y: 303, endPoint x: 600, endPoint y: 307, distance: 7.3
click at [594, 303] on button "Activate" at bounding box center [709, 305] width 302 height 16
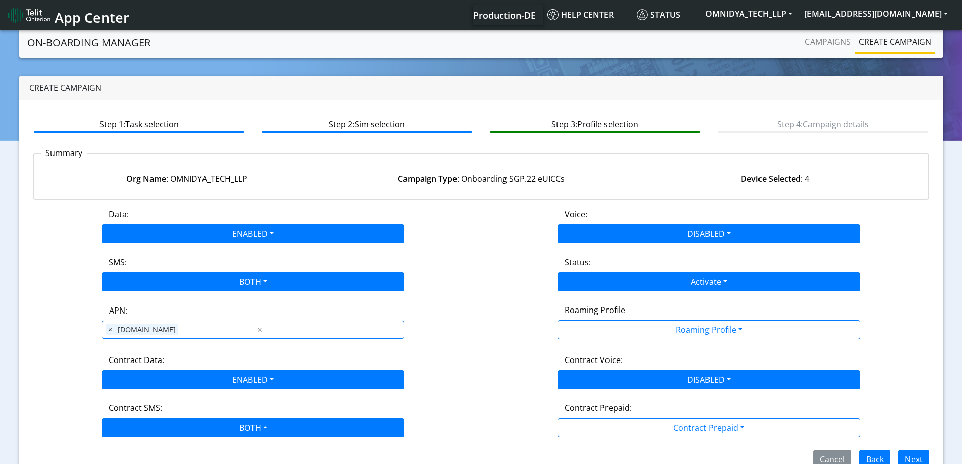
click at [616, 318] on div "Roaming Profile" at bounding box center [709, 312] width 304 height 16
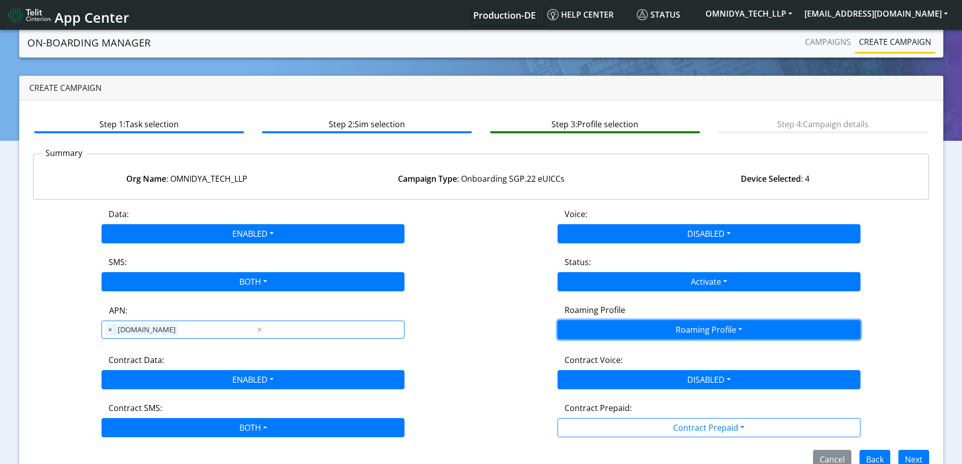
click at [633, 329] on button "Roaming Profile" at bounding box center [709, 329] width 303 height 19
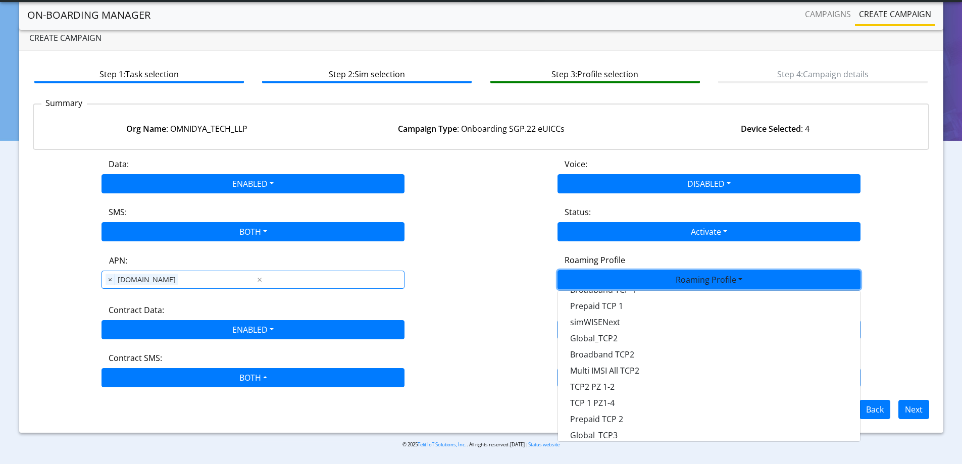
scroll to position [284, 0]
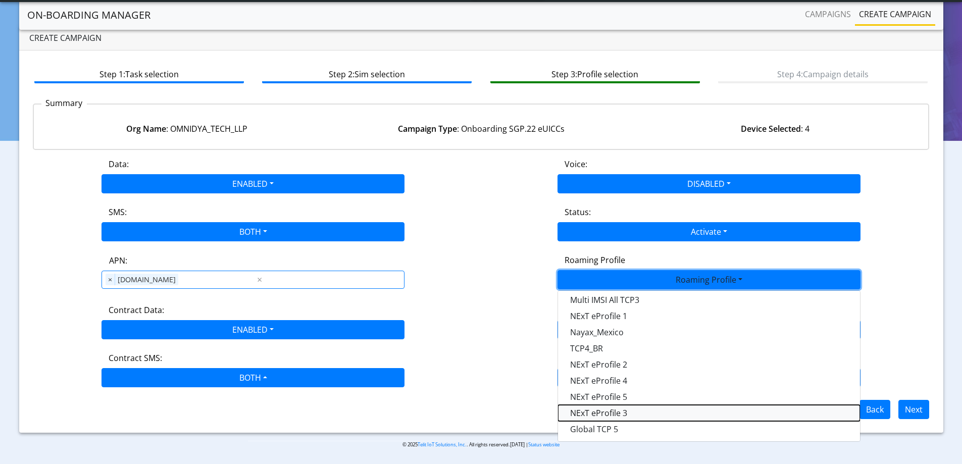
click at [627, 412] on Profile-dropdown "NExT eProfile 3" at bounding box center [709, 413] width 302 height 16
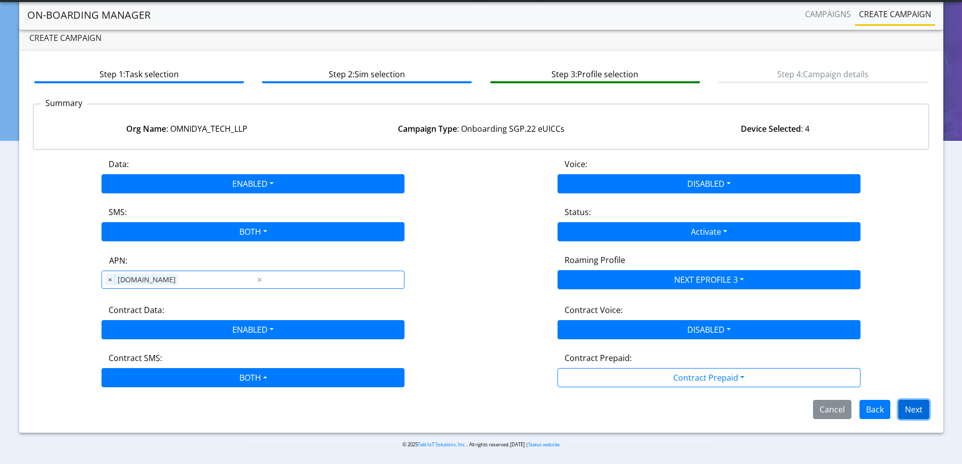
click at [909, 409] on button "Next" at bounding box center [914, 409] width 31 height 19
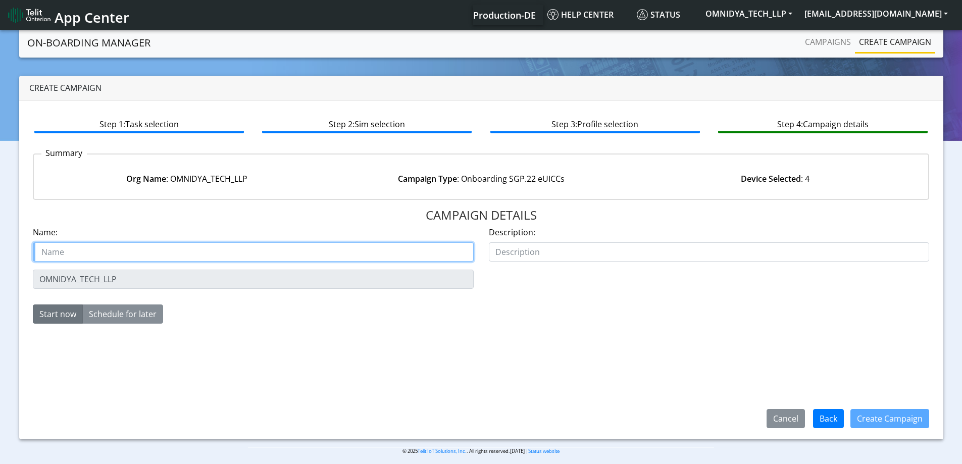
click at [119, 246] on input "text" at bounding box center [253, 251] width 441 height 19
paste input "Omnidya Tech LLP"
type input "Omnidya Tech LLP Starter SIM SGP eSIM 3"
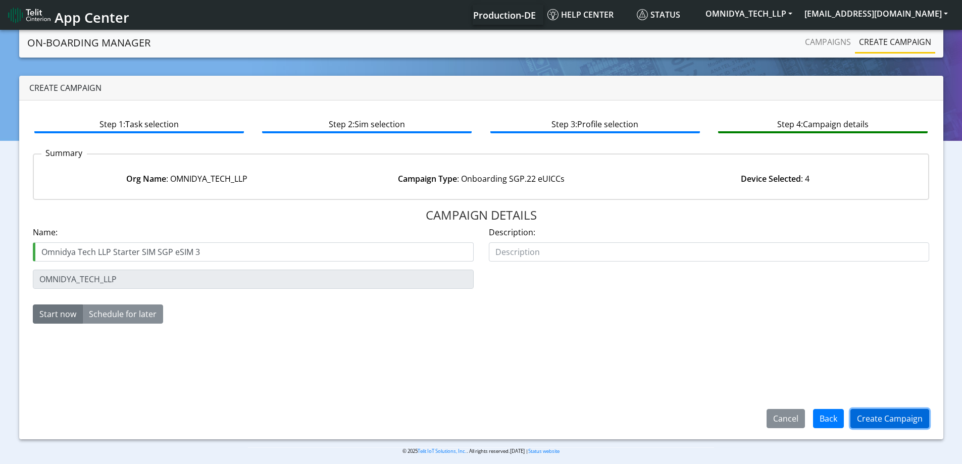
click at [868, 417] on button "Create Campaign" at bounding box center [890, 418] width 79 height 19
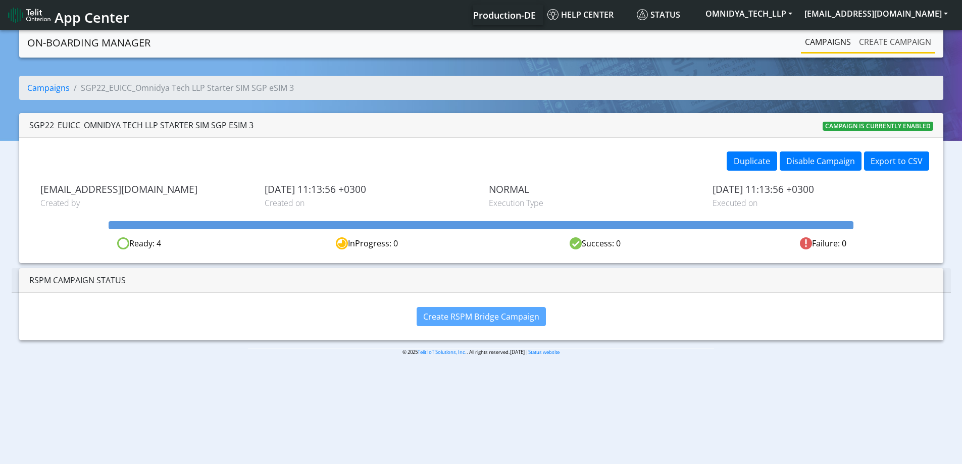
click at [889, 50] on link "Create campaign" at bounding box center [895, 42] width 80 height 20
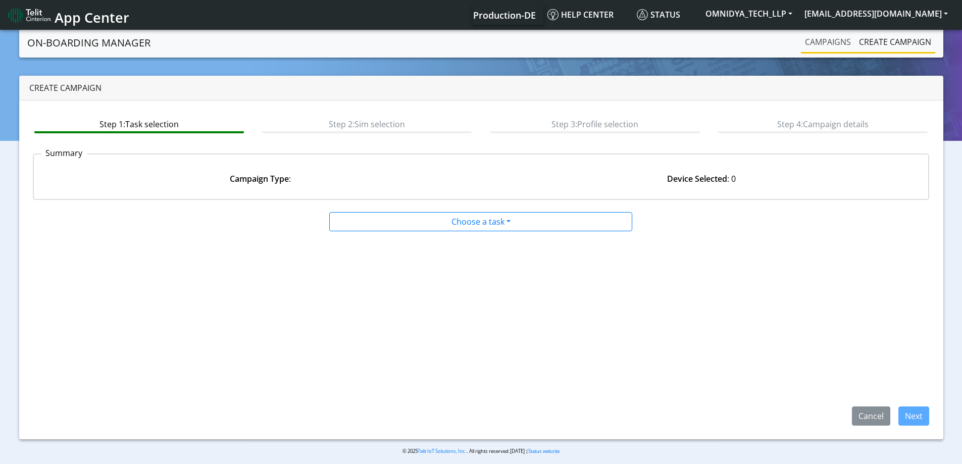
click at [819, 45] on link "Campaigns" at bounding box center [828, 42] width 54 height 20
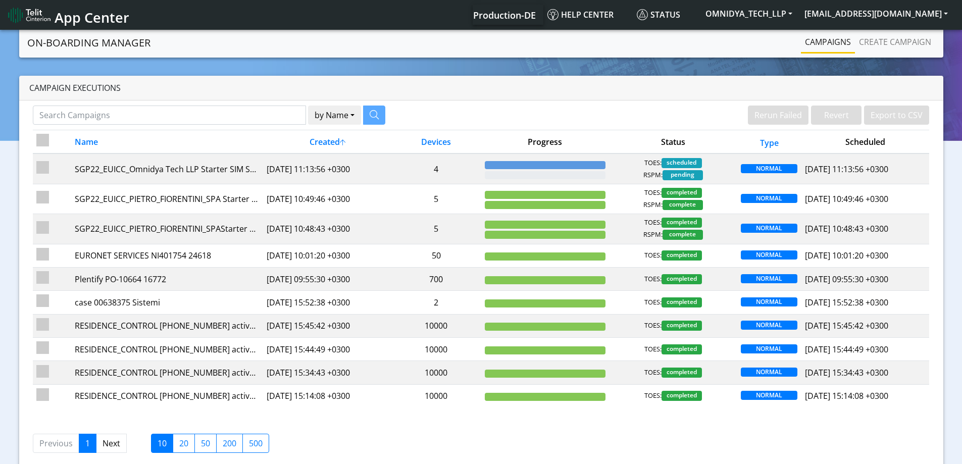
drag, startPoint x: 911, startPoint y: 26, endPoint x: 906, endPoint y: 28, distance: 5.4
click at [910, 26] on nav "App Center Production-DE Help center Status OMNIDYA_TECH_LLP yaniv.sitelcool@te…" at bounding box center [481, 15] width 962 height 30
drag, startPoint x: 892, startPoint y: 36, endPoint x: 848, endPoint y: 39, distance: 44.1
click at [892, 36] on link "Create campaign" at bounding box center [895, 42] width 80 height 20
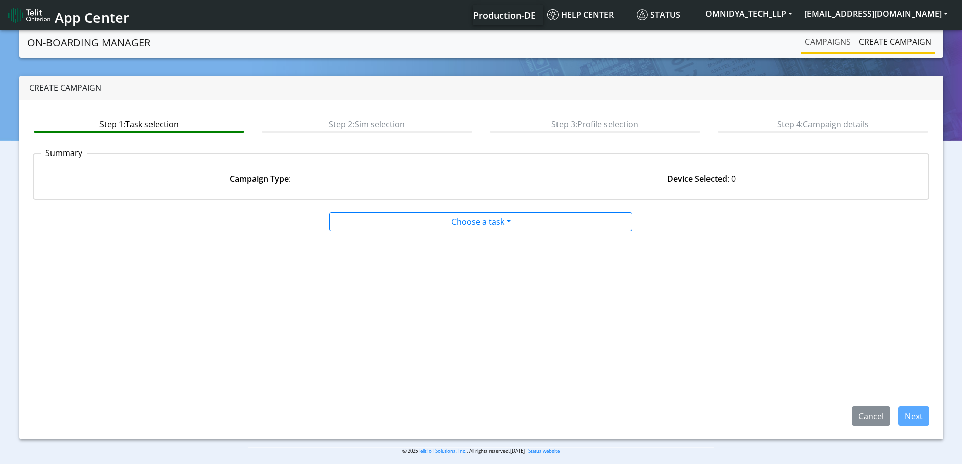
click at [833, 41] on link "Campaigns" at bounding box center [828, 42] width 54 height 20
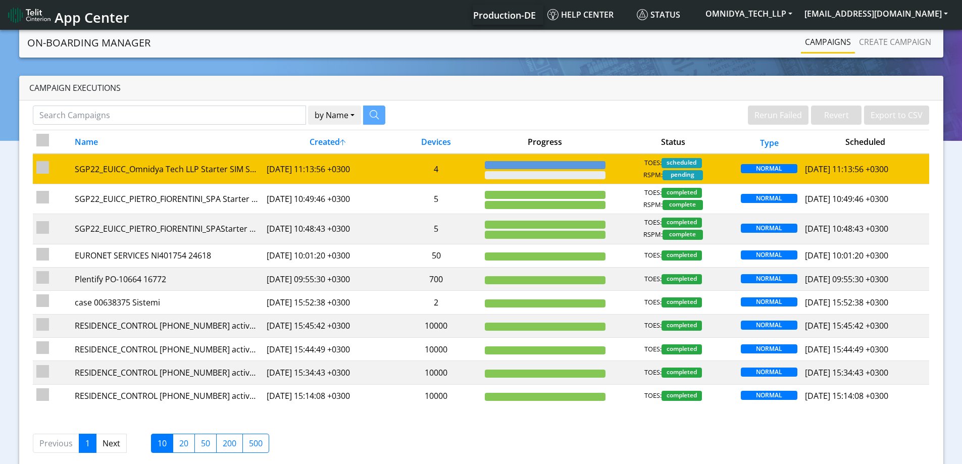
click at [452, 174] on td "4" at bounding box center [437, 169] width 90 height 30
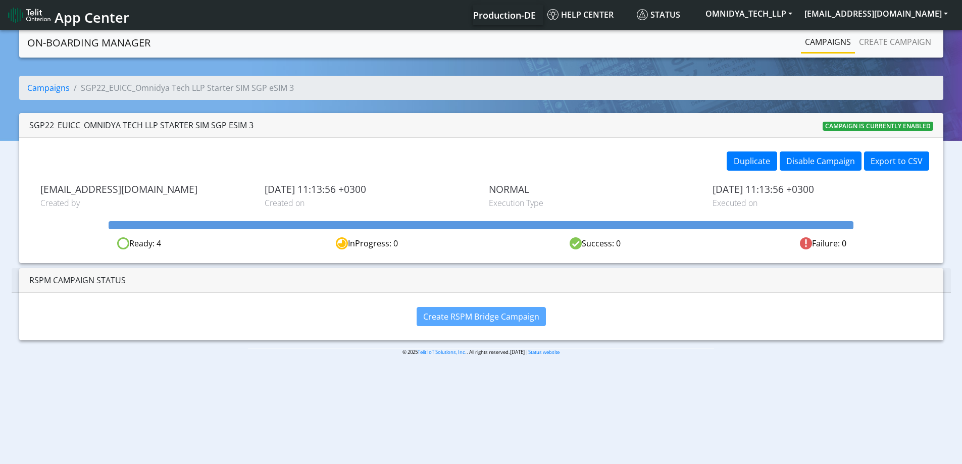
click at [816, 49] on link "Campaigns" at bounding box center [828, 42] width 54 height 20
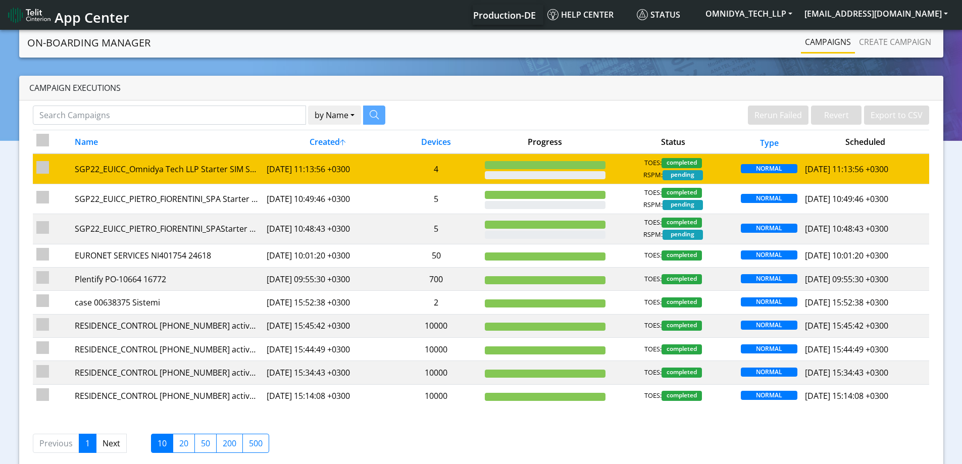
click at [471, 160] on td "4" at bounding box center [437, 169] width 90 height 30
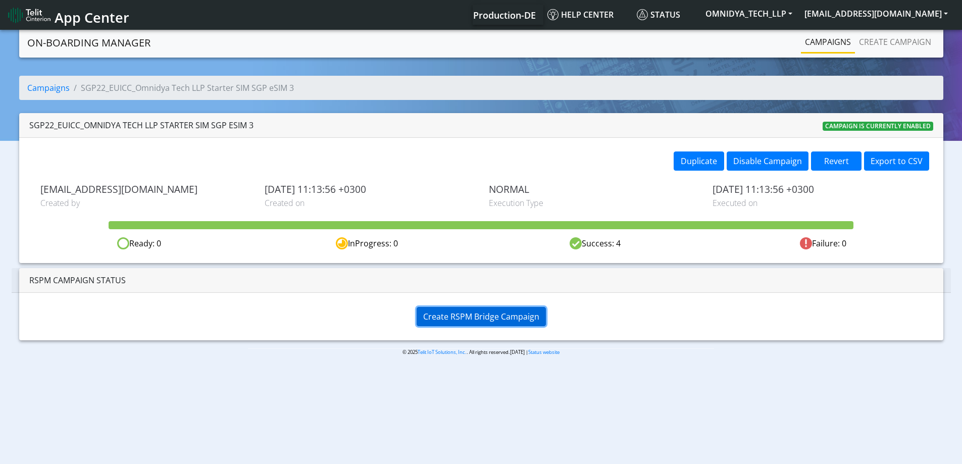
click at [453, 309] on button "Create RSPM Bridge Campaign" at bounding box center [481, 316] width 129 height 19
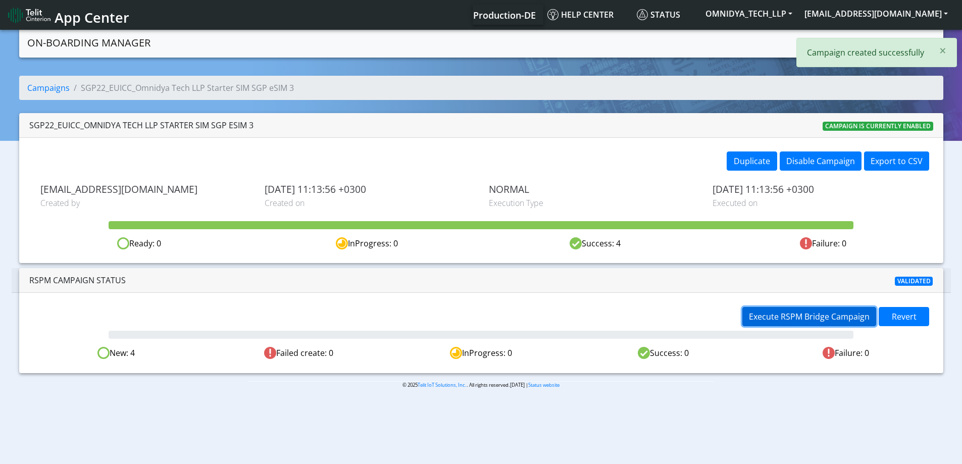
click at [817, 317] on span "Execute RSPM Bridge Campaign" at bounding box center [809, 316] width 121 height 11
